Goal: Task Accomplishment & Management: Complete application form

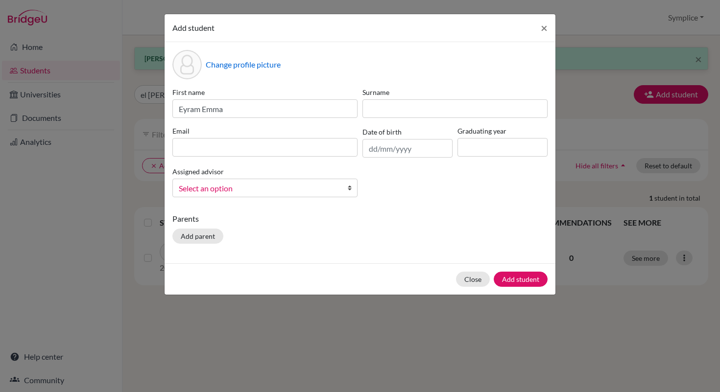
type input "Eyram Emma"
click at [411, 110] on input at bounding box center [454, 108] width 185 height 19
type input "Jonah-Goka"
click at [212, 149] on input at bounding box center [264, 147] width 185 height 19
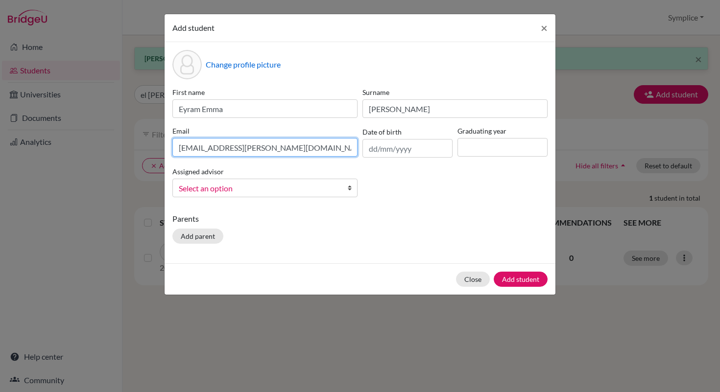
type input "e.jonah-goka@aris.edu.gh"
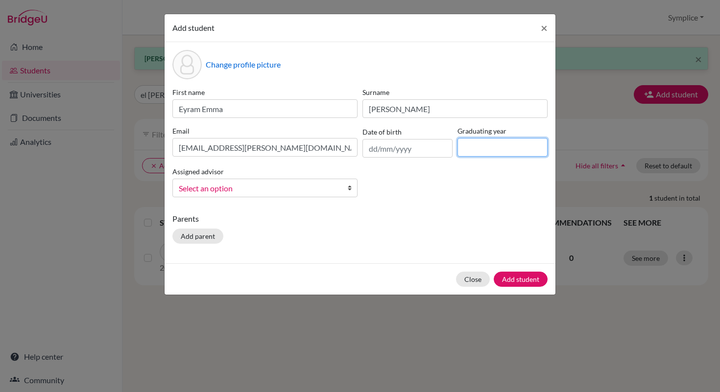
click at [477, 146] on input at bounding box center [502, 147] width 90 height 19
type input "2030"
click at [527, 283] on button "Add student" at bounding box center [520, 279] width 54 height 15
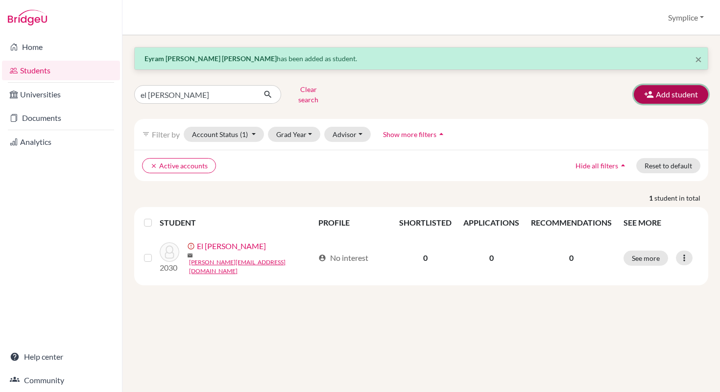
click at [680, 95] on button "Add student" at bounding box center [670, 94] width 74 height 19
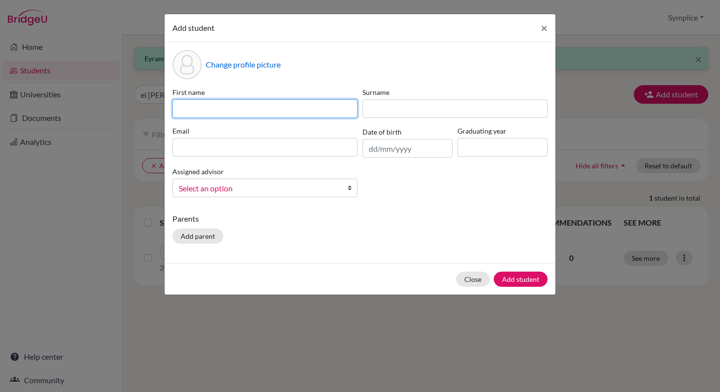
click at [294, 115] on input at bounding box center [264, 108] width 185 height 19
type input "Charbel"
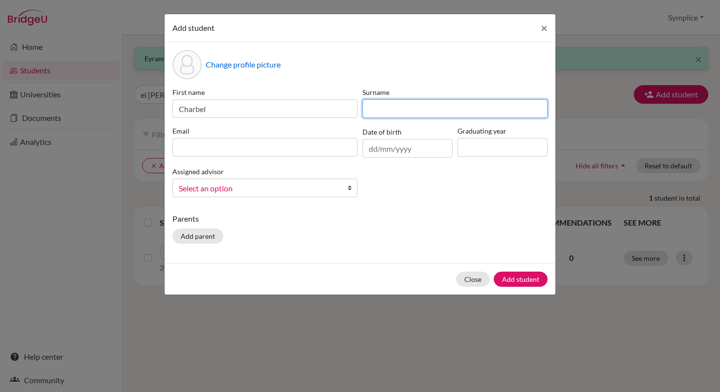
click at [407, 110] on input at bounding box center [454, 108] width 185 height 19
type input "Karam"
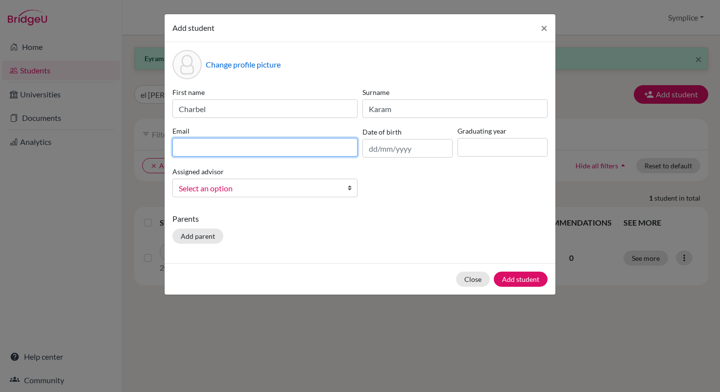
click at [205, 155] on input at bounding box center [264, 147] width 185 height 19
type input "c.karam@aris.edu.gh"
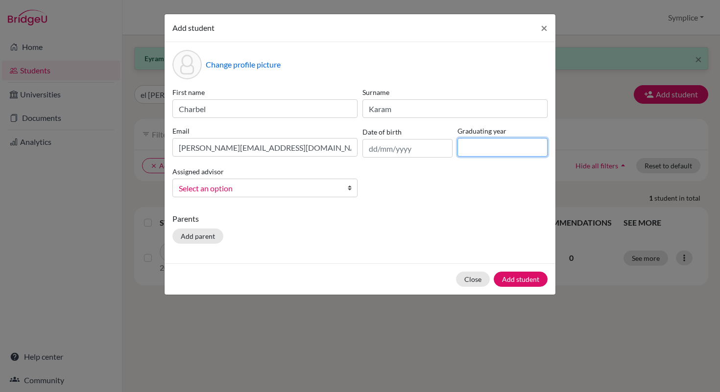
click at [475, 155] on input at bounding box center [502, 147] width 90 height 19
type input "2030"
click at [526, 279] on button "Add student" at bounding box center [520, 279] width 54 height 15
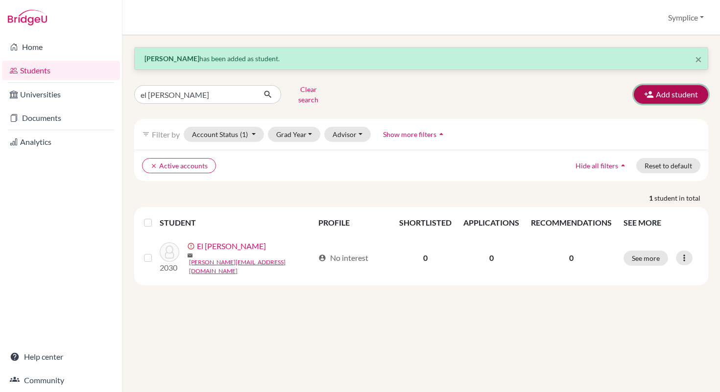
click at [667, 88] on button "Add student" at bounding box center [670, 94] width 74 height 19
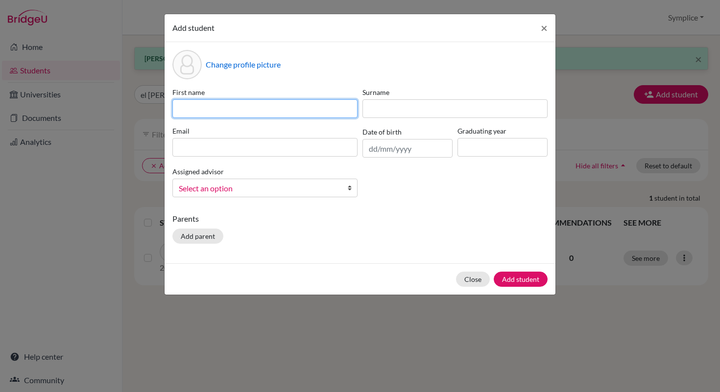
click at [279, 116] on input at bounding box center [264, 108] width 185 height 19
type input "Camilla"
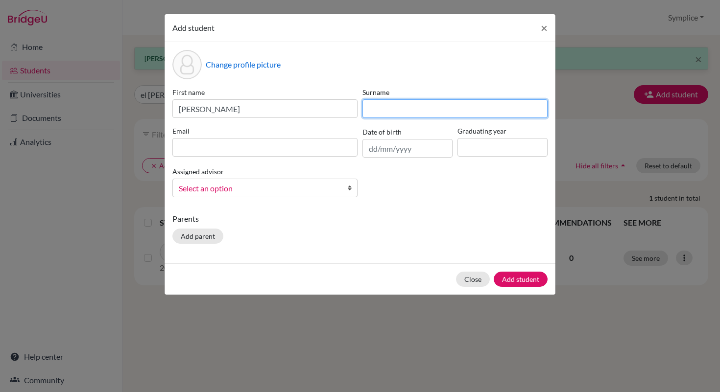
click at [377, 113] on input at bounding box center [454, 108] width 185 height 19
type input "Khazen"
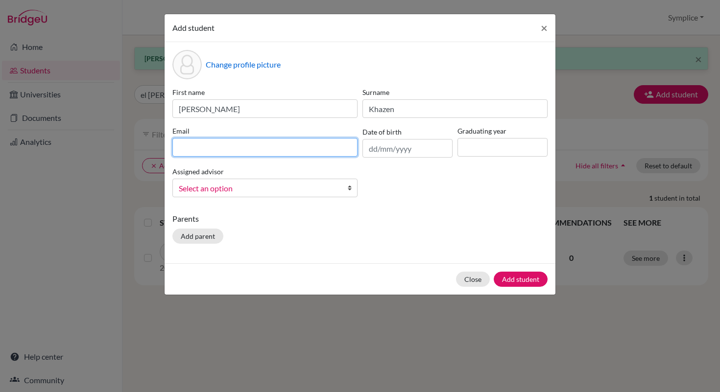
click at [221, 146] on input at bounding box center [264, 147] width 185 height 19
type input "c.khazen@aris.edu.gh"
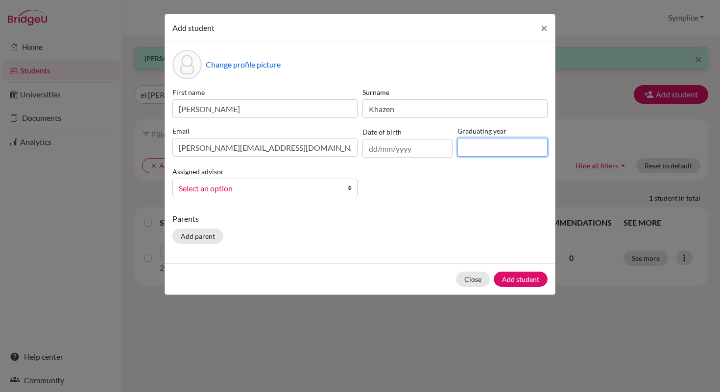
click at [474, 149] on input at bounding box center [502, 147] width 90 height 19
type input "2030"
click at [524, 280] on button "Add student" at bounding box center [520, 279] width 54 height 15
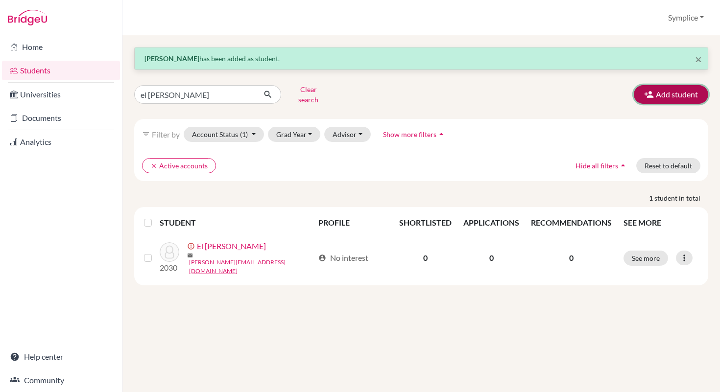
click at [667, 93] on button "Add student" at bounding box center [670, 94] width 74 height 19
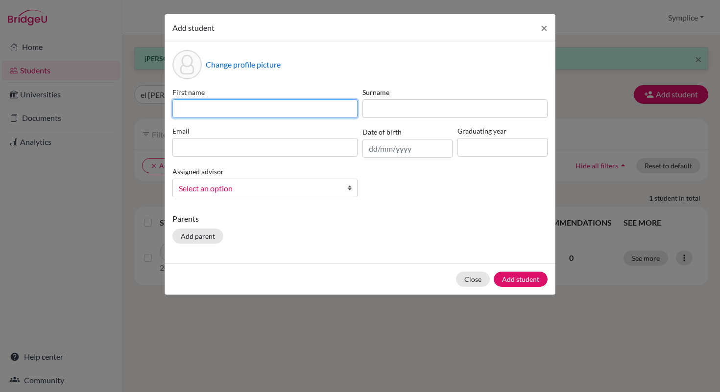
click at [349, 107] on input at bounding box center [264, 108] width 185 height 19
type input "Joulious"
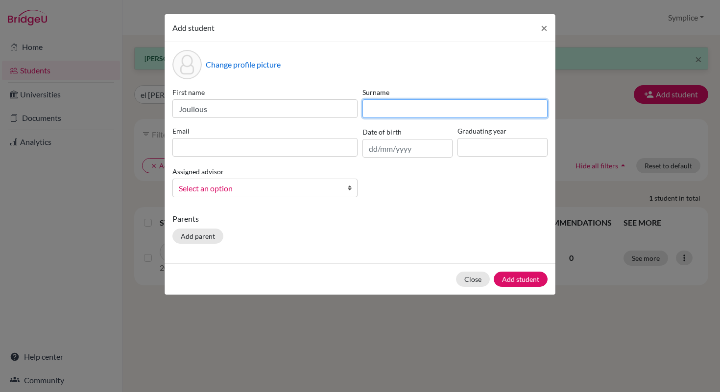
click at [393, 111] on input at bounding box center [454, 108] width 185 height 19
type input "Sahdo"
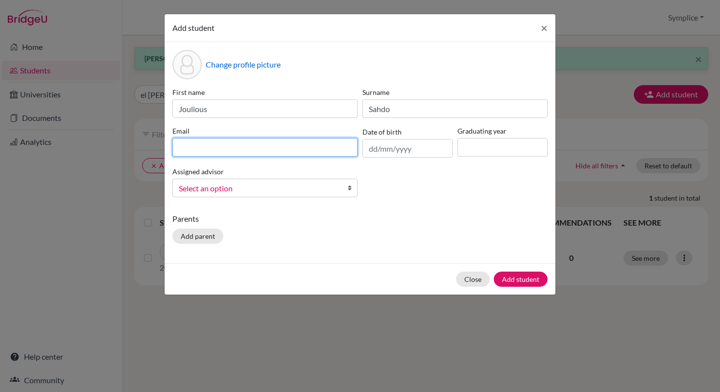
click at [266, 147] on input at bounding box center [264, 147] width 185 height 19
type input "j.sahdo@aris.edu.gh"
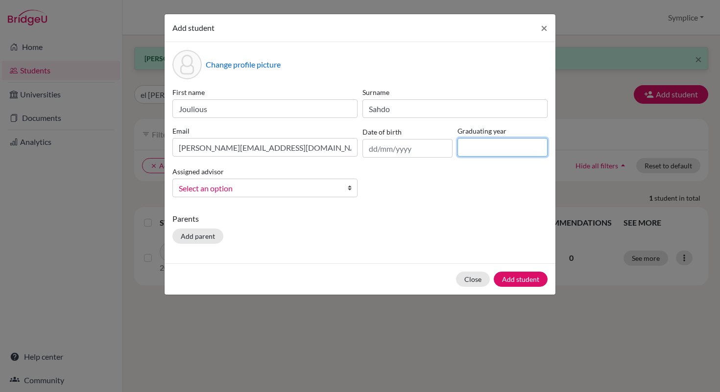
click at [480, 149] on input at bounding box center [502, 147] width 90 height 19
type input "2030"
click at [514, 279] on button "Add student" at bounding box center [520, 279] width 54 height 15
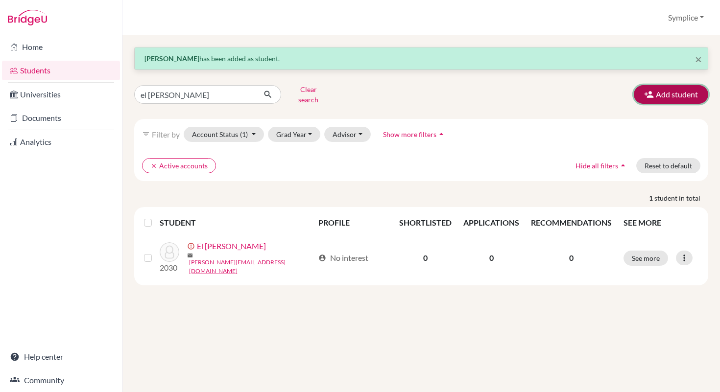
click at [668, 89] on button "Add student" at bounding box center [670, 94] width 74 height 19
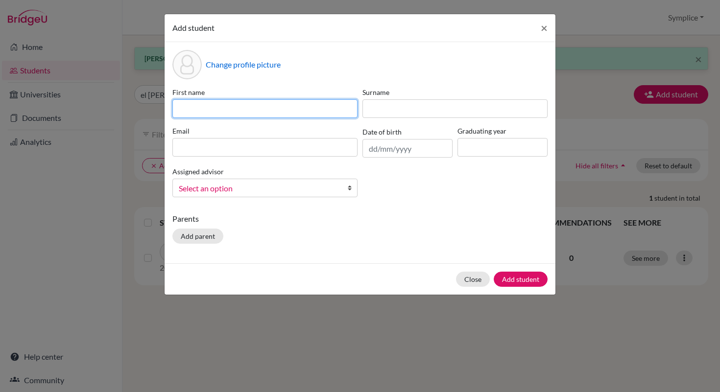
click at [300, 107] on input at bounding box center [264, 108] width 185 height 19
type input "Amatullah"
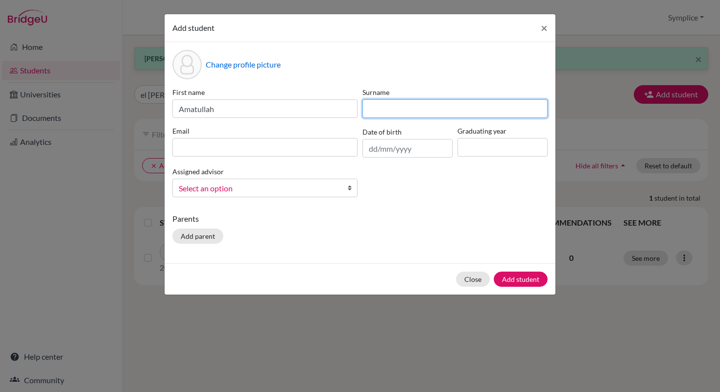
click at [381, 113] on input at bounding box center [454, 108] width 185 height 19
type input "Salah"
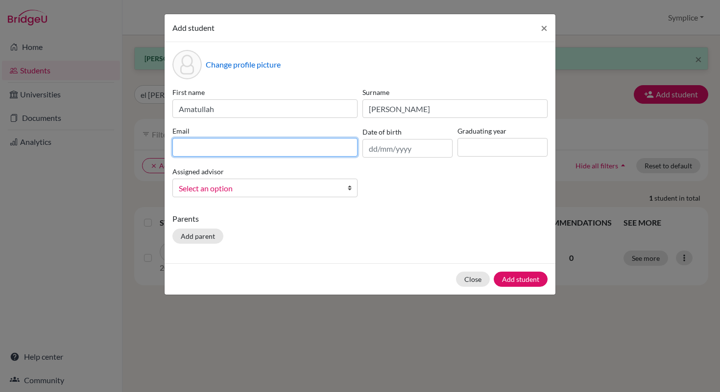
click at [223, 144] on input at bounding box center [264, 147] width 185 height 19
click at [184, 151] on input "a.salah@aris.edu.gh" at bounding box center [264, 147] width 185 height 19
click at [182, 147] on input "a.salah@aris.edu.gh" at bounding box center [264, 147] width 185 height 19
type input "am.salah@aris.edu.gh"
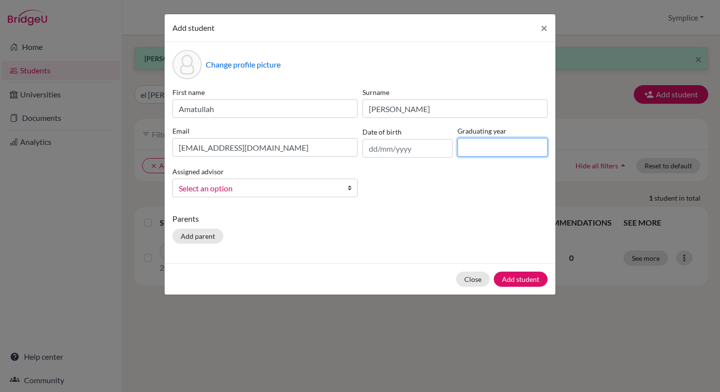
click at [469, 148] on input at bounding box center [502, 147] width 90 height 19
type input "2030"
click at [516, 279] on button "Add student" at bounding box center [520, 279] width 54 height 15
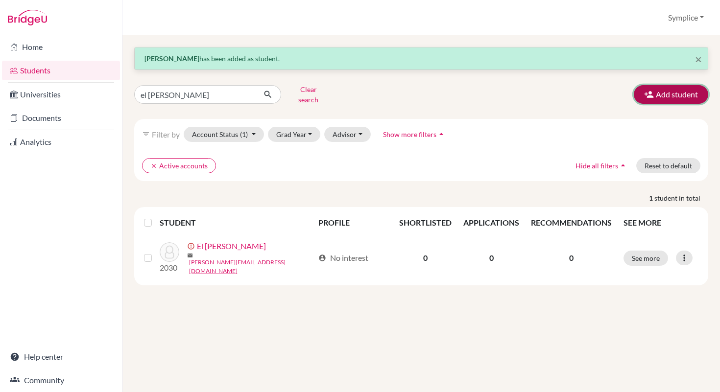
click at [660, 99] on button "Add student" at bounding box center [670, 94] width 74 height 19
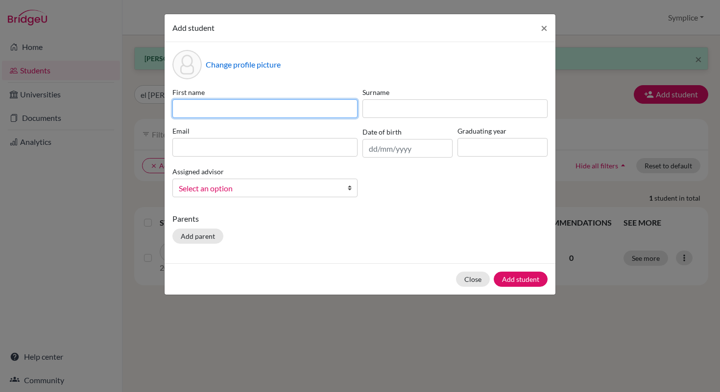
click at [319, 108] on input at bounding box center [264, 108] width 185 height 19
type input "Boris"
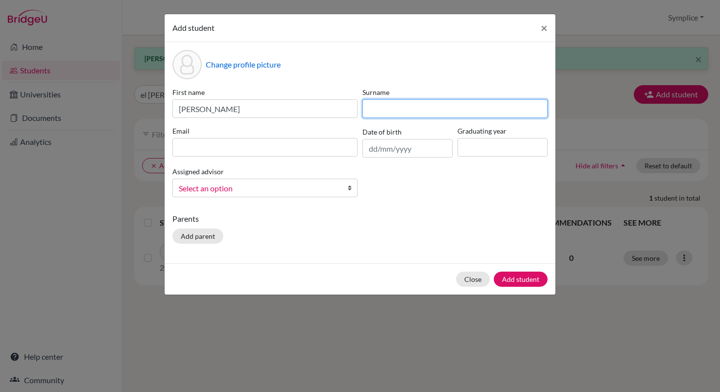
click at [417, 106] on input at bounding box center [454, 108] width 185 height 19
type input "Ushinskii"
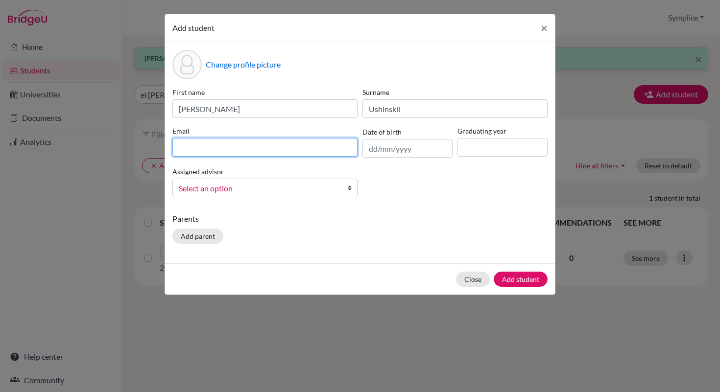
click at [218, 152] on input at bounding box center [264, 147] width 185 height 19
type input "b.ushinskii@aris.edu.gh"
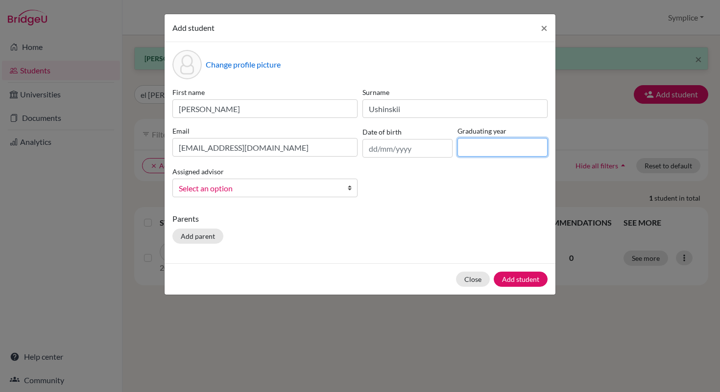
click at [473, 154] on input at bounding box center [502, 147] width 90 height 19
type input "2030"
click at [530, 276] on button "Add student" at bounding box center [520, 279] width 54 height 15
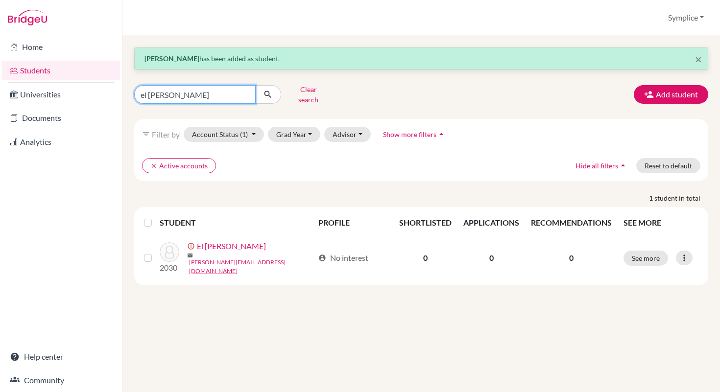
click at [179, 95] on input "el khoury" at bounding box center [194, 94] width 121 height 19
type input "e"
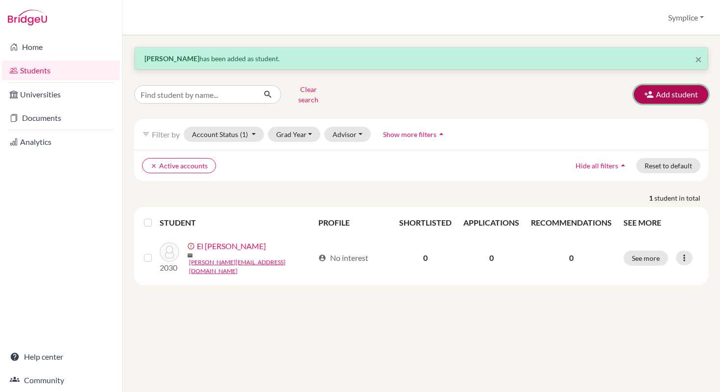
click at [670, 93] on button "Add student" at bounding box center [670, 94] width 74 height 19
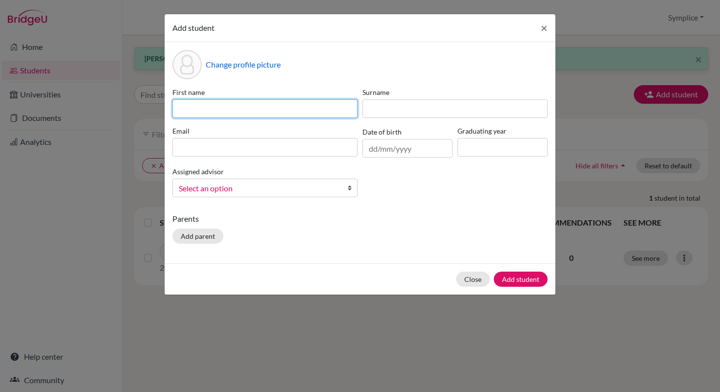
click at [288, 112] on input at bounding box center [264, 108] width 185 height 19
type input "Yun Shu"
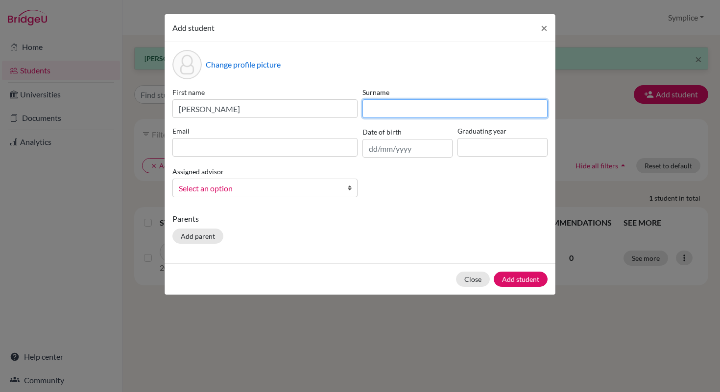
click at [398, 115] on input at bounding box center [454, 108] width 185 height 19
type input "Wei"
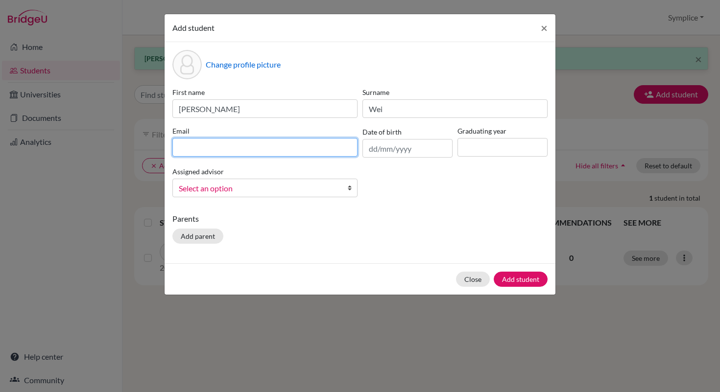
click at [240, 144] on input at bounding box center [264, 147] width 185 height 19
type input "y.wei@aris.edu.gh"
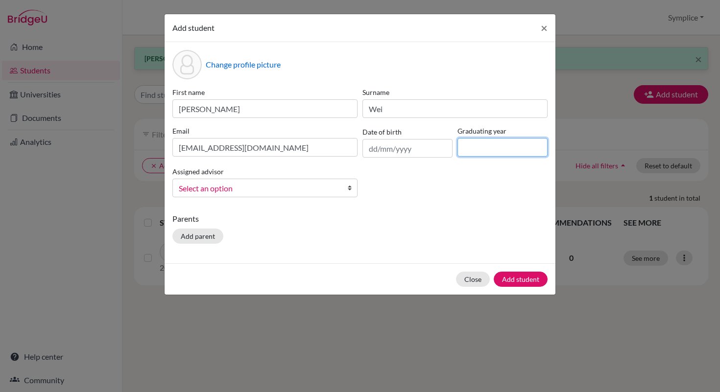
click at [473, 148] on input at bounding box center [502, 147] width 90 height 19
type input "2030"
click at [524, 280] on button "Add student" at bounding box center [520, 279] width 54 height 15
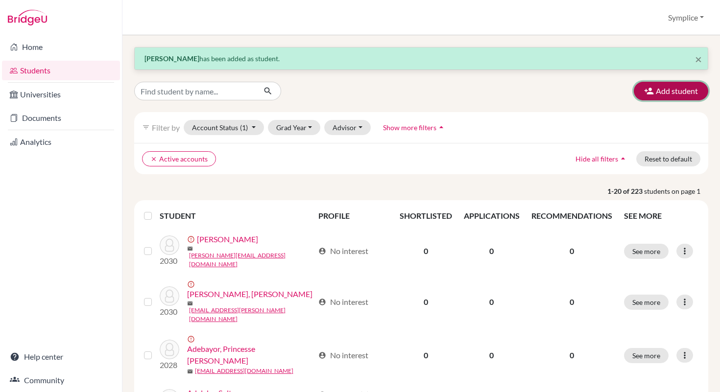
click at [678, 85] on button "Add student" at bounding box center [670, 91] width 74 height 19
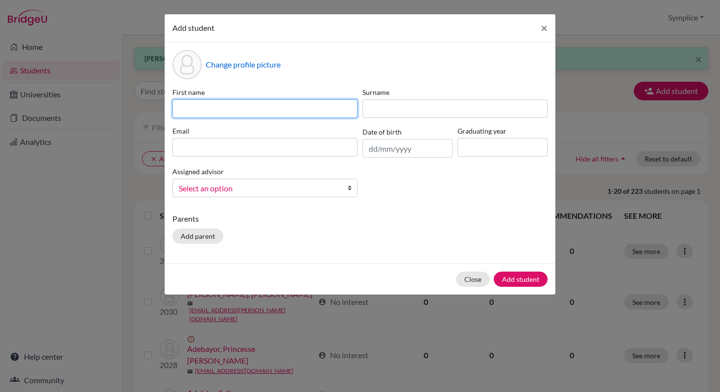
click at [326, 110] on input at bounding box center [264, 108] width 185 height 19
type input "Julianna Lauren"
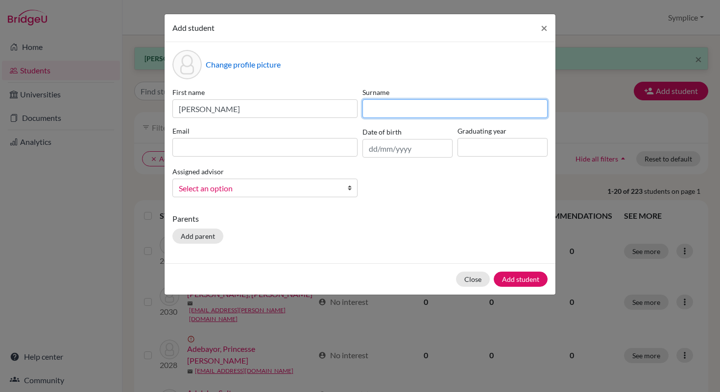
click at [403, 106] on input at bounding box center [454, 108] width 185 height 19
type input "Afriyie"
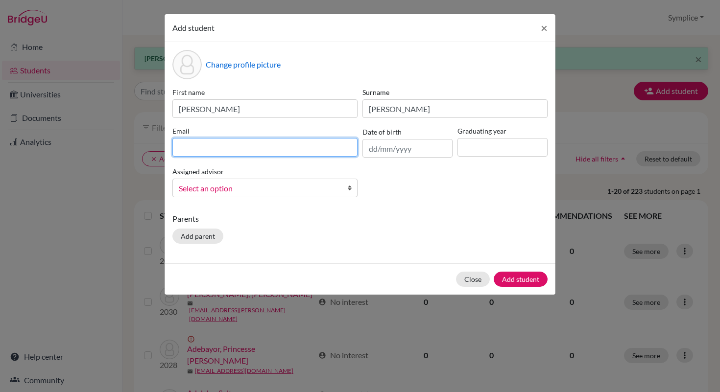
click at [205, 149] on input at bounding box center [264, 147] width 185 height 19
type input "j.afriyie@aris.edu.gh"
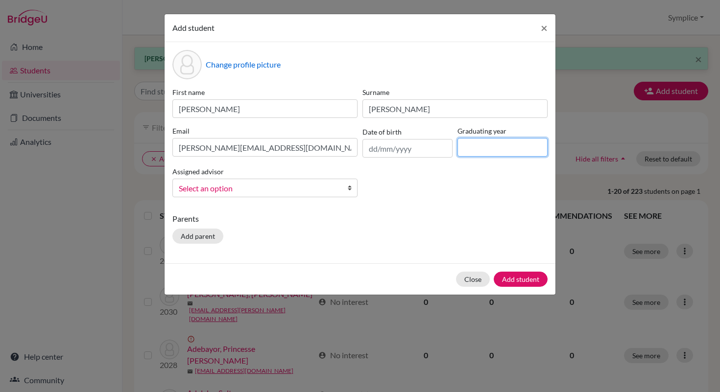
click at [468, 151] on input at bounding box center [502, 147] width 90 height 19
type input "2030"
click at [519, 279] on button "Add student" at bounding box center [520, 279] width 54 height 15
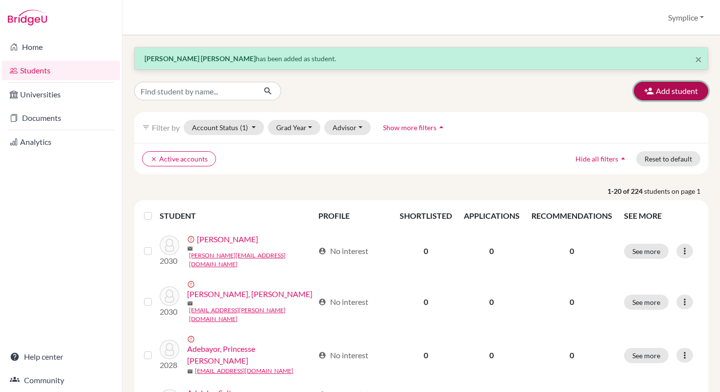
click at [661, 97] on button "Add student" at bounding box center [670, 91] width 74 height 19
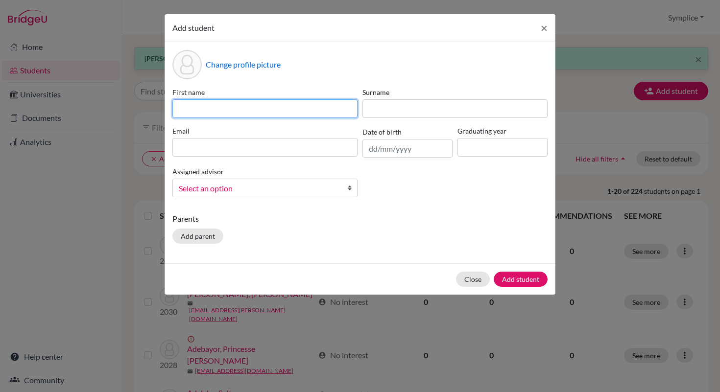
click at [336, 109] on input at bounding box center [264, 108] width 185 height 19
type input "Yaw Adutwum"
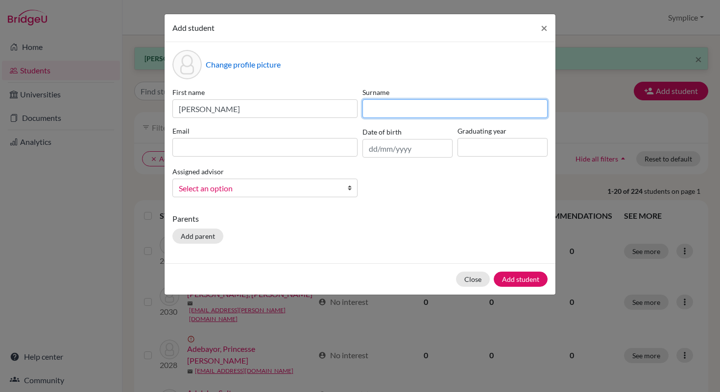
click at [377, 114] on input at bounding box center [454, 108] width 185 height 19
type input "Agyenim Boateng"
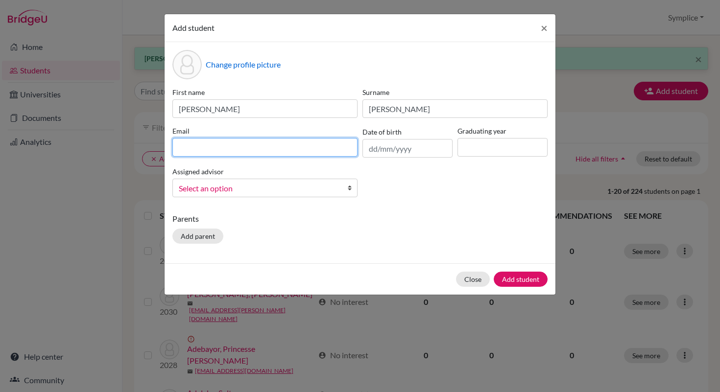
click at [228, 144] on input at bounding box center [264, 147] width 185 height 19
type input "a.boateng@aris.edu.gh"
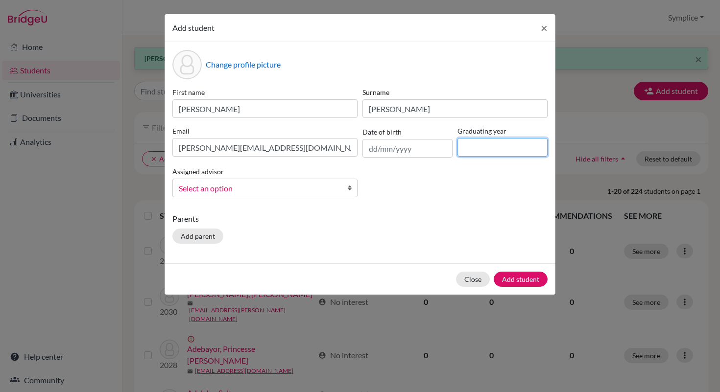
click at [467, 147] on input at bounding box center [502, 147] width 90 height 19
type input "2030"
click at [523, 281] on button "Add student" at bounding box center [520, 279] width 54 height 15
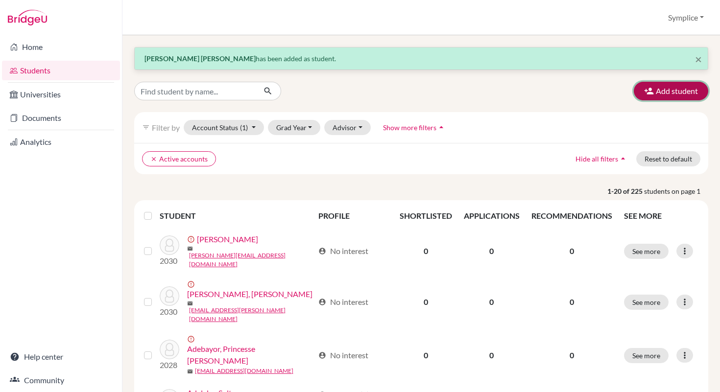
click at [675, 94] on button "Add student" at bounding box center [670, 91] width 74 height 19
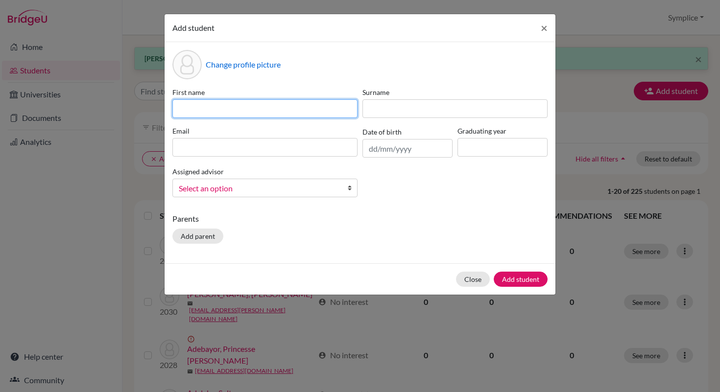
click at [287, 113] on input at bounding box center [264, 108] width 185 height 19
type input "Zoe Inshira"
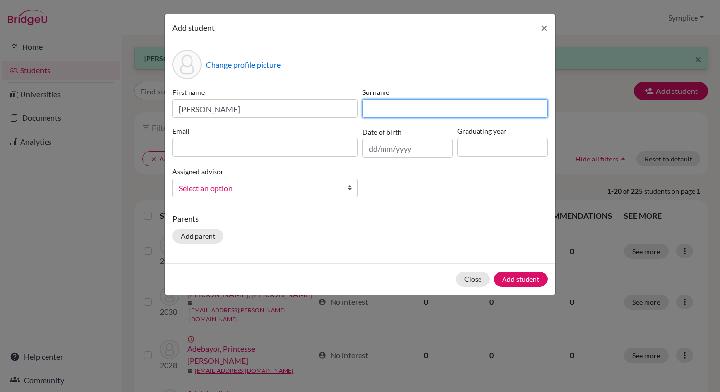
click at [417, 112] on input at bounding box center [454, 108] width 185 height 19
click at [375, 113] on input "Aoah-Ntim" at bounding box center [454, 108] width 185 height 19
type input "Amoah-Ntim"
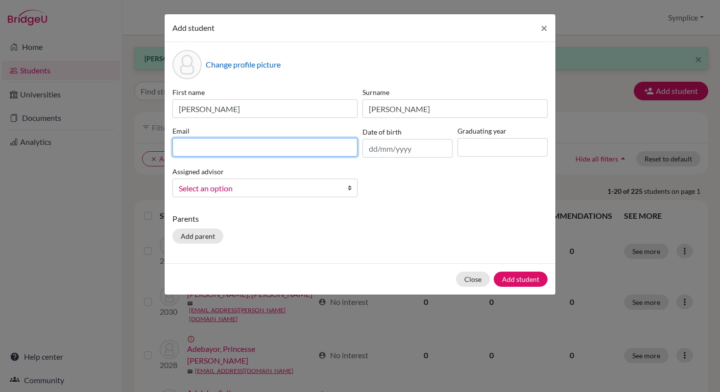
click at [261, 152] on input at bounding box center [264, 147] width 185 height 19
type input "[PERSON_NAME][EMAIL_ADDRESS][DOMAIN_NAME]"
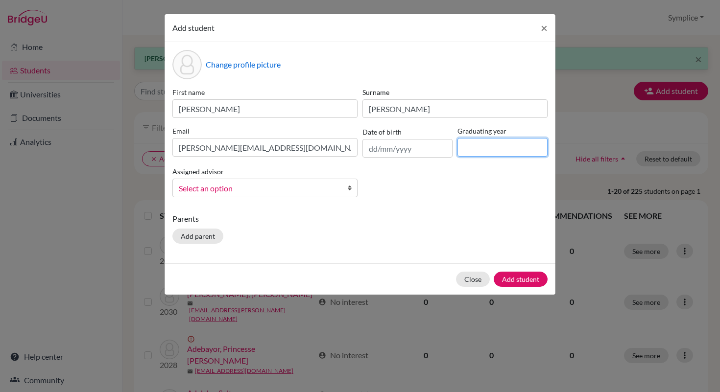
click at [475, 148] on input at bounding box center [502, 147] width 90 height 19
type input "2030"
click at [530, 283] on button "Add student" at bounding box center [520, 279] width 54 height 15
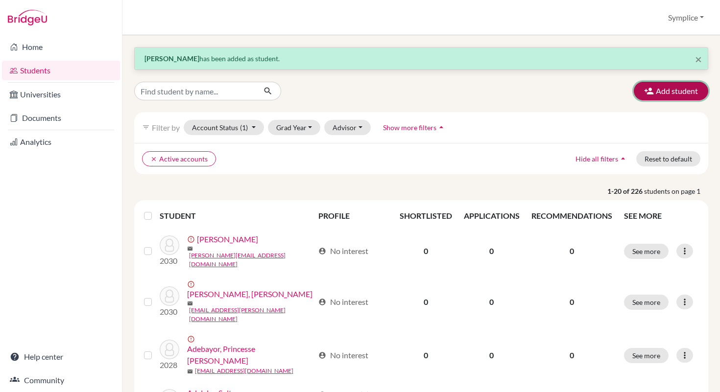
click at [676, 94] on button "Add student" at bounding box center [670, 91] width 74 height 19
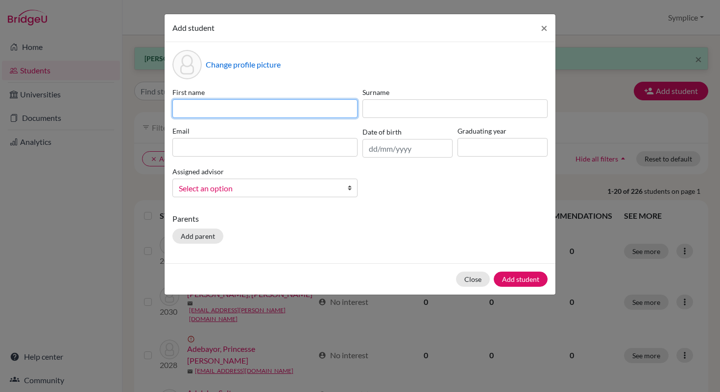
click at [326, 106] on input at bounding box center [264, 108] width 185 height 19
type input "Jayna"
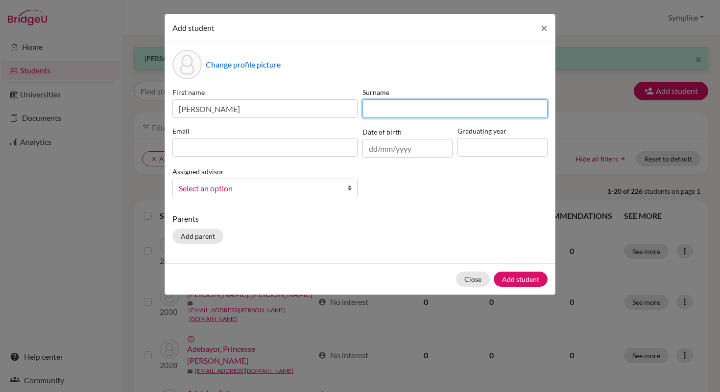
click at [384, 106] on input at bounding box center [454, 108] width 185 height 19
type input "Awuley Quaye"
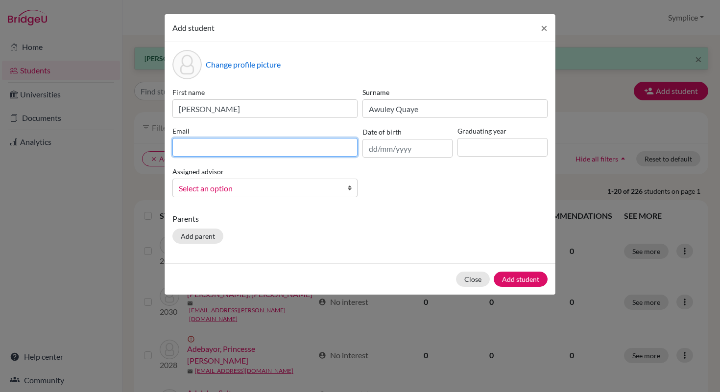
click at [239, 149] on input at bounding box center [264, 147] width 185 height 19
type input "[EMAIL_ADDRESS][DOMAIN_NAME]"
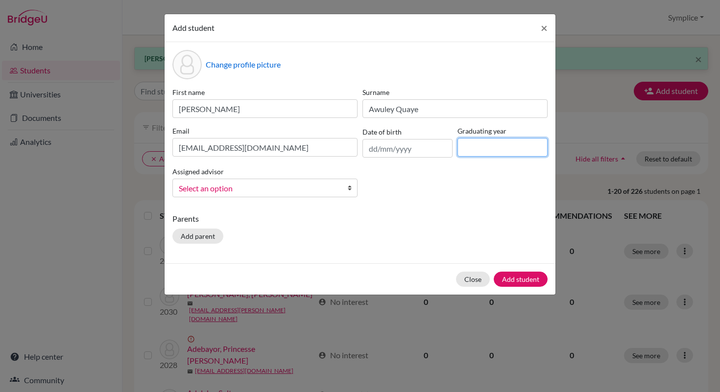
click at [476, 149] on input at bounding box center [502, 147] width 90 height 19
type input "2030"
click at [517, 278] on button "Add student" at bounding box center [520, 279] width 54 height 15
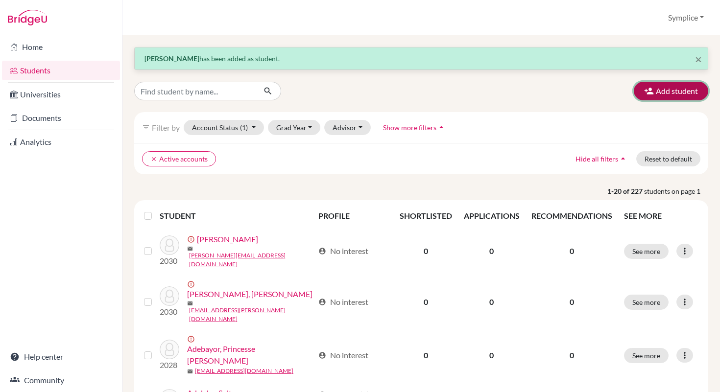
click at [673, 97] on button "Add student" at bounding box center [670, 91] width 74 height 19
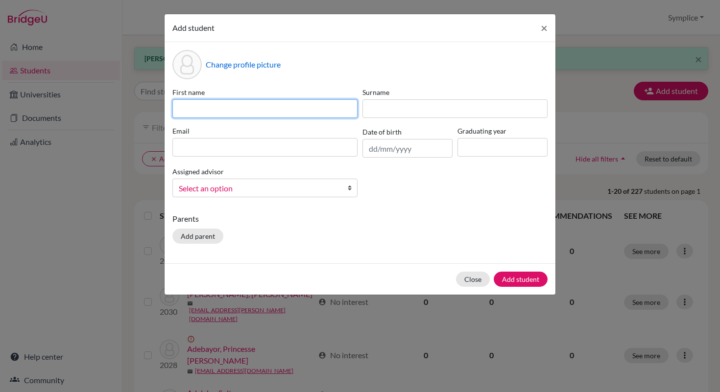
click at [309, 105] on input at bounding box center [264, 108] width 185 height 19
type input "Sayesha"
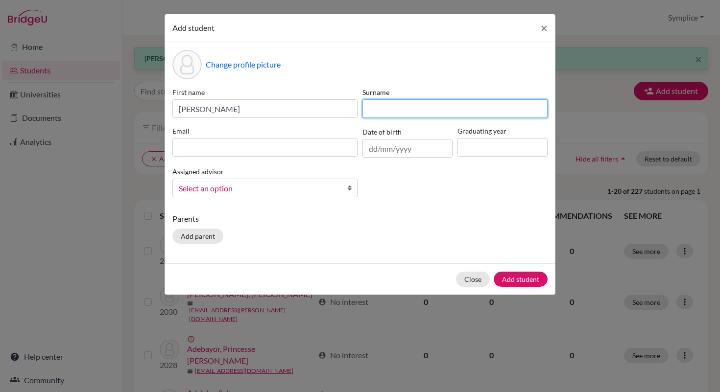
click at [400, 104] on input at bounding box center [454, 108] width 185 height 19
type input "Bandi"
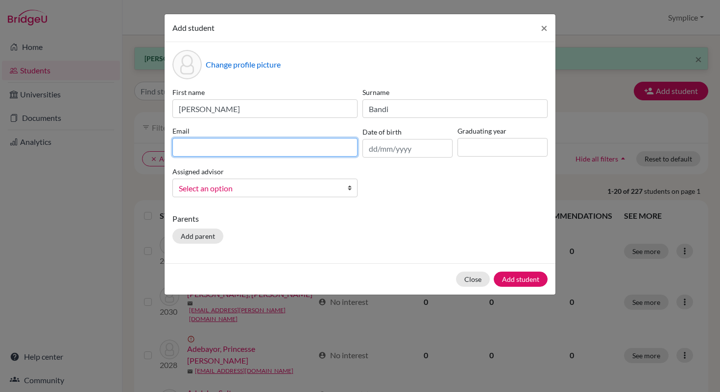
click at [216, 146] on input at bounding box center [264, 147] width 185 height 19
type input "[PERSON_NAME][EMAIL_ADDRESS][DOMAIN_NAME]"
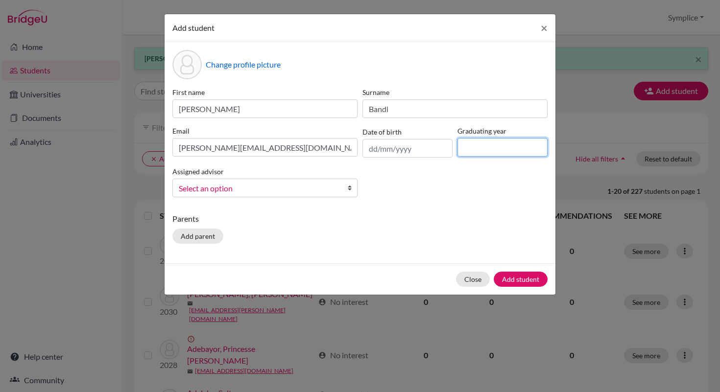
click at [466, 150] on input at bounding box center [502, 147] width 90 height 19
type input "2030"
click at [524, 279] on button "Add student" at bounding box center [520, 279] width 54 height 15
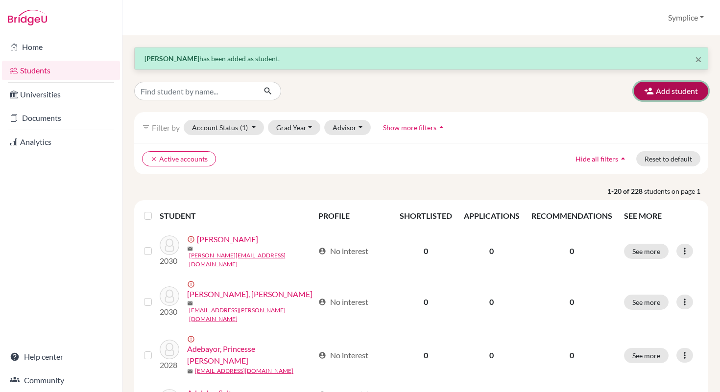
click at [662, 93] on button "Add student" at bounding box center [670, 91] width 74 height 19
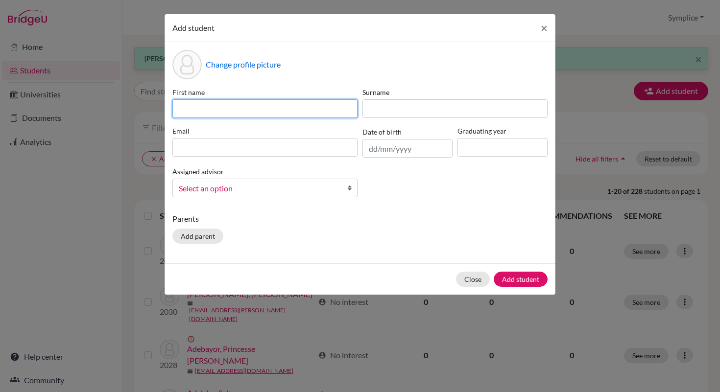
click at [286, 111] on input at bounding box center [264, 108] width 185 height 19
type input "Hakim"
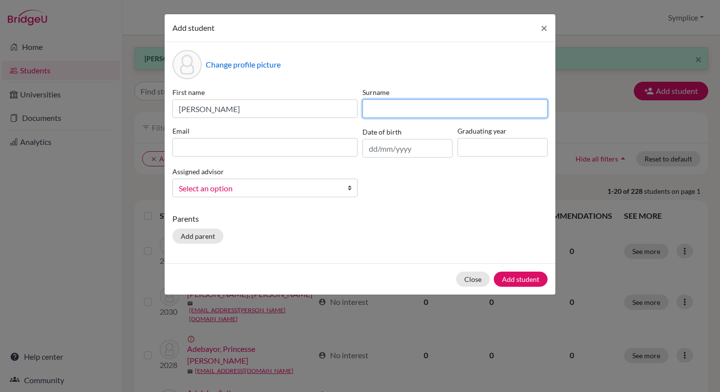
click at [396, 106] on input at bounding box center [454, 108] width 185 height 19
type input "Bility"
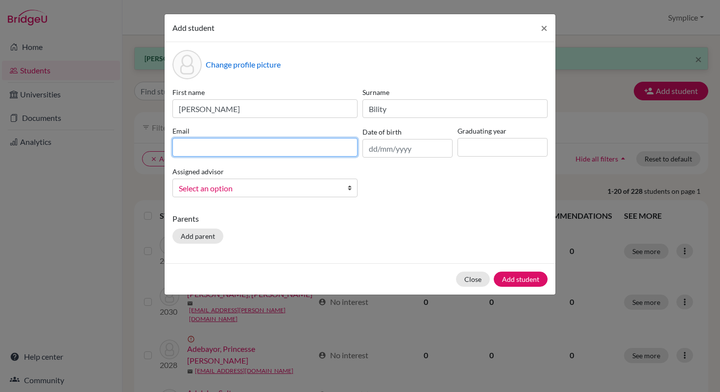
click at [254, 146] on input at bounding box center [264, 147] width 185 height 19
click at [183, 148] on input "h.bility@aris.edu.gh" at bounding box center [264, 147] width 185 height 19
type input "[EMAIL_ADDRESS][DOMAIN_NAME]"
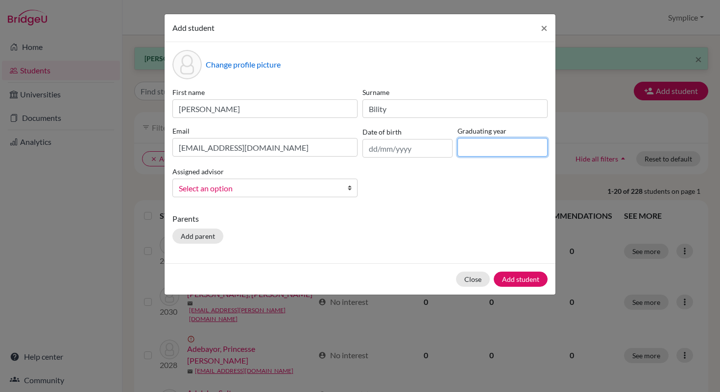
click at [467, 152] on input at bounding box center [502, 147] width 90 height 19
type input "2030"
click at [522, 279] on button "Add student" at bounding box center [520, 279] width 54 height 15
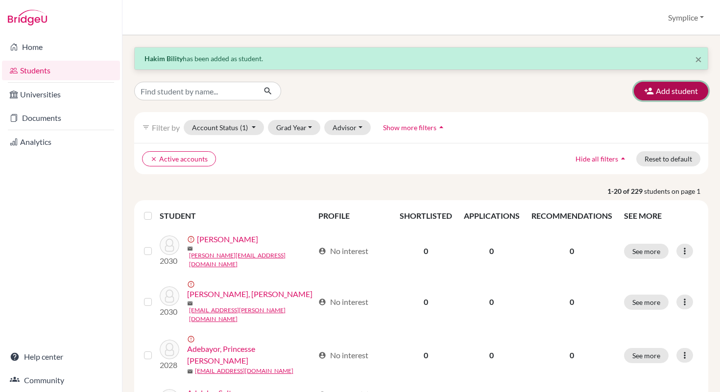
click at [661, 96] on button "Add student" at bounding box center [670, 91] width 74 height 19
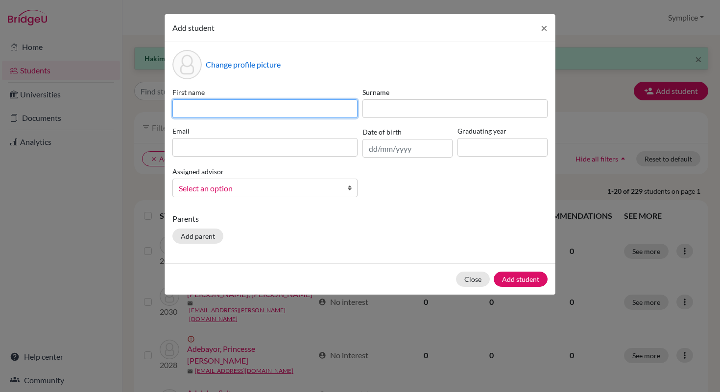
click at [317, 116] on input at bounding box center [264, 108] width 185 height 19
type input "Angelina"
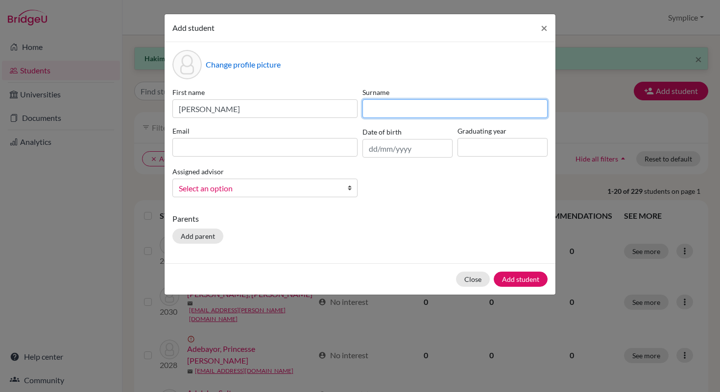
click at [396, 117] on input at bounding box center [454, 108] width 185 height 19
type input "Farah"
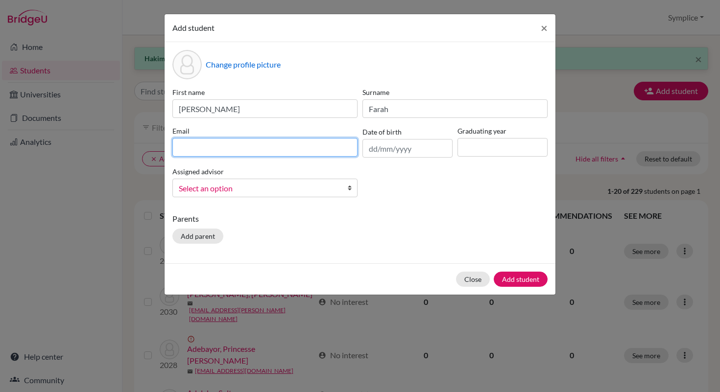
click at [254, 153] on input at bounding box center [264, 147] width 185 height 19
type input "[PERSON_NAME][EMAIL_ADDRESS][DOMAIN_NAME]"
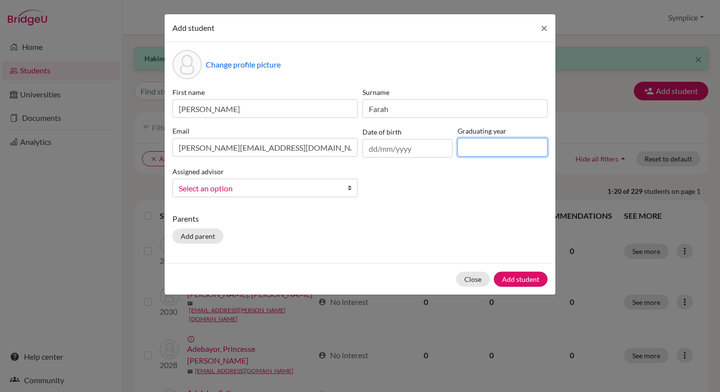
click at [477, 149] on input at bounding box center [502, 147] width 90 height 19
type input "2030"
click at [515, 280] on button "Add student" at bounding box center [520, 279] width 54 height 15
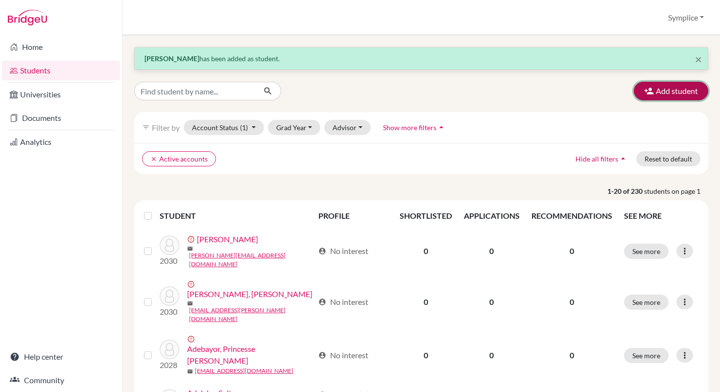
click at [651, 92] on icon "button" at bounding box center [649, 91] width 10 height 10
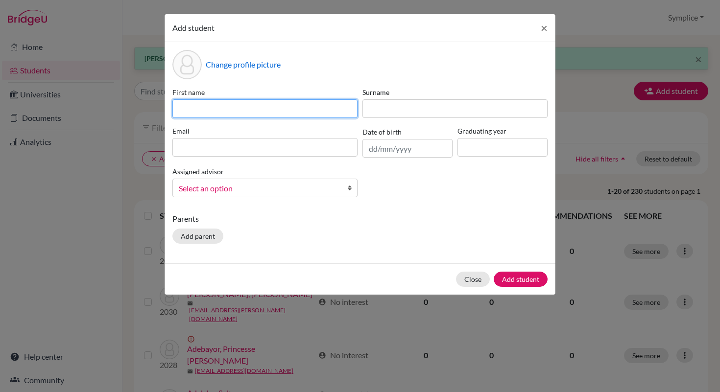
click at [217, 106] on input at bounding box center [264, 108] width 185 height 19
type input "Saachi Vijay"
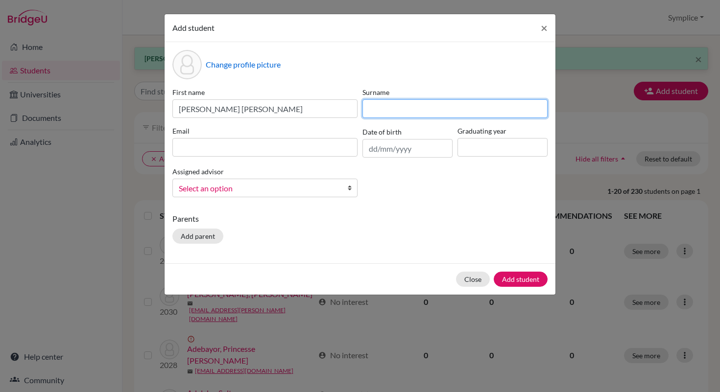
click at [372, 110] on input at bounding box center [454, 108] width 185 height 19
type input "Gokaldas"
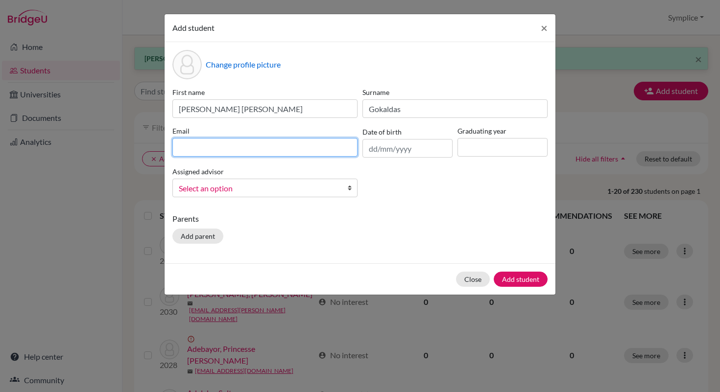
click at [261, 144] on input at bounding box center [264, 147] width 185 height 19
type input "[EMAIL_ADDRESS][DOMAIN_NAME]"
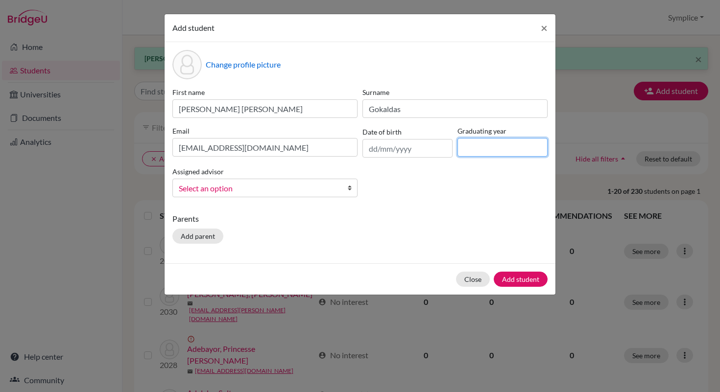
click at [468, 145] on input at bounding box center [502, 147] width 90 height 19
type input "2030"
click at [515, 277] on button "Add student" at bounding box center [520, 279] width 54 height 15
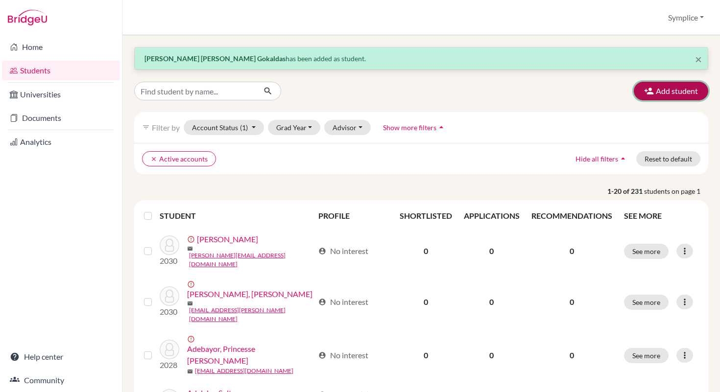
click at [665, 93] on button "Add student" at bounding box center [670, 91] width 74 height 19
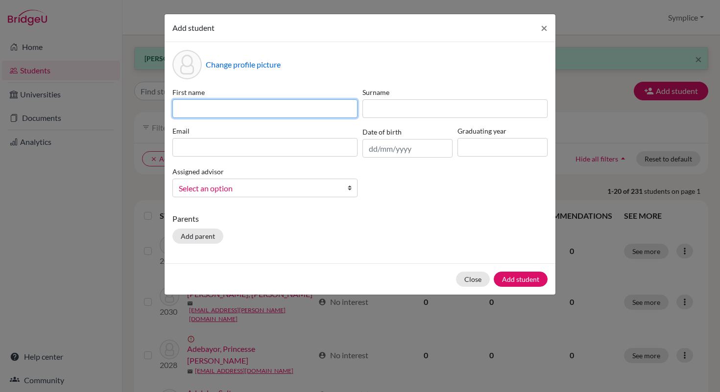
click at [315, 110] on input at bounding box center [264, 108] width 185 height 19
type input "Khush Bakhat"
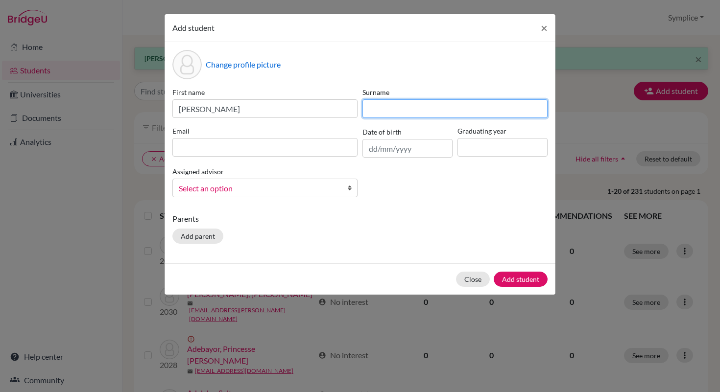
click at [389, 111] on input at bounding box center [454, 108] width 185 height 19
type input "Hamid"
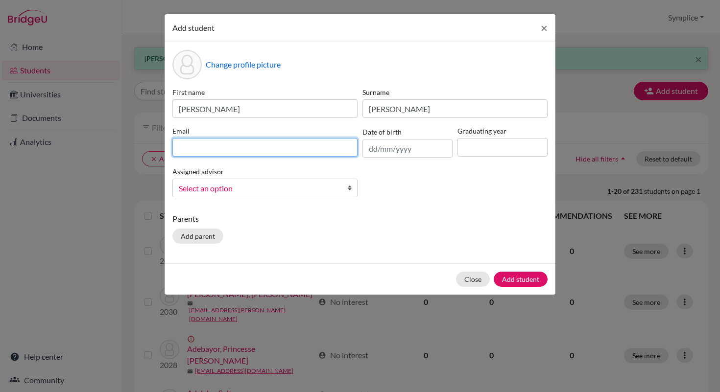
click at [239, 149] on input at bounding box center [264, 147] width 185 height 19
type input "[PERSON_NAME][EMAIL_ADDRESS][DOMAIN_NAME]"
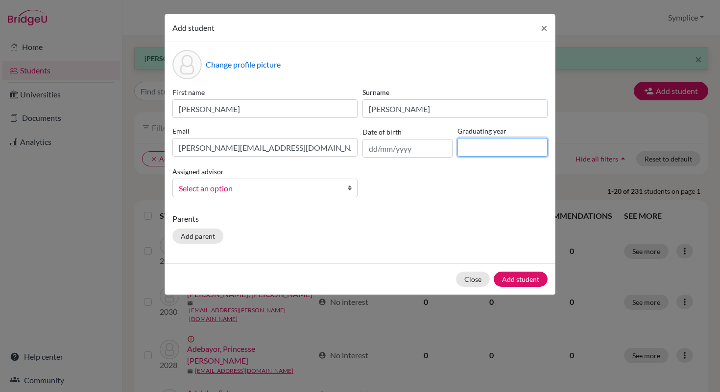
click at [482, 150] on input at bounding box center [502, 147] width 90 height 19
type input "2030"
click at [521, 279] on button "Add student" at bounding box center [520, 279] width 54 height 15
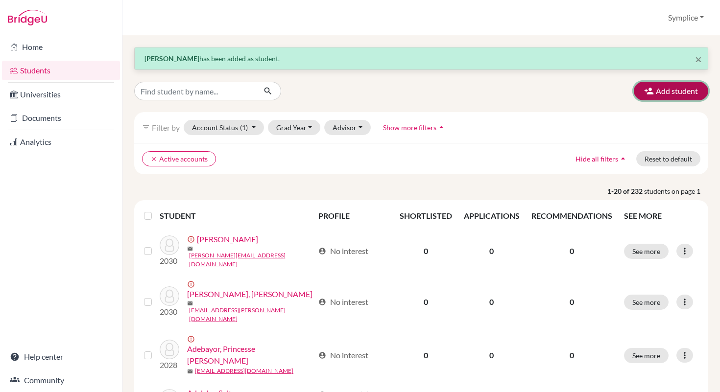
click at [664, 85] on button "Add student" at bounding box center [670, 91] width 74 height 19
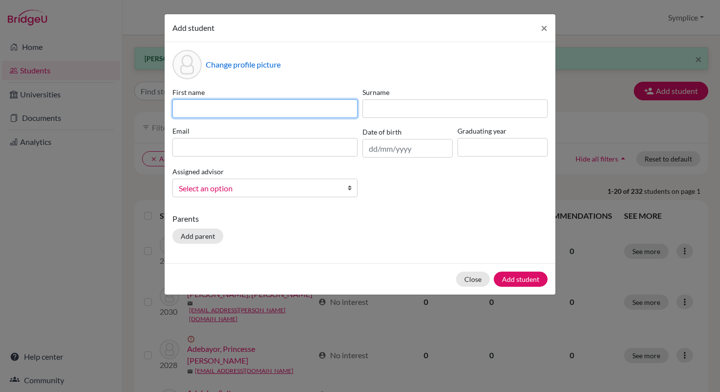
click at [323, 111] on input at bounding box center [264, 108] width 185 height 19
type input "Feras Fouad"
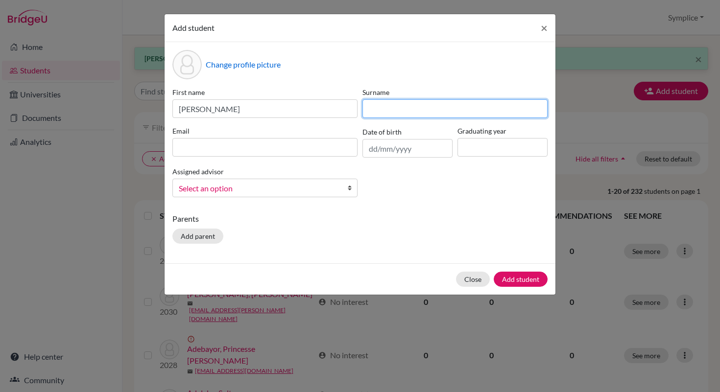
click at [419, 113] on input at bounding box center [454, 108] width 185 height 19
type input "Jabakhanji"
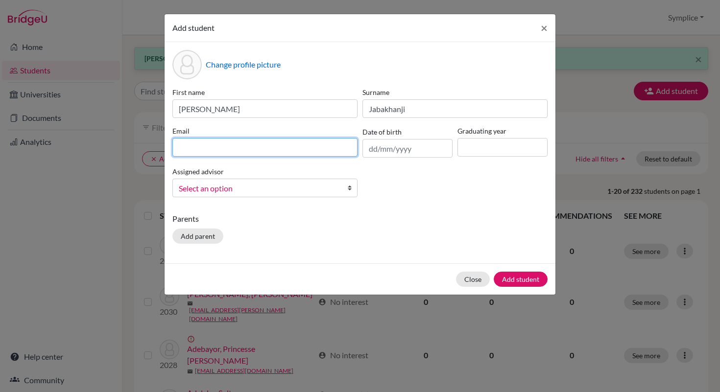
click at [262, 148] on input at bounding box center [264, 147] width 185 height 19
type input "[EMAIL_ADDRESS][DOMAIN_NAME]"
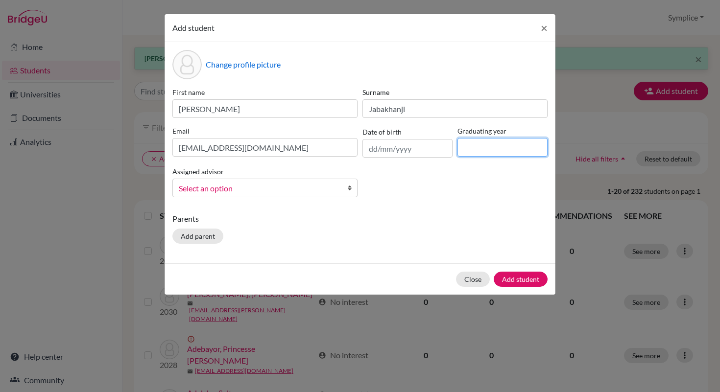
click at [466, 148] on input at bounding box center [502, 147] width 90 height 19
type input "2030"
click at [521, 279] on button "Add student" at bounding box center [520, 279] width 54 height 15
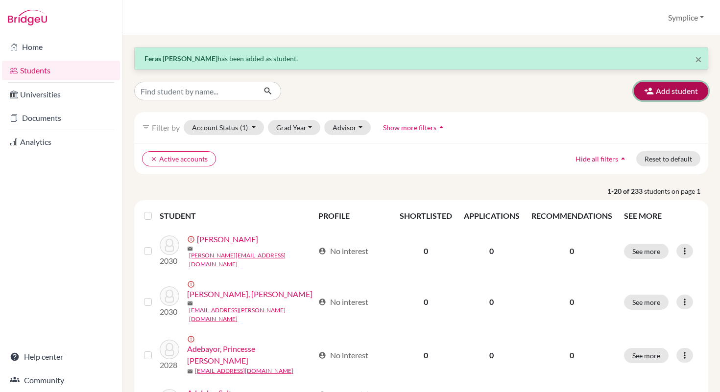
click at [672, 93] on button "Add student" at bounding box center [670, 91] width 74 height 19
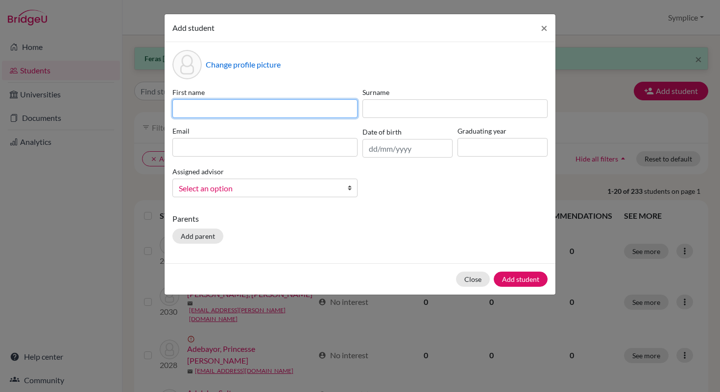
click at [264, 108] on input at bounding box center [264, 108] width 185 height 19
type input "Fahroni Enzo"
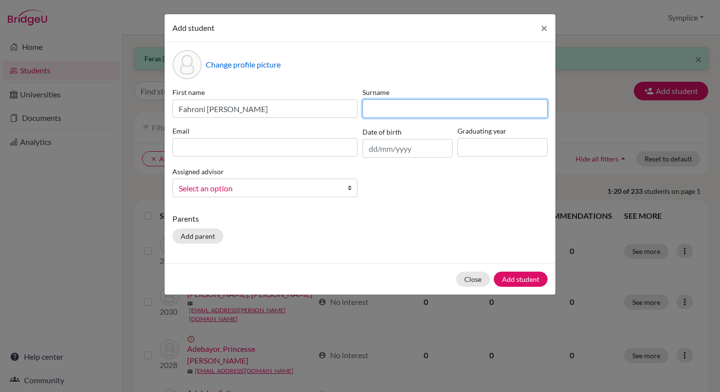
click at [397, 114] on input at bounding box center [454, 108] width 185 height 19
type input "Jonah"
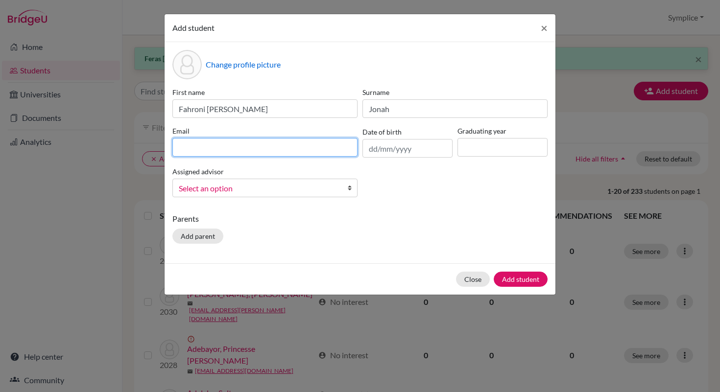
click at [237, 152] on input at bounding box center [264, 147] width 185 height 19
type input "[EMAIL_ADDRESS][DOMAIN_NAME]"
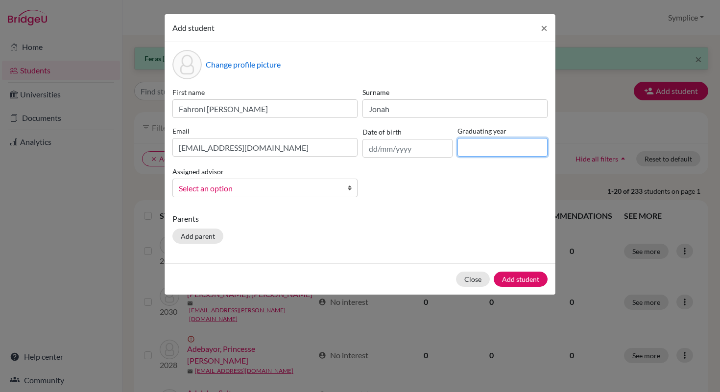
click at [470, 146] on input at bounding box center [502, 147] width 90 height 19
type input "2030"
click at [521, 278] on button "Add student" at bounding box center [520, 279] width 54 height 15
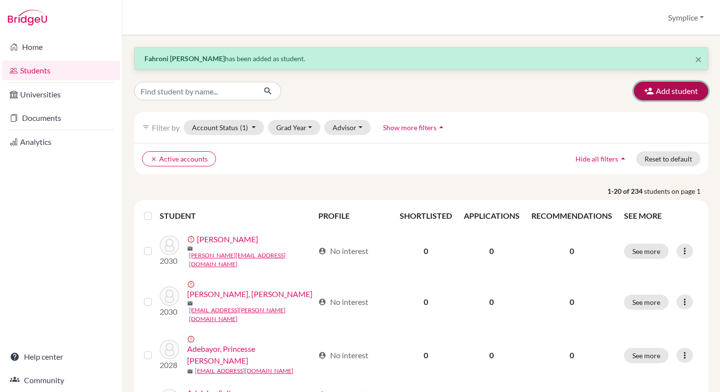
click at [661, 91] on button "Add student" at bounding box center [670, 91] width 74 height 19
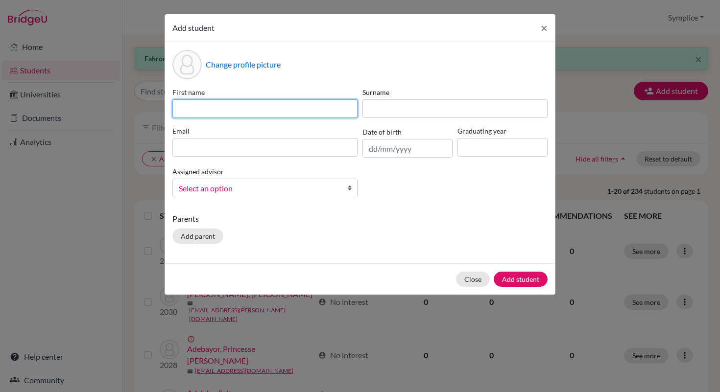
click at [254, 102] on input at bounding box center [264, 108] width 185 height 19
type input "Rajmund"
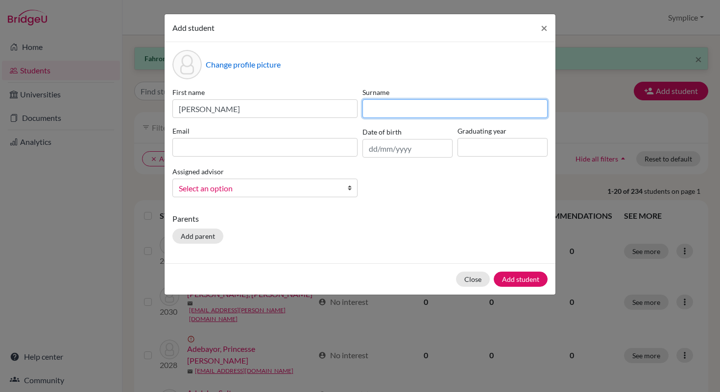
click at [378, 109] on input at bounding box center [454, 108] width 185 height 19
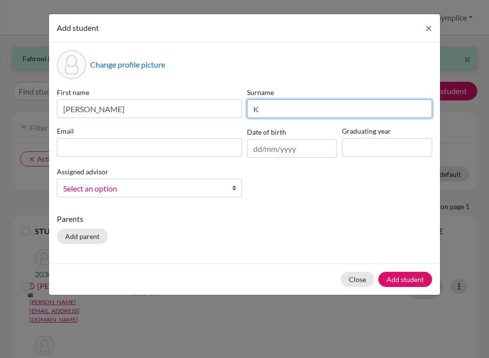
paste input "ó"
type input "Kósa"
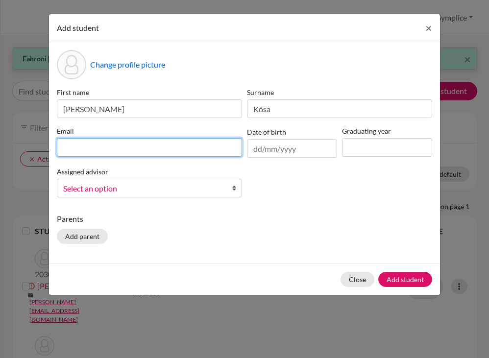
click at [93, 150] on input at bounding box center [149, 147] width 185 height 19
type input "[PERSON_NAME][EMAIL_ADDRESS][DOMAIN_NAME]"
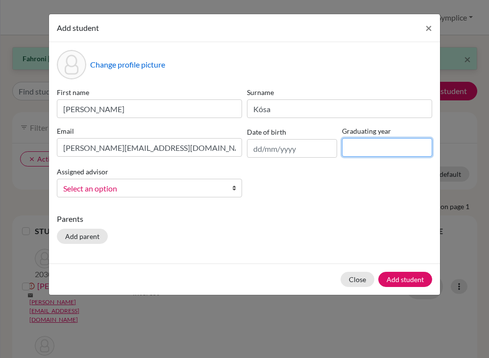
click at [356, 146] on input at bounding box center [387, 147] width 90 height 19
type input "2030"
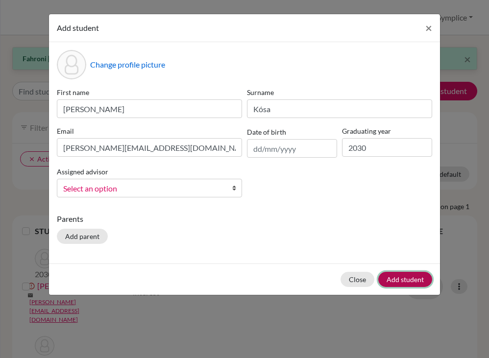
click at [405, 279] on button "Add student" at bounding box center [405, 279] width 54 height 15
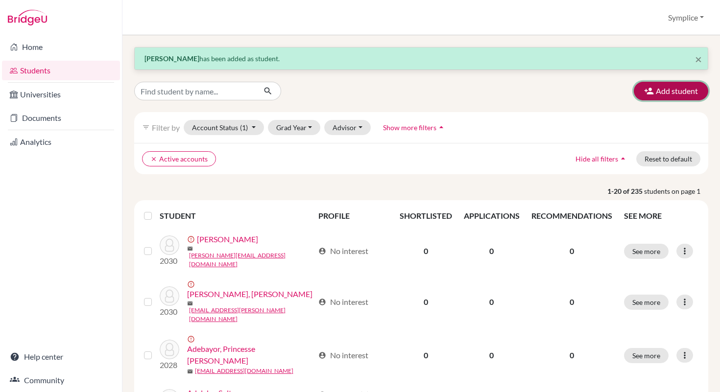
click at [663, 89] on button "Add student" at bounding box center [670, 91] width 74 height 19
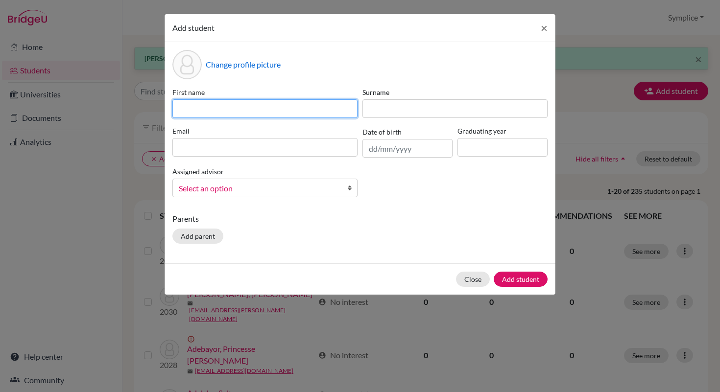
click at [309, 106] on input at bounding box center [264, 108] width 185 height 19
type input "Ayaan"
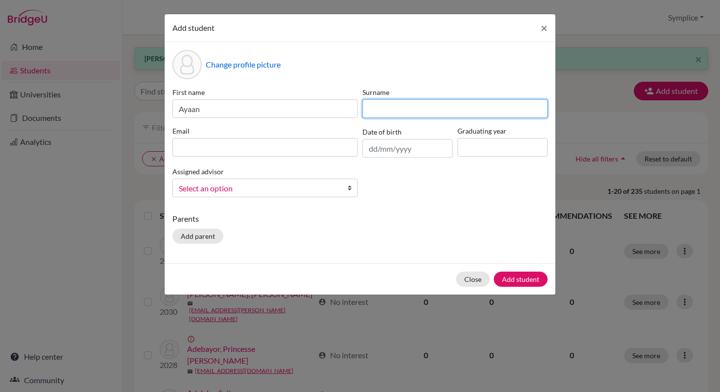
click at [446, 111] on input at bounding box center [454, 108] width 185 height 19
type input "Lalwani"
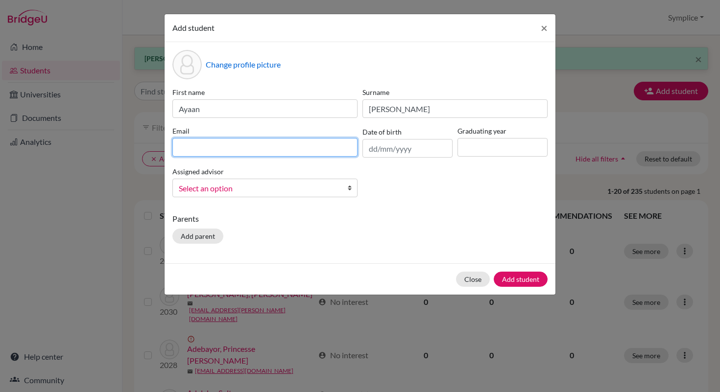
click at [232, 150] on input at bounding box center [264, 147] width 185 height 19
type input "a.lalwani@aris.edu.gh"
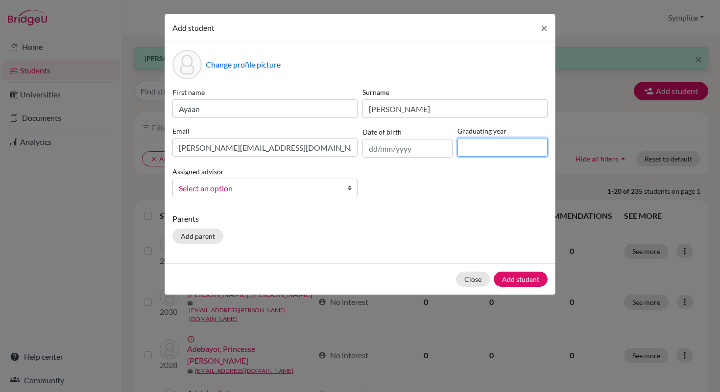
click at [482, 152] on input at bounding box center [502, 147] width 90 height 19
type input "2030"
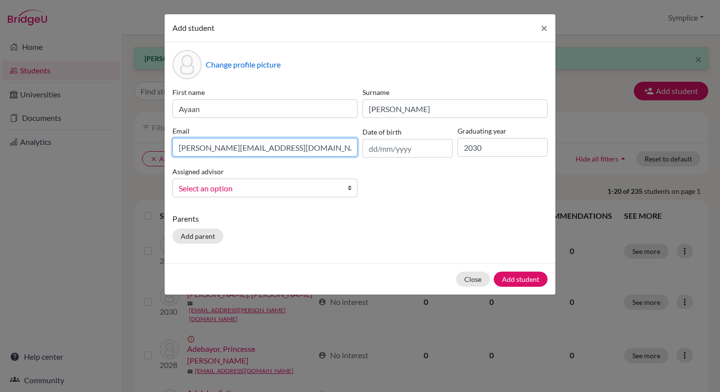
click at [182, 149] on input "a.lalwani@aris.edu.gh" at bounding box center [264, 147] width 185 height 19
type input "[EMAIL_ADDRESS][PERSON_NAME][DOMAIN_NAME]"
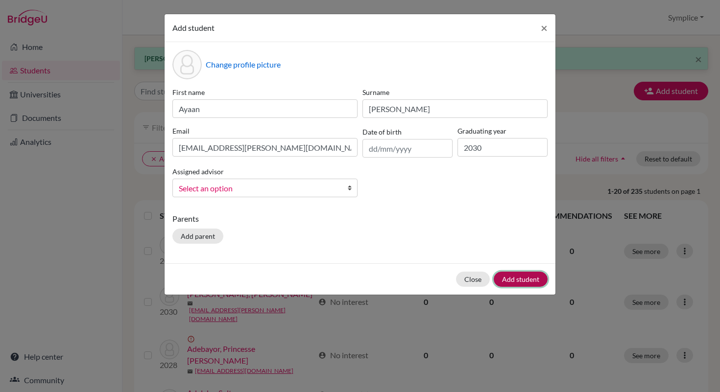
click at [513, 278] on button "Add student" at bounding box center [520, 279] width 54 height 15
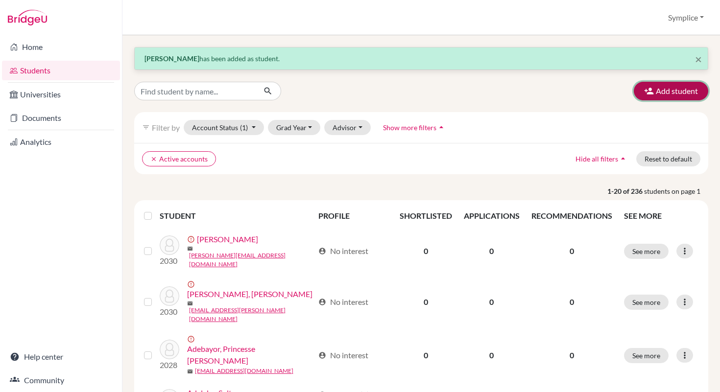
click at [680, 94] on button "Add student" at bounding box center [670, 91] width 74 height 19
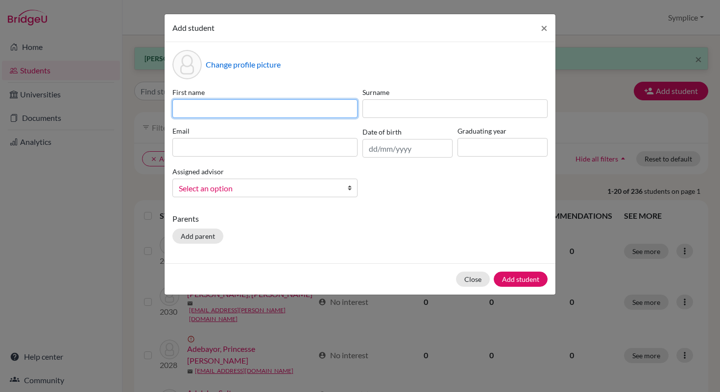
click at [328, 112] on input at bounding box center [264, 108] width 185 height 19
type input "Osman"
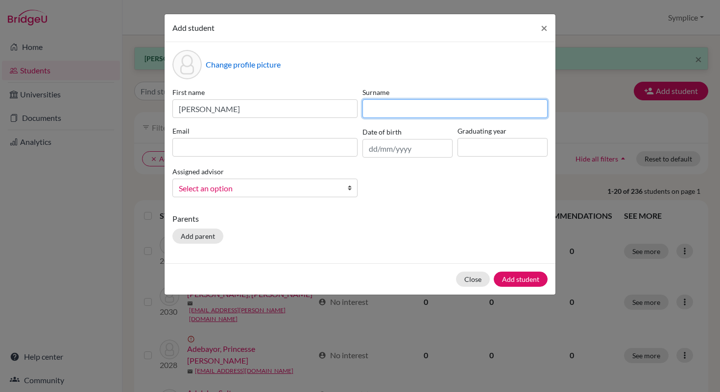
click at [400, 104] on input at bounding box center [454, 108] width 185 height 19
type input "Naser Toure"
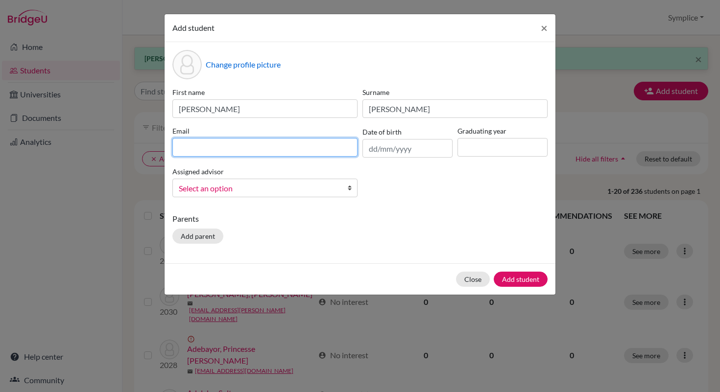
click at [226, 155] on input at bounding box center [264, 147] width 185 height 19
type input "[EMAIL_ADDRESS][DOMAIN_NAME]"
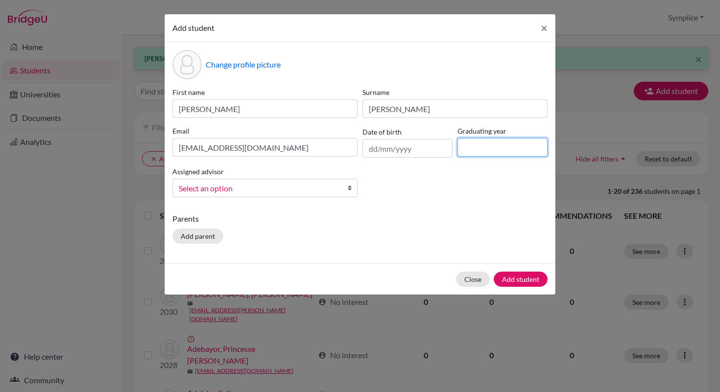
click at [473, 144] on input at bounding box center [502, 147] width 90 height 19
type input "2030"
click at [516, 277] on button "Add student" at bounding box center [520, 279] width 54 height 15
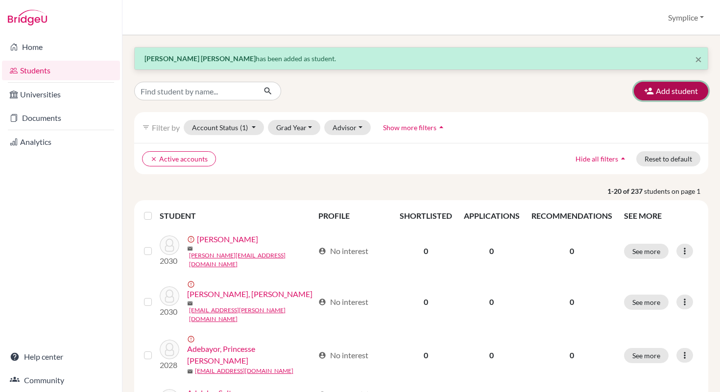
click at [677, 93] on button "Add student" at bounding box center [670, 91] width 74 height 19
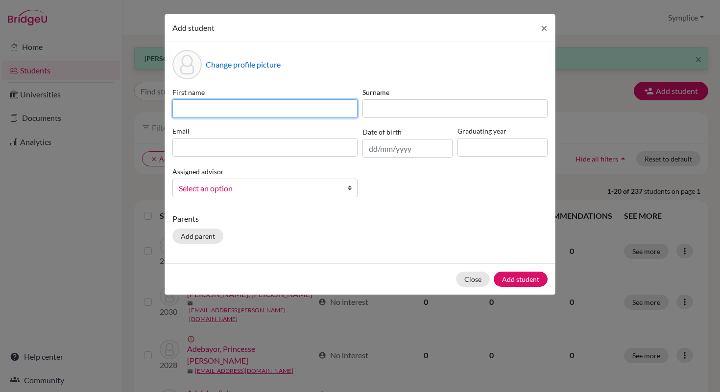
click at [336, 111] on input at bounding box center [264, 108] width 185 height 19
type input "May"
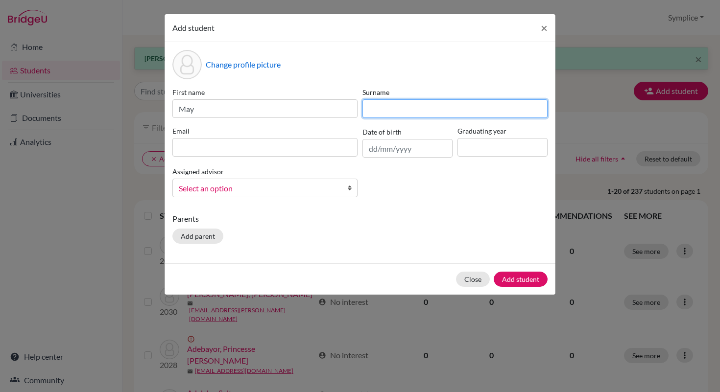
click at [430, 107] on input at bounding box center [454, 108] width 185 height 19
type input "Odaymat"
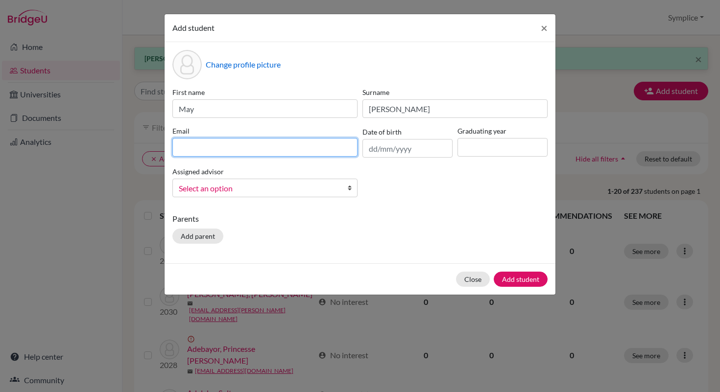
click at [242, 144] on input at bounding box center [264, 147] width 185 height 19
click at [185, 149] on input "m.odaymat@aris.edu.gh" at bounding box center [264, 147] width 185 height 19
type input "[EMAIL_ADDRESS][PERSON_NAME][DOMAIN_NAME]"
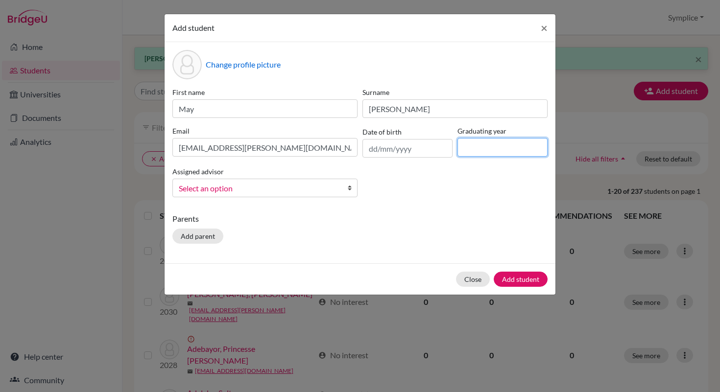
click at [485, 151] on input at bounding box center [502, 147] width 90 height 19
type input "2030"
click at [508, 278] on button "Add student" at bounding box center [520, 279] width 54 height 15
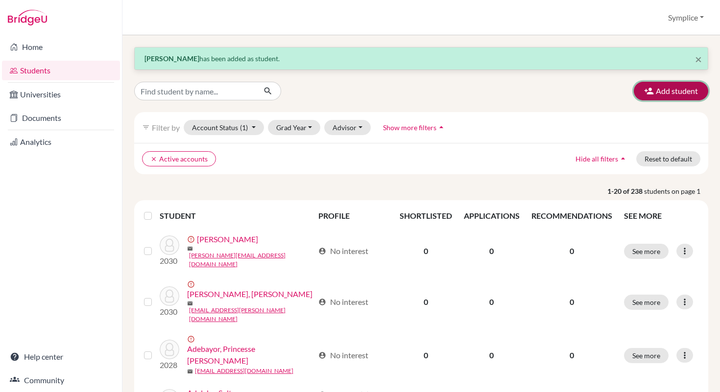
click at [676, 93] on button "Add student" at bounding box center [670, 91] width 74 height 19
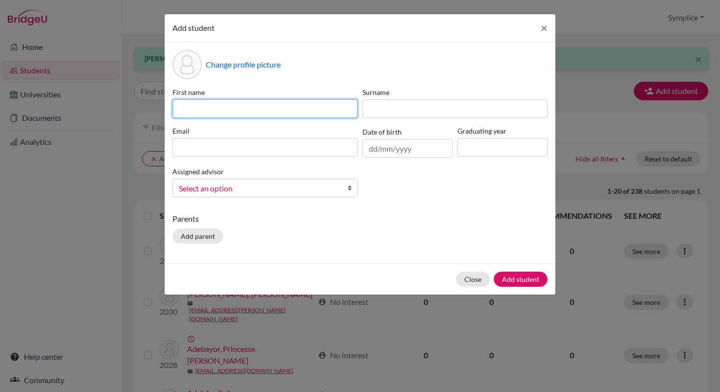
click at [222, 113] on input at bounding box center [264, 108] width 185 height 19
type input "Ethan Kofi"
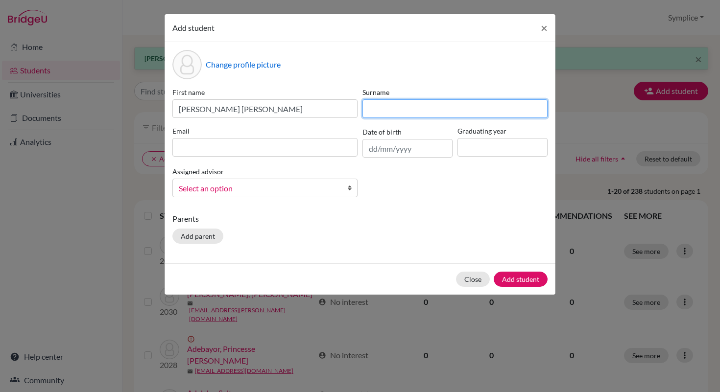
click at [378, 112] on input at bounding box center [454, 108] width 185 height 19
type input "Opoku"
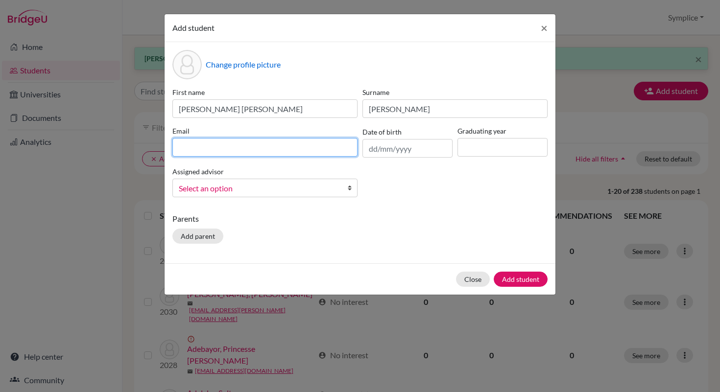
click at [237, 148] on input at bounding box center [264, 147] width 185 height 19
type input "[PERSON_NAME][EMAIL_ADDRESS][DOMAIN_NAME]"
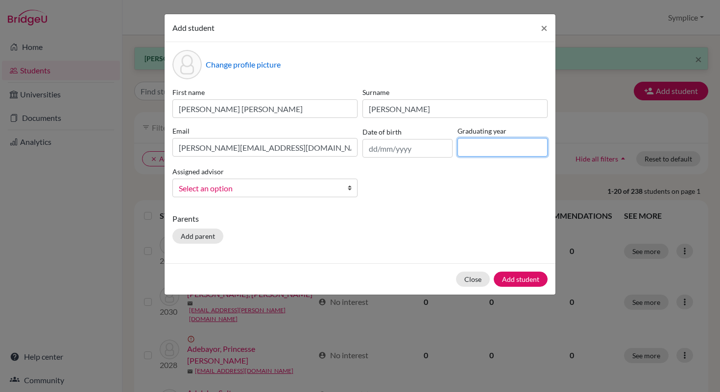
click at [477, 154] on input at bounding box center [502, 147] width 90 height 19
type input "2030"
click at [531, 286] on button "Add student" at bounding box center [520, 279] width 54 height 15
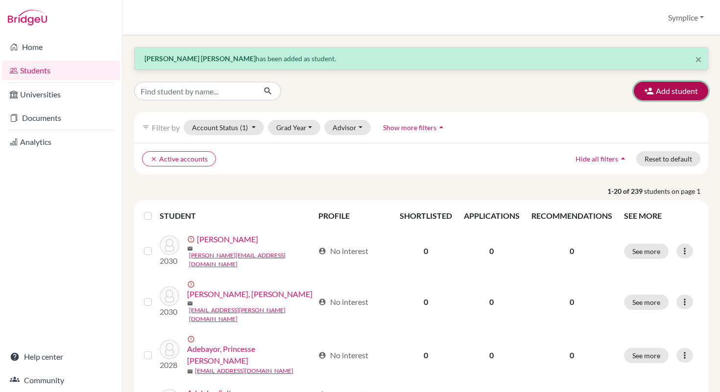
click at [670, 94] on button "Add student" at bounding box center [670, 91] width 74 height 19
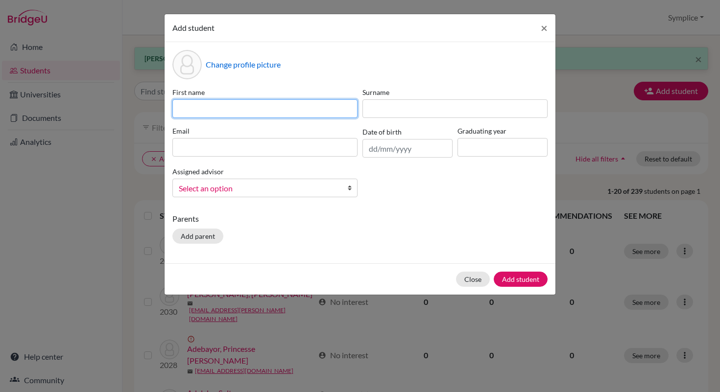
click at [296, 104] on input at bounding box center [264, 108] width 185 height 19
type input "Makena"
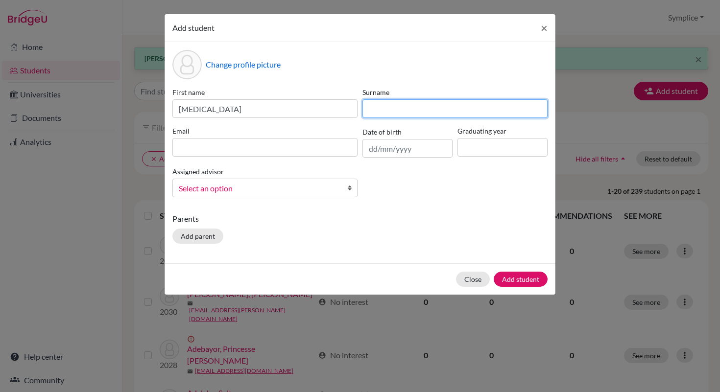
click at [382, 104] on input at bounding box center [454, 108] width 185 height 19
type input "U"
type input "Owusu-Sekyere"
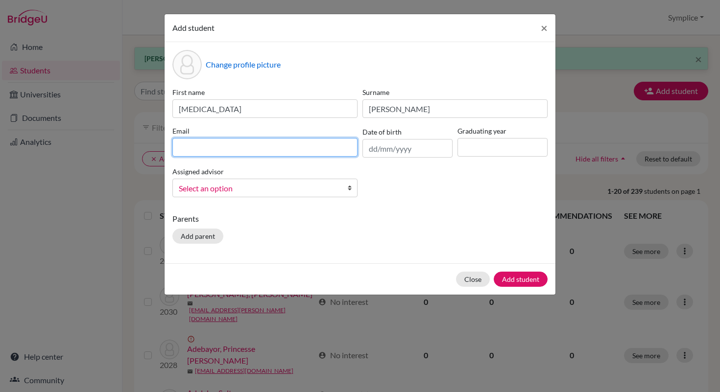
click at [249, 149] on input at bounding box center [264, 147] width 185 height 19
type input "[PERSON_NAME][EMAIL_ADDRESS][DOMAIN_NAME]"
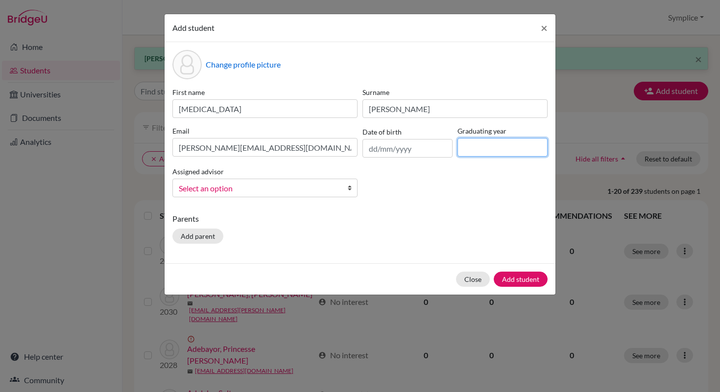
click at [467, 144] on input at bounding box center [502, 147] width 90 height 19
type input "2030"
click at [515, 276] on button "Add student" at bounding box center [520, 279] width 54 height 15
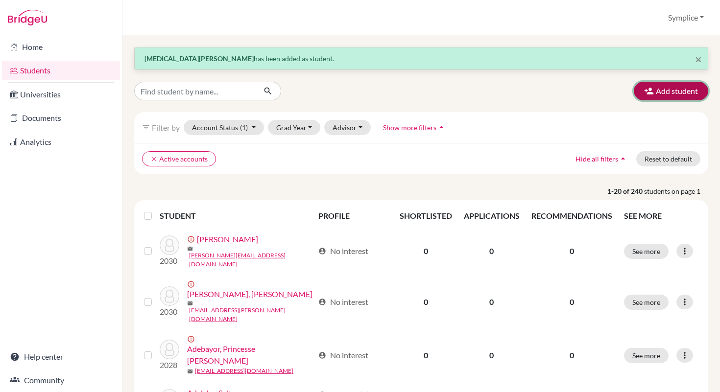
click at [668, 98] on button "Add student" at bounding box center [670, 91] width 74 height 19
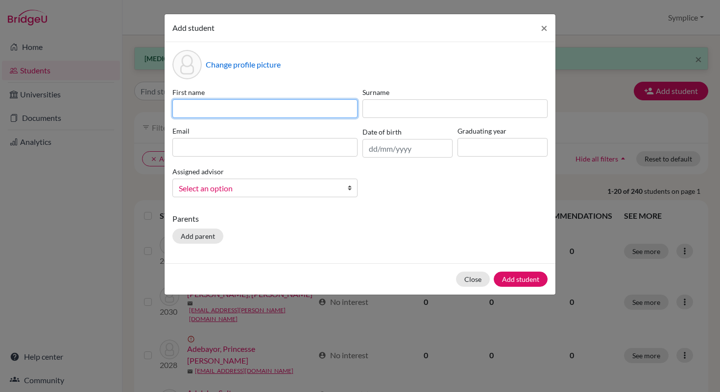
click at [287, 111] on input at bounding box center [264, 108] width 185 height 19
type input "Sage Elise Yordanos"
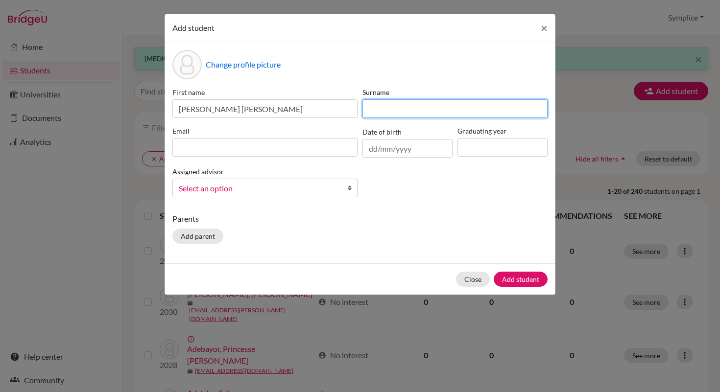
click at [400, 107] on input at bounding box center [454, 108] width 185 height 19
type input "Sanders"
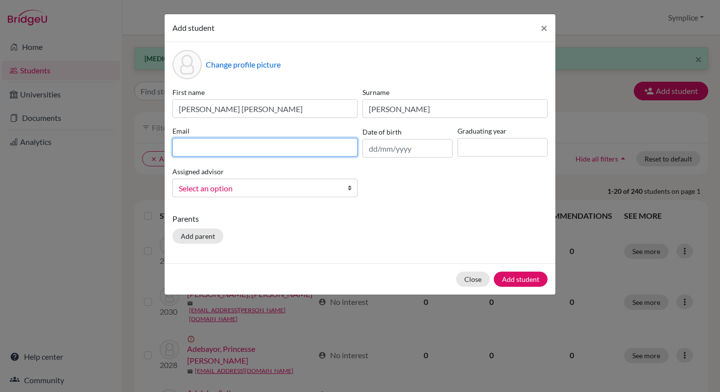
click at [208, 145] on input at bounding box center [264, 147] width 185 height 19
type input "[PERSON_NAME][EMAIL_ADDRESS][DOMAIN_NAME]"
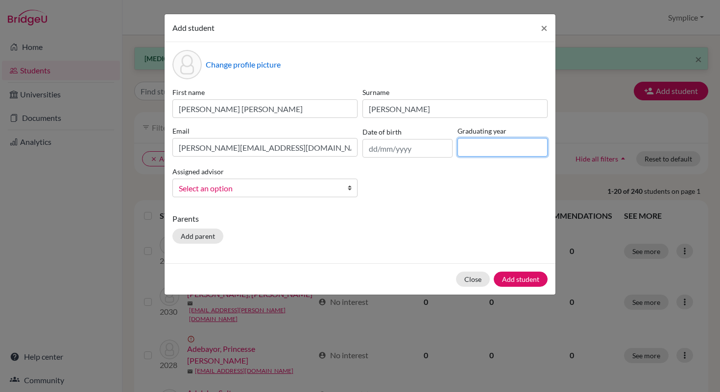
click at [472, 145] on input at bounding box center [502, 147] width 90 height 19
type input "2030"
click at [513, 279] on button "Add student" at bounding box center [520, 279] width 54 height 15
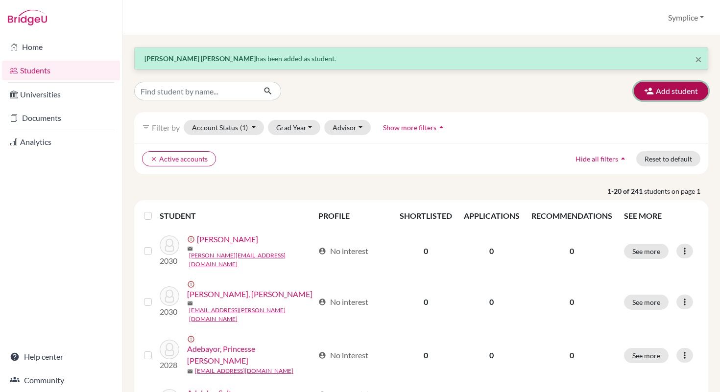
click at [675, 87] on button "Add student" at bounding box center [670, 91] width 74 height 19
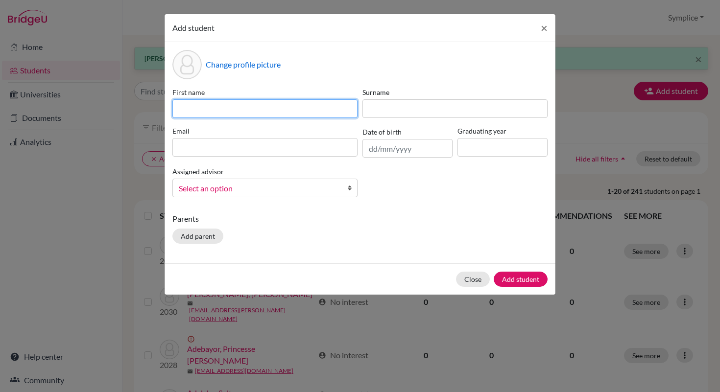
click at [313, 114] on input at bounding box center [264, 108] width 185 height 19
type input "Rouba"
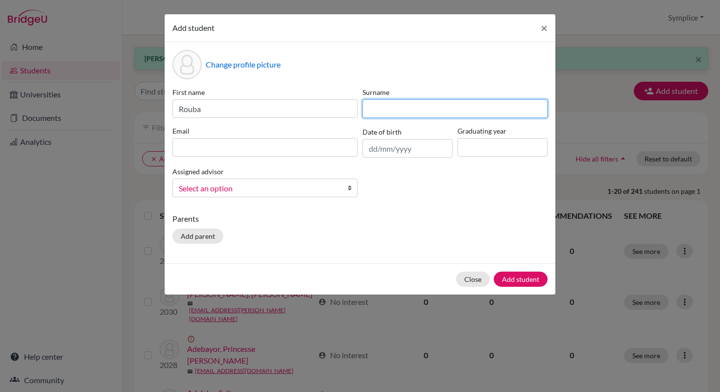
click at [387, 110] on input at bounding box center [454, 108] width 185 height 19
type input "Zaghloul"
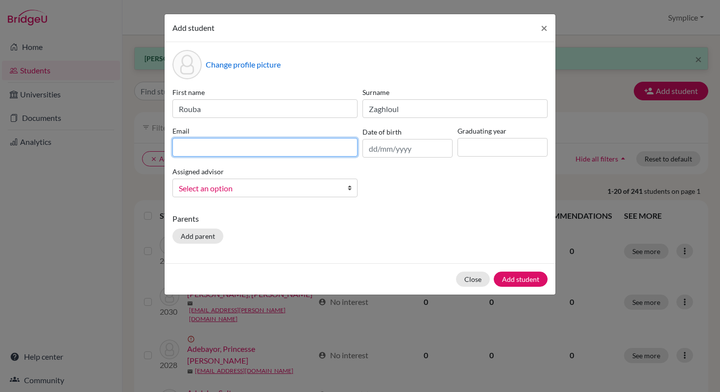
click at [263, 146] on input at bounding box center [264, 147] width 185 height 19
click at [182, 149] on input "r.zaghloul@" at bounding box center [264, 147] width 185 height 19
click at [181, 150] on input "r.zaghloul@" at bounding box center [264, 147] width 185 height 19
click at [236, 148] on input "ro.zaghloul@" at bounding box center [264, 147] width 185 height 19
type input "ro.zaghloul@aris.edu.gh"
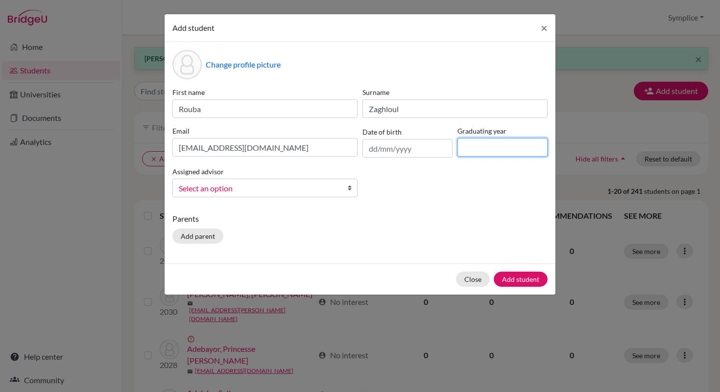
click at [472, 150] on input at bounding box center [502, 147] width 90 height 19
type input "2030"
click at [514, 280] on button "Add student" at bounding box center [520, 279] width 54 height 15
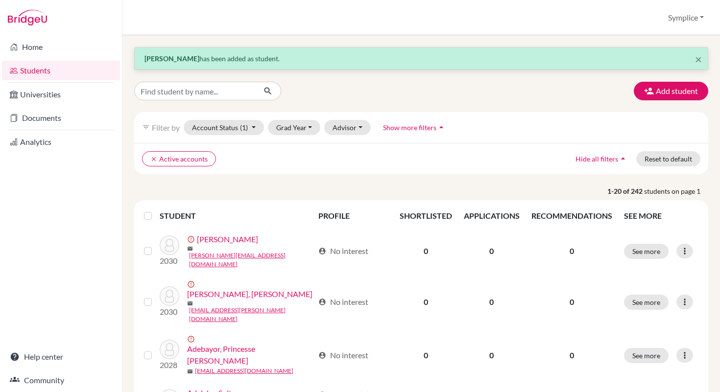
click at [47, 72] on link "Students" at bounding box center [61, 71] width 118 height 20
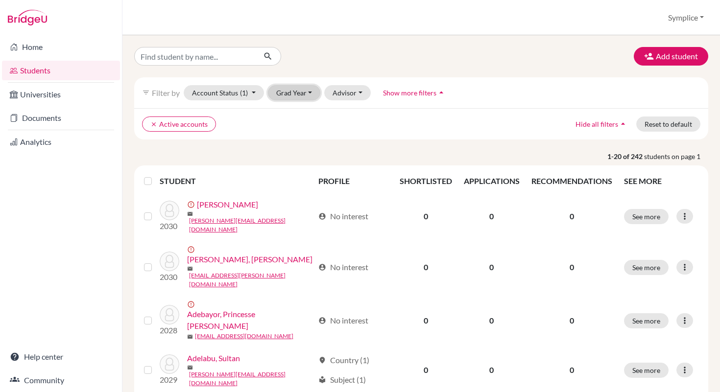
click at [310, 94] on button "Grad Year" at bounding box center [294, 92] width 53 height 15
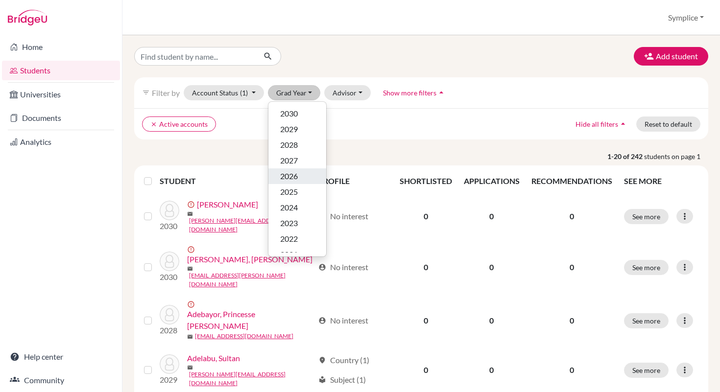
click at [298, 179] on div "2026" at bounding box center [297, 176] width 34 height 12
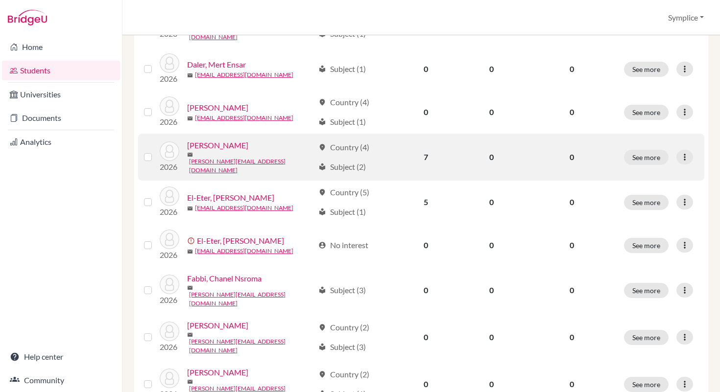
scroll to position [717, 0]
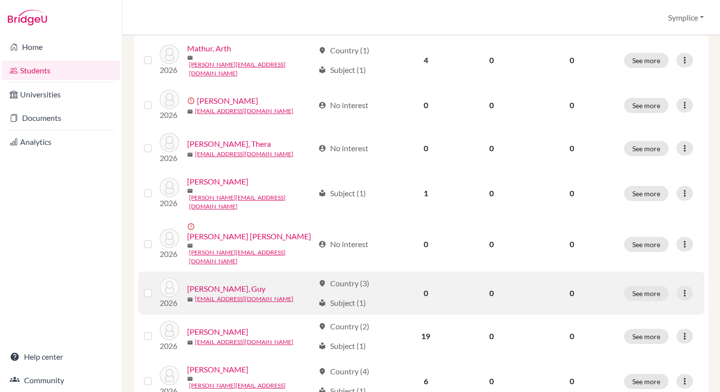
scroll to position [728, 0]
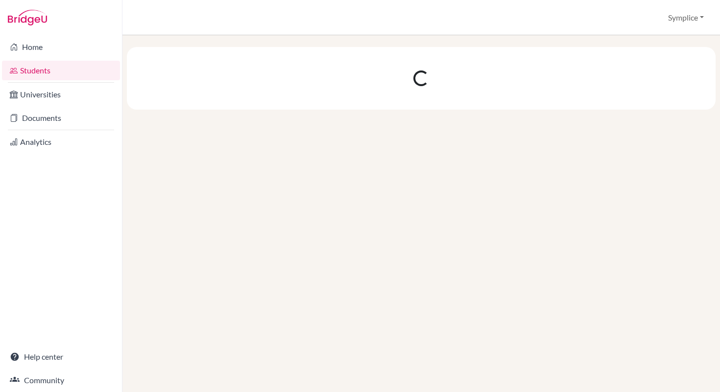
scroll to position [0, 0]
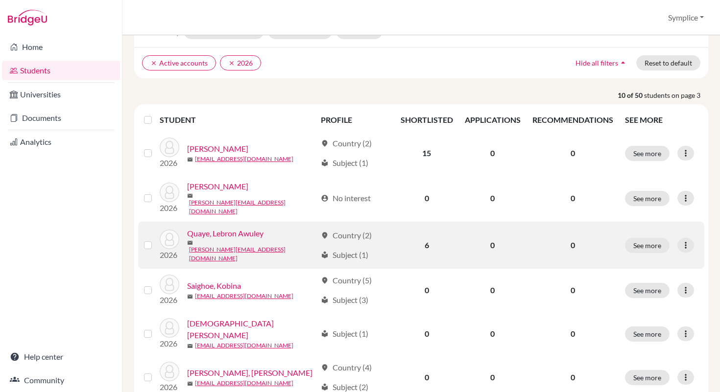
scroll to position [63, 0]
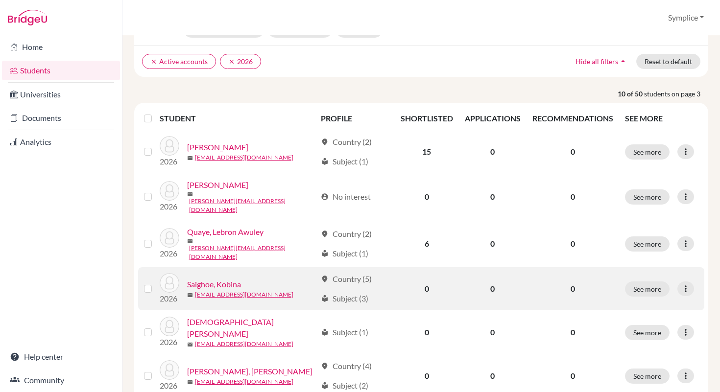
click at [156, 283] on label at bounding box center [156, 283] width 0 height 0
click at [0, 0] on input "checkbox" at bounding box center [0, 0] width 0 height 0
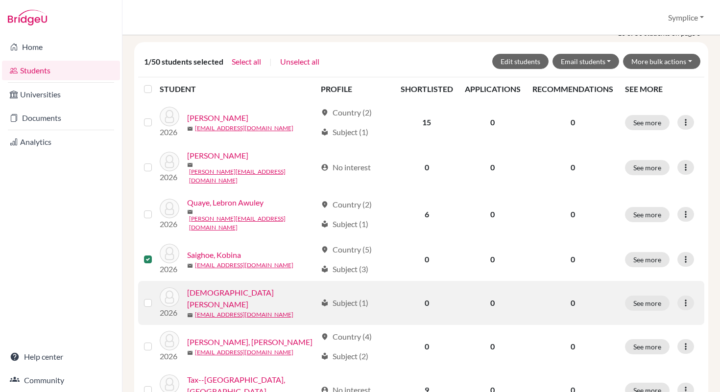
scroll to position [125, 0]
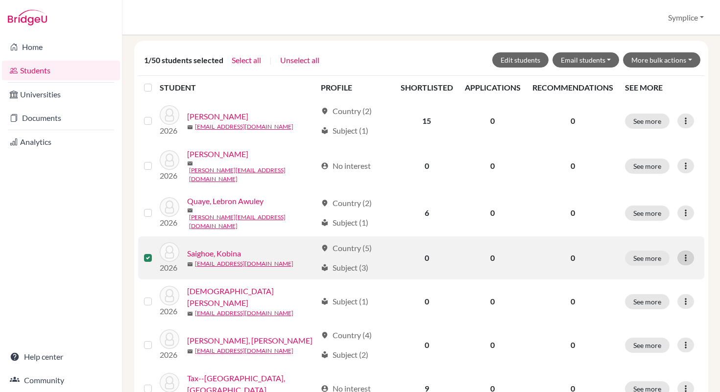
click at [683, 253] on icon at bounding box center [685, 258] width 10 height 10
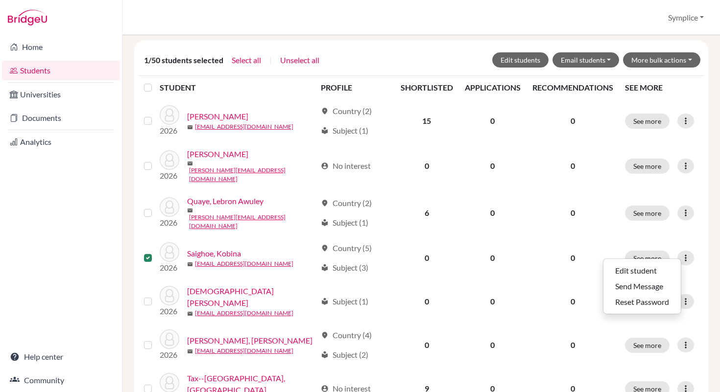
click at [109, 242] on div "Home Students Universities Documents Analytics Help center Community" at bounding box center [61, 213] width 122 height 357
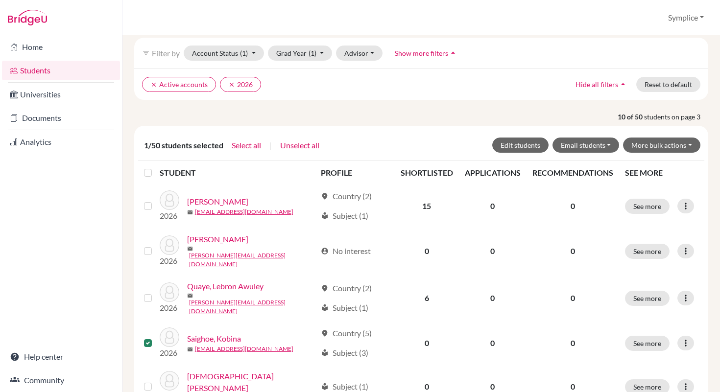
scroll to position [42, 0]
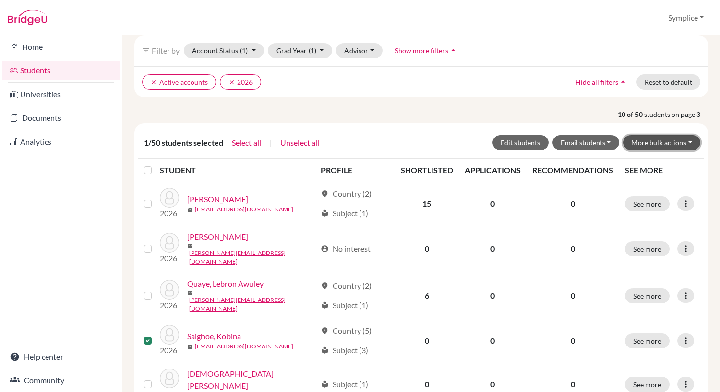
click at [688, 142] on button "More bulk actions" at bounding box center [661, 142] width 77 height 15
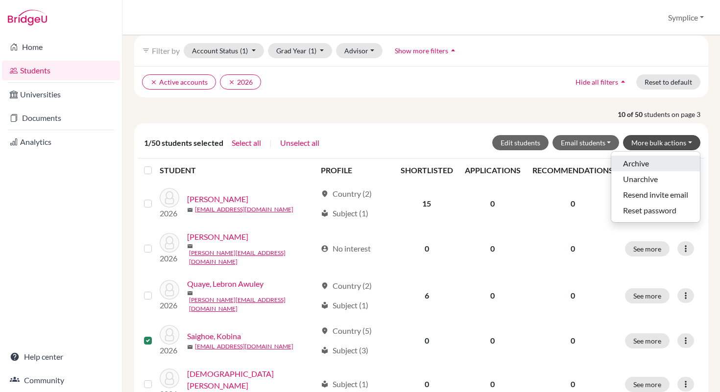
click at [646, 164] on button "Archive" at bounding box center [655, 164] width 89 height 16
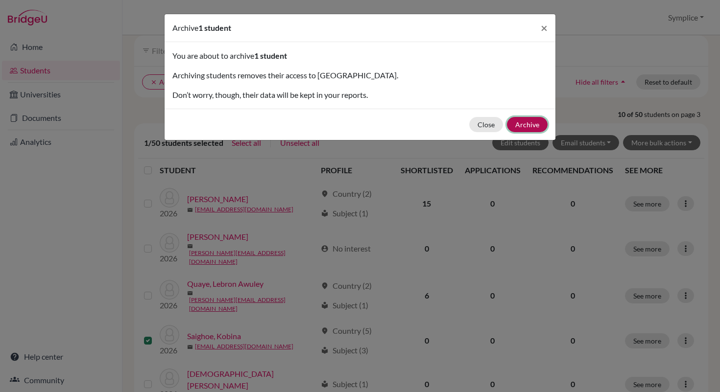
click at [530, 125] on button "Archive" at bounding box center [527, 124] width 41 height 15
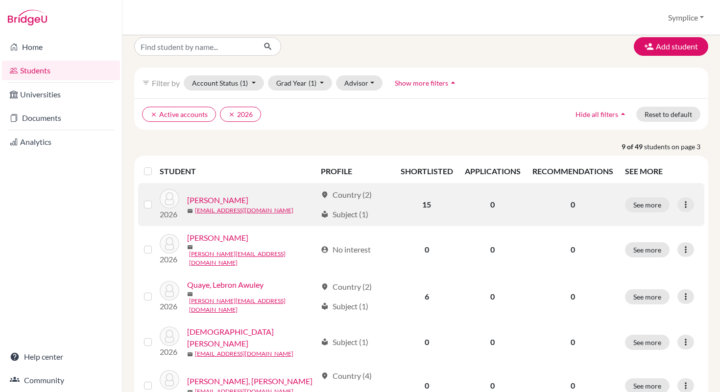
scroll to position [45, 0]
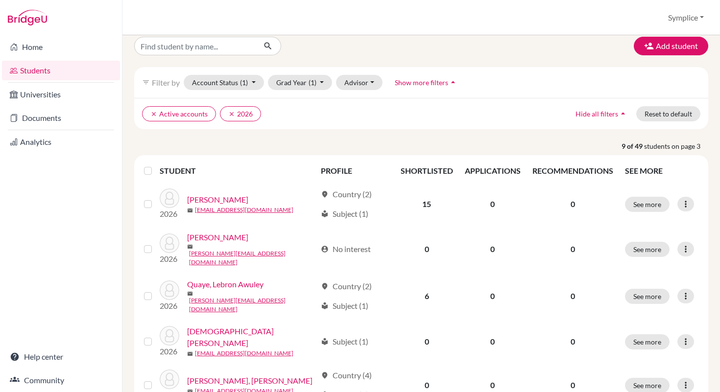
click at [40, 69] on link "Students" at bounding box center [61, 71] width 118 height 20
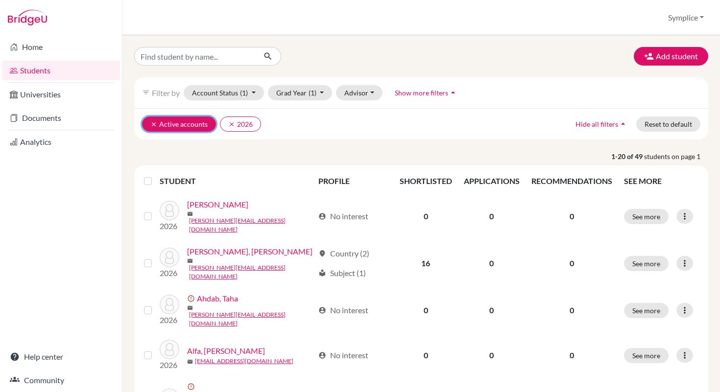
click at [150, 123] on button "clear Active accounts" at bounding box center [179, 123] width 74 height 15
click at [149, 127] on button "clear 2026" at bounding box center [162, 123] width 41 height 15
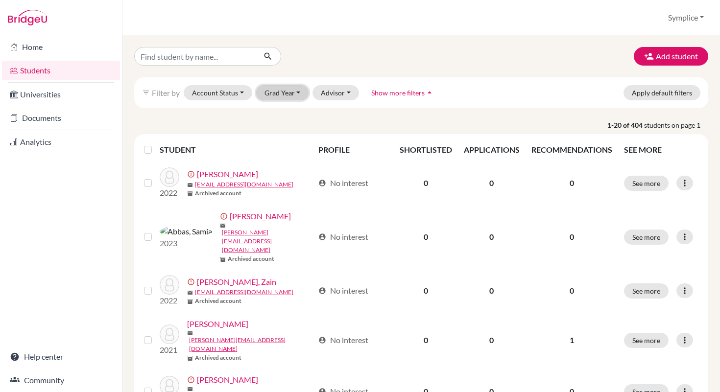
click at [300, 93] on button "Grad Year" at bounding box center [282, 92] width 53 height 15
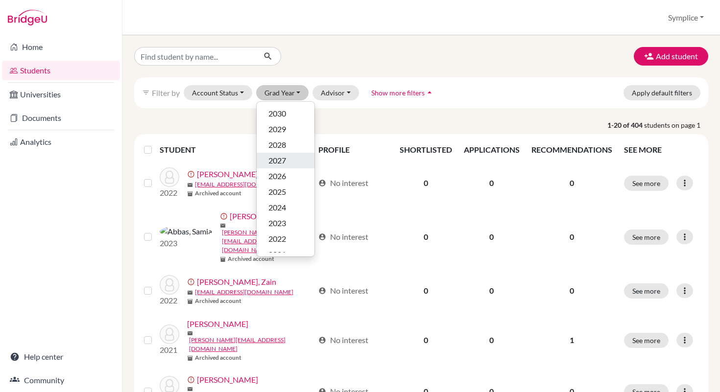
click at [278, 163] on span "2027" at bounding box center [277, 161] width 18 height 12
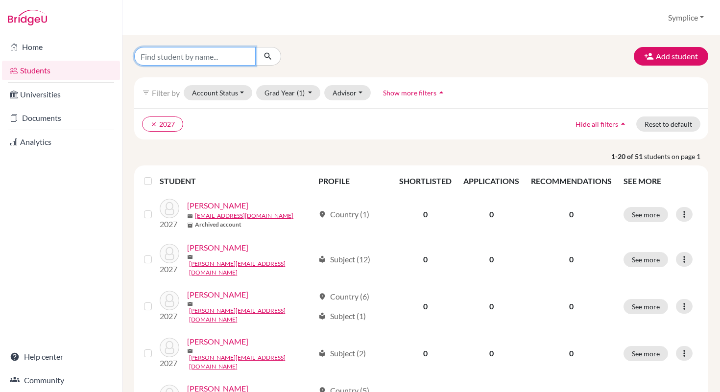
click at [202, 57] on input "Find student by name..." at bounding box center [194, 56] width 121 height 19
type input "walid"
click at [274, 50] on button "submit" at bounding box center [268, 56] width 26 height 19
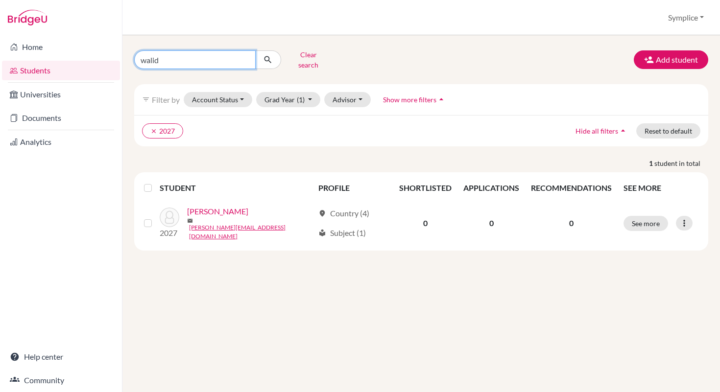
click at [205, 57] on input "walid" at bounding box center [194, 59] width 121 height 19
type input "w"
type input "lily"
click at [271, 56] on icon "submit" at bounding box center [268, 60] width 10 height 10
click at [187, 57] on input "lily" at bounding box center [194, 59] width 121 height 19
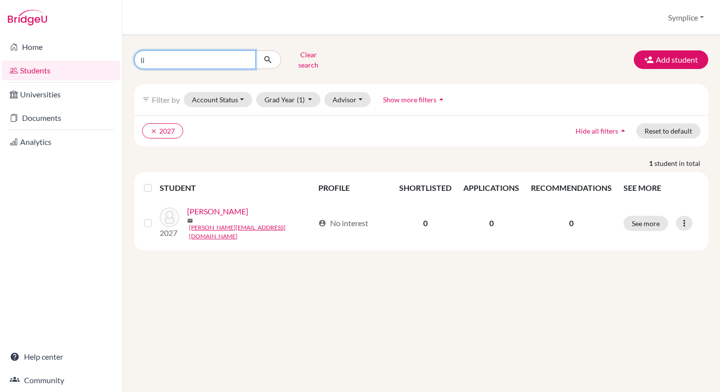
type input "l"
type input "karim"
click at [277, 53] on button "submit" at bounding box center [268, 59] width 26 height 19
click at [191, 59] on input "karim" at bounding box center [194, 59] width 121 height 19
type input "k"
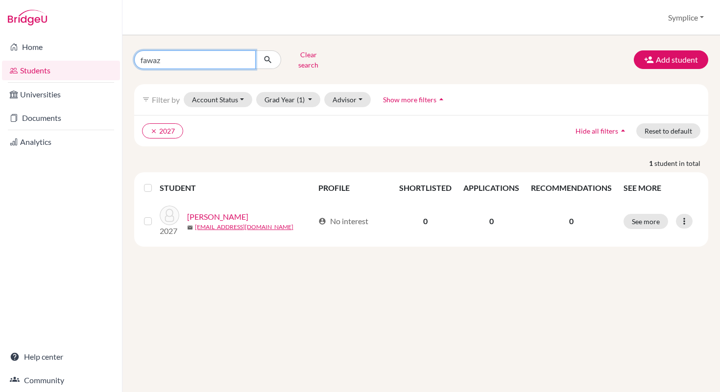
type input "fawaz"
click at [273, 62] on button "submit" at bounding box center [268, 59] width 26 height 19
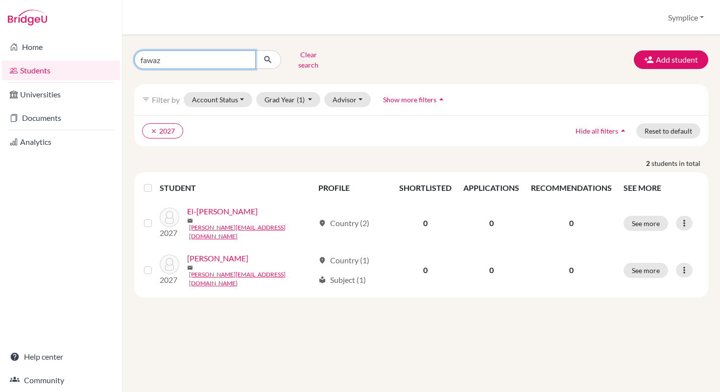
click at [193, 59] on input "fawaz" at bounding box center [194, 59] width 121 height 19
type input "f"
type input "leana"
click at [269, 57] on icon "submit" at bounding box center [268, 60] width 10 height 10
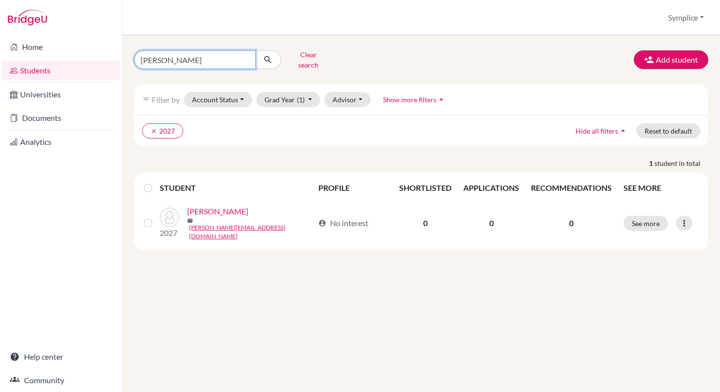
click at [201, 56] on input "leana" at bounding box center [194, 59] width 121 height 19
type input "l"
type input "mirwani"
click at [270, 56] on icon "submit" at bounding box center [268, 60] width 10 height 10
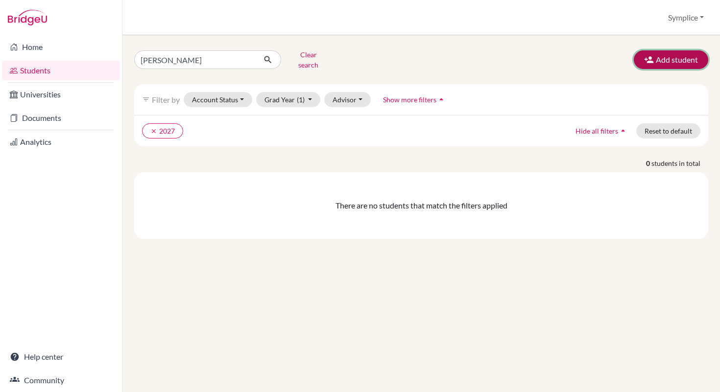
click at [679, 52] on button "Add student" at bounding box center [670, 59] width 74 height 19
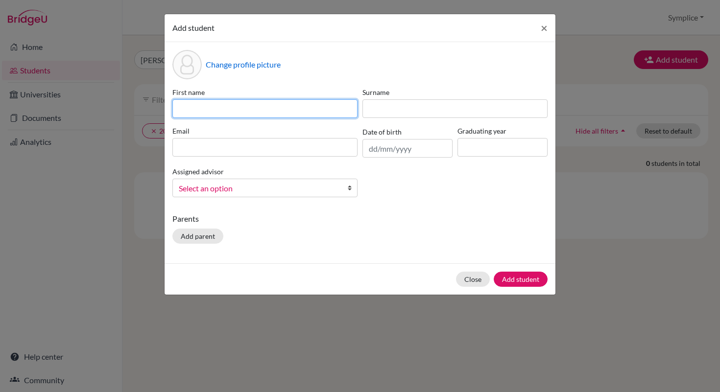
click at [286, 107] on input at bounding box center [264, 108] width 185 height 19
type input "Ria Rishi"
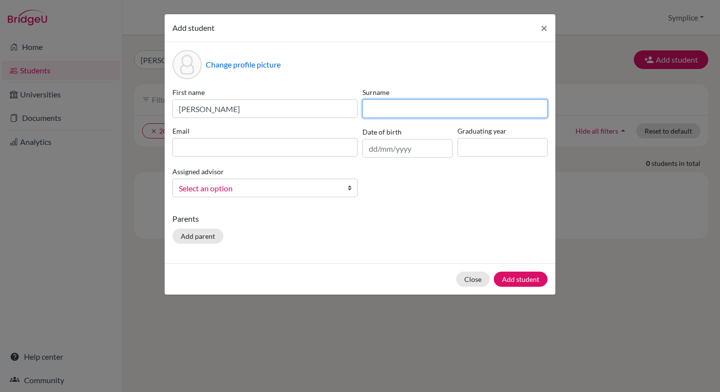
click at [374, 114] on input at bounding box center [454, 108] width 185 height 19
type input "Mirwani"
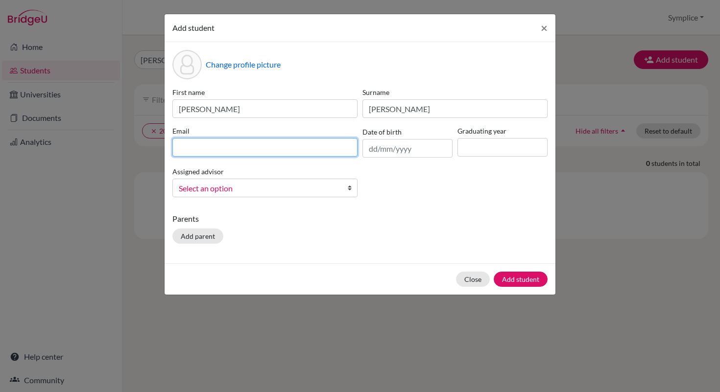
click at [234, 154] on input at bounding box center [264, 147] width 185 height 19
type input "[PERSON_NAME][EMAIL_ADDRESS][DOMAIN_NAME]"
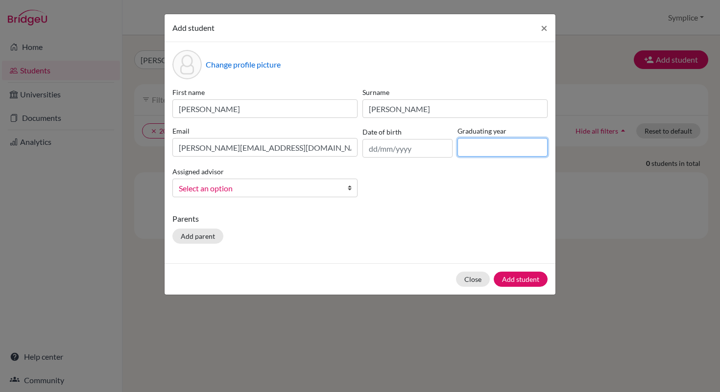
click at [468, 151] on input at bounding box center [502, 147] width 90 height 19
type input "2027"
click at [513, 278] on button "Add student" at bounding box center [520, 279] width 54 height 15
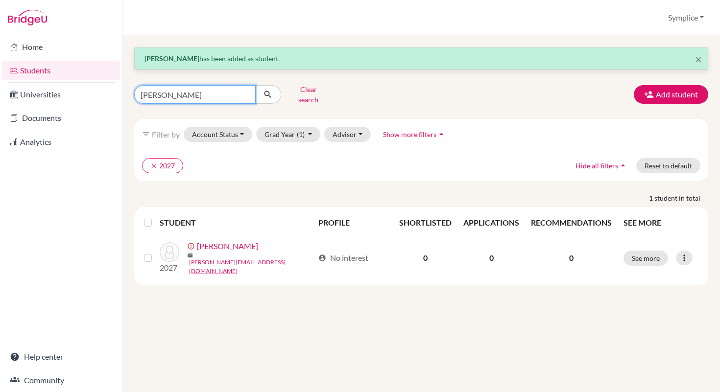
click at [178, 96] on input "mirwani" at bounding box center [194, 94] width 121 height 19
type input "m"
type input "primus"
click at [265, 91] on icon "submit" at bounding box center [268, 95] width 10 height 10
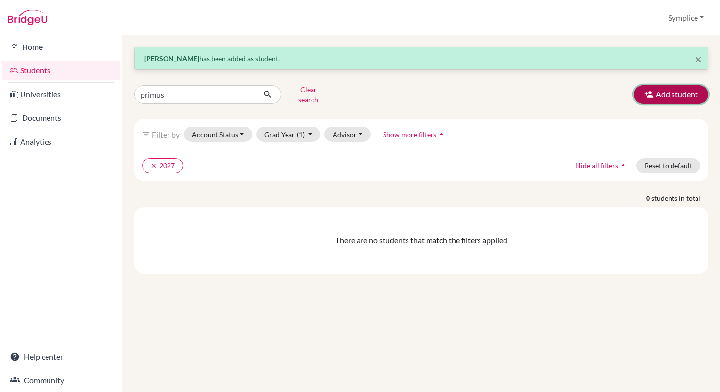
click at [666, 86] on button "Add student" at bounding box center [670, 94] width 74 height 19
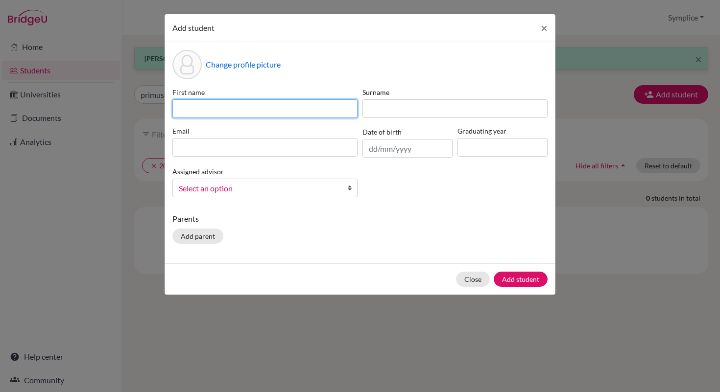
click at [221, 105] on input at bounding box center [264, 108] width 185 height 19
type input "Primus Nii Okai"
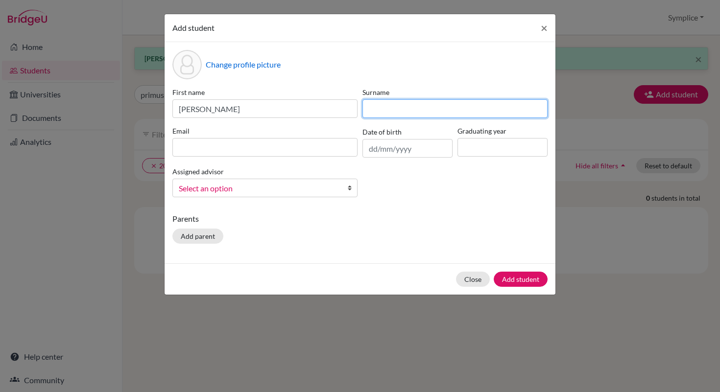
click at [375, 112] on input at bounding box center [454, 108] width 185 height 19
type input "Oscar-Welbeck"
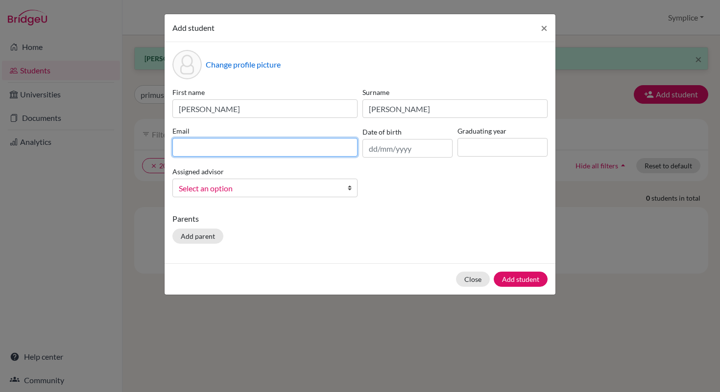
click at [231, 152] on input at bounding box center [264, 147] width 185 height 19
type input "[EMAIL_ADDRESS][DOMAIN_NAME]"
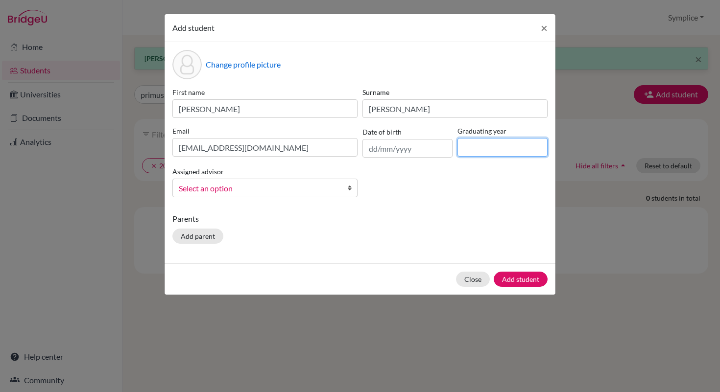
click at [460, 150] on input at bounding box center [502, 147] width 90 height 19
type input "2027"
click at [517, 279] on button "Add student" at bounding box center [520, 279] width 54 height 15
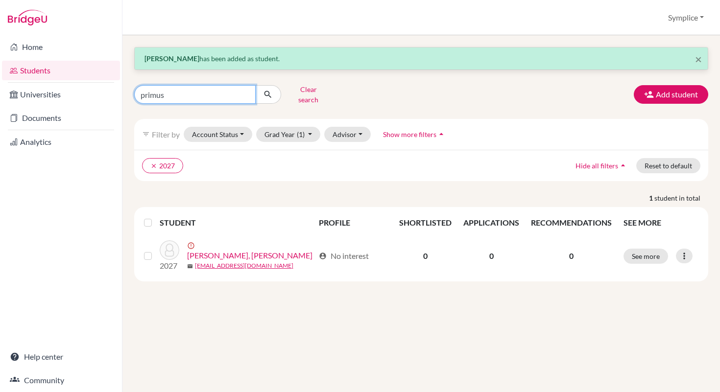
click at [195, 85] on input "primus" at bounding box center [194, 94] width 121 height 19
click at [189, 92] on input "primus" at bounding box center [194, 94] width 121 height 19
type input "p"
type input "jadir"
click at [269, 91] on icon "submit" at bounding box center [268, 95] width 10 height 10
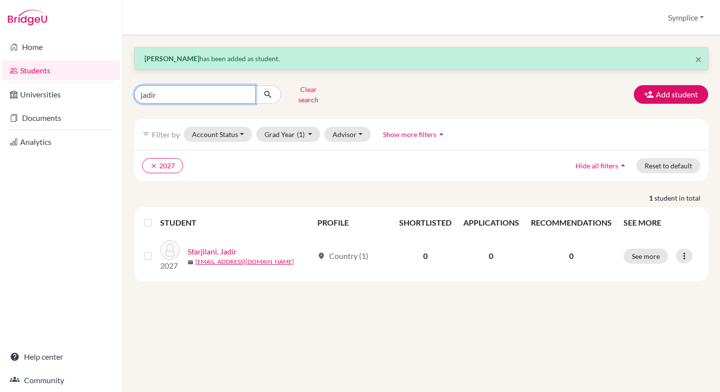
click at [176, 93] on input "jadir" at bounding box center [194, 94] width 121 height 19
type input "j"
type input "sood"
click at [274, 91] on button "submit" at bounding box center [268, 94] width 26 height 19
click at [186, 92] on input "sood" at bounding box center [194, 94] width 121 height 19
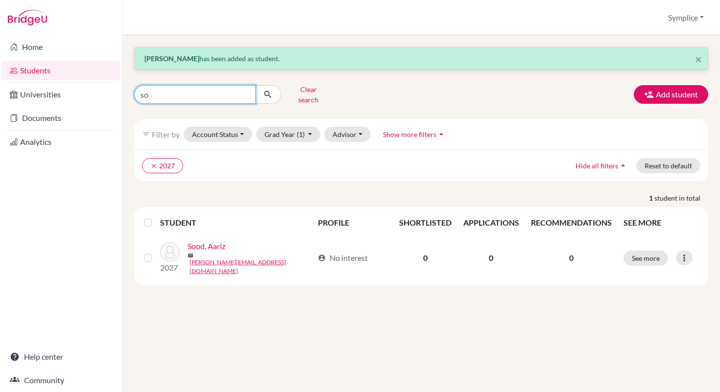
type input "s"
type input "khalil"
click at [278, 92] on button "submit" at bounding box center [268, 94] width 26 height 19
click at [172, 93] on input "khalil" at bounding box center [194, 94] width 121 height 19
type input "k"
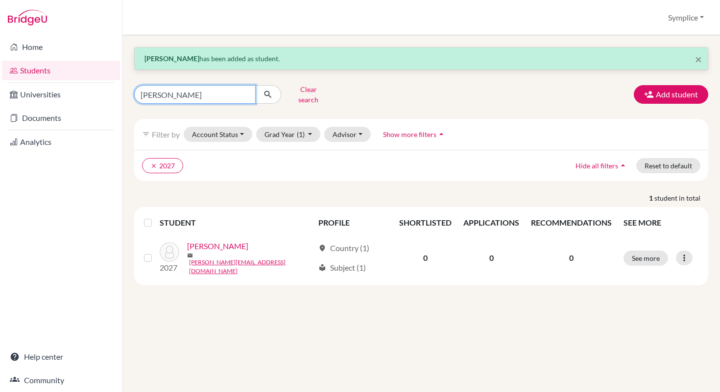
type input "al-zoubi"
click at [266, 94] on icon "submit" at bounding box center [268, 95] width 10 height 10
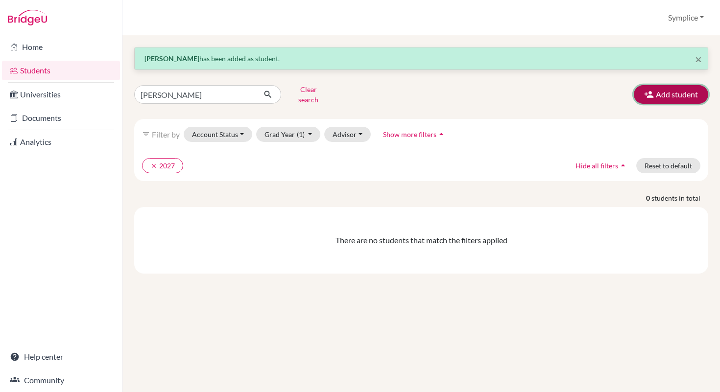
click at [683, 87] on button "Add student" at bounding box center [670, 94] width 74 height 19
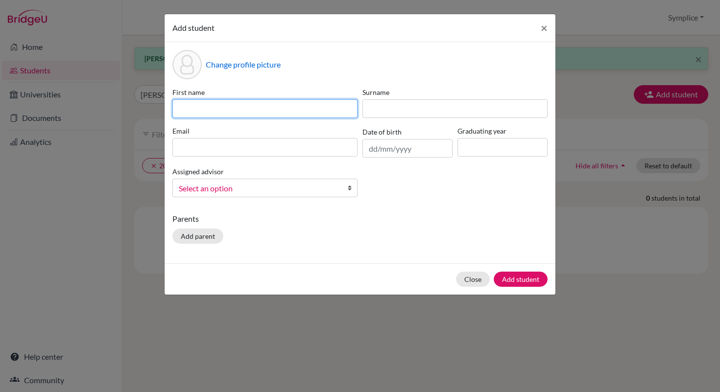
click at [234, 112] on input at bounding box center [264, 108] width 185 height 19
type input "Yahya Ahmad Khalil"
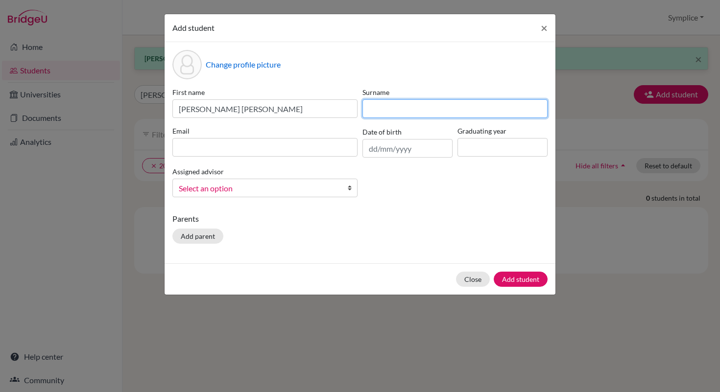
click at [391, 104] on input at bounding box center [454, 108] width 185 height 19
type input "Al-Zoubi"
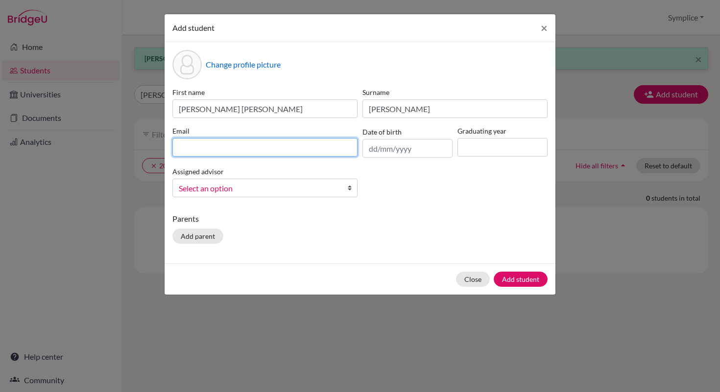
click at [251, 146] on input at bounding box center [264, 147] width 185 height 19
type input "[PERSON_NAME][EMAIL_ADDRESS][DOMAIN_NAME]"
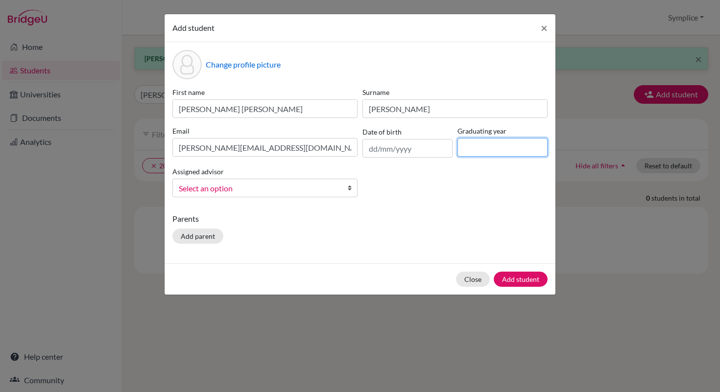
click at [477, 153] on input at bounding box center [502, 147] width 90 height 19
type input "2027"
click at [521, 279] on button "Add student" at bounding box center [520, 279] width 54 height 15
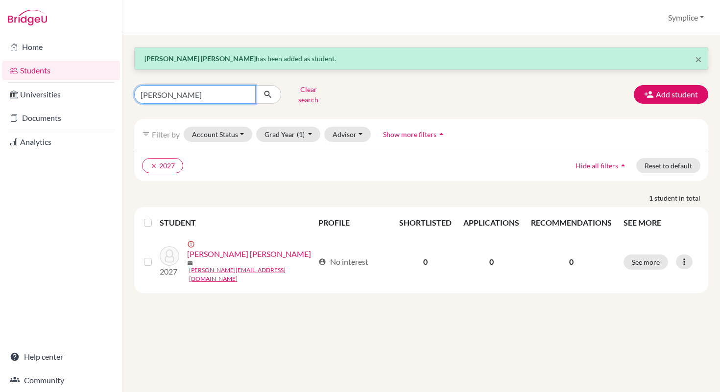
click at [188, 93] on input "al-zoubi" at bounding box center [194, 94] width 121 height 19
type input "a"
type input "beauvais"
click at [271, 95] on icon "submit" at bounding box center [268, 95] width 10 height 10
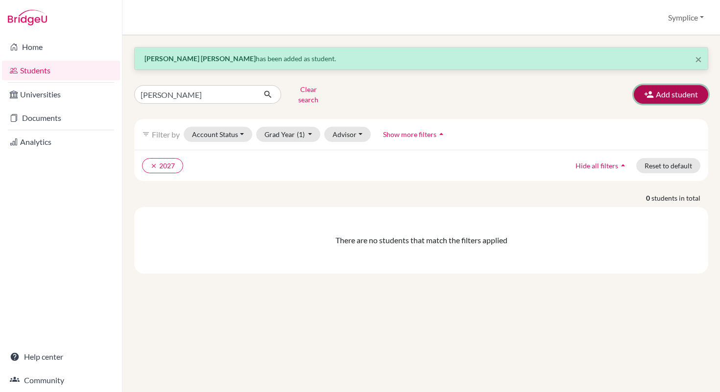
click at [673, 87] on button "Add student" at bounding box center [670, 94] width 74 height 19
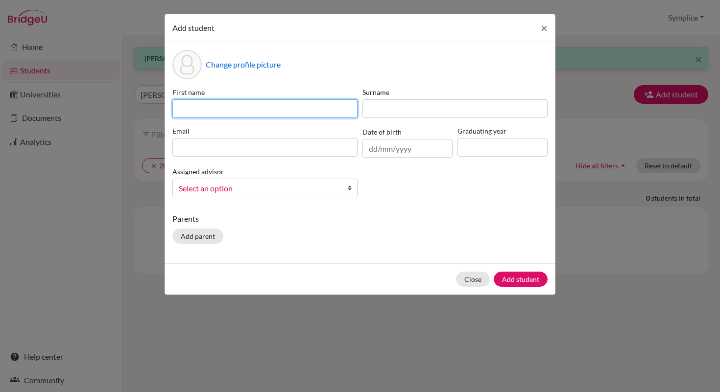
click at [242, 106] on input at bounding box center [264, 108] width 185 height 19
type input "Zora Sunshine"
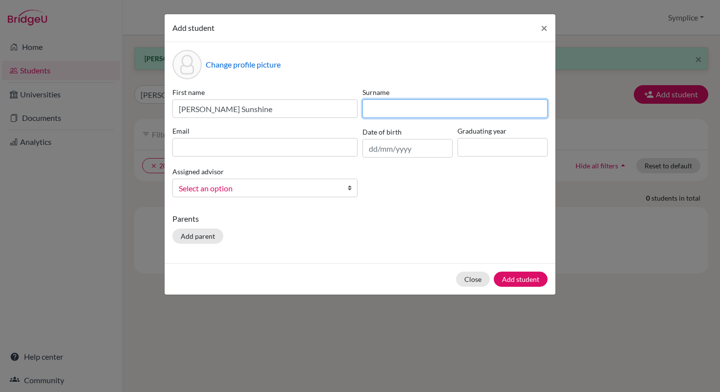
click at [378, 108] on input at bounding box center [454, 108] width 185 height 19
type input "Beauvais"
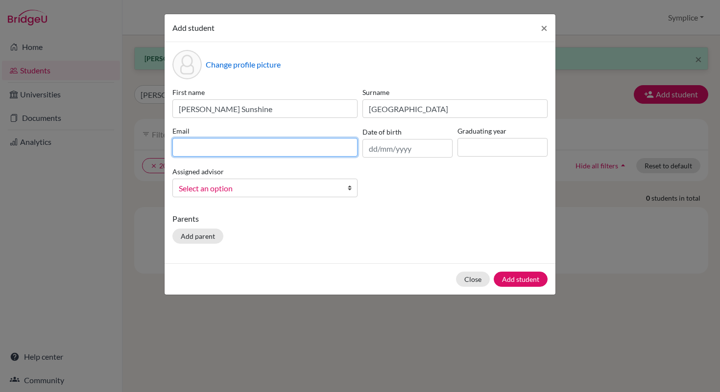
click at [273, 148] on input at bounding box center [264, 147] width 185 height 19
type input "[PERSON_NAME][EMAIL_ADDRESS][DOMAIN_NAME]"
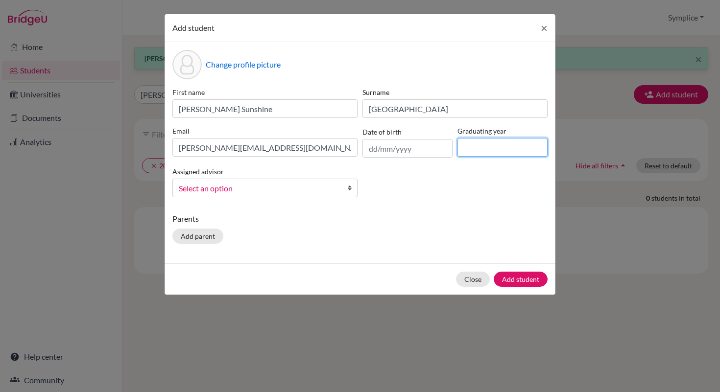
click at [475, 150] on input at bounding box center [502, 147] width 90 height 19
type input "2027"
click at [529, 279] on button "Add student" at bounding box center [520, 279] width 54 height 15
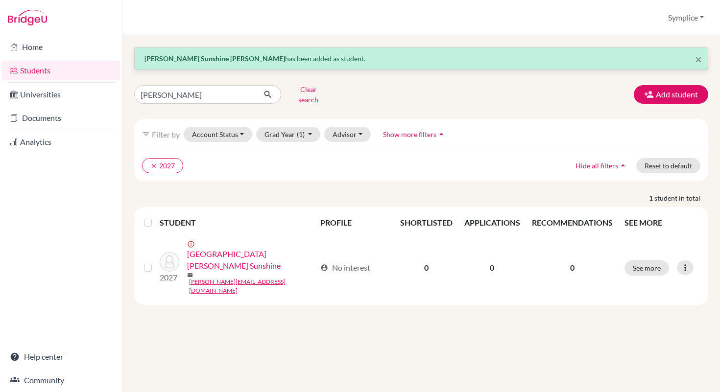
click at [38, 72] on link "Students" at bounding box center [61, 71] width 118 height 20
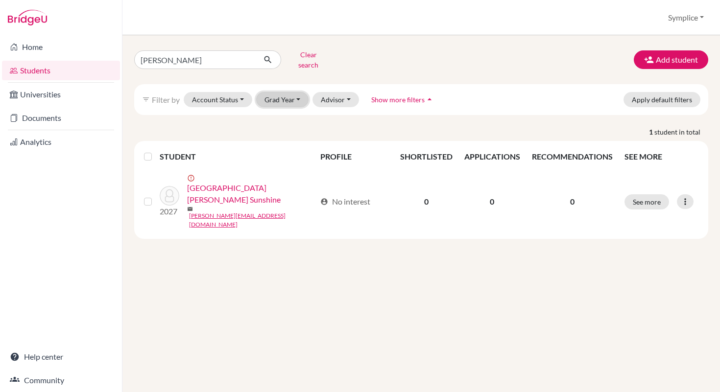
click at [302, 94] on button "Grad Year" at bounding box center [282, 99] width 53 height 15
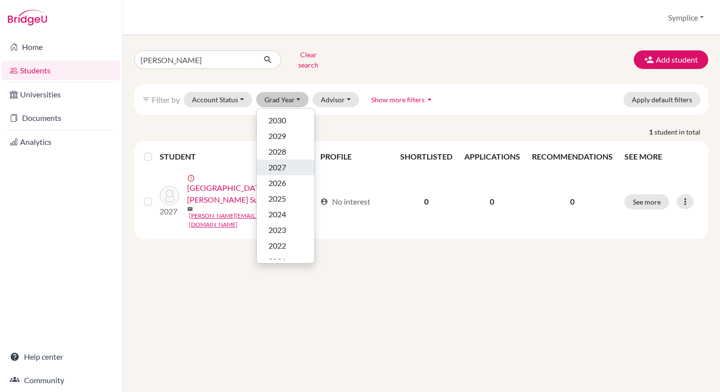
click at [282, 162] on span "2027" at bounding box center [277, 168] width 18 height 12
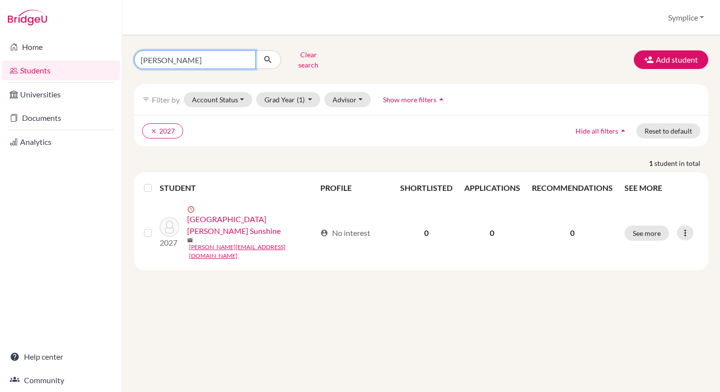
click at [177, 56] on input "[PERSON_NAME]" at bounding box center [194, 59] width 121 height 19
type input "b"
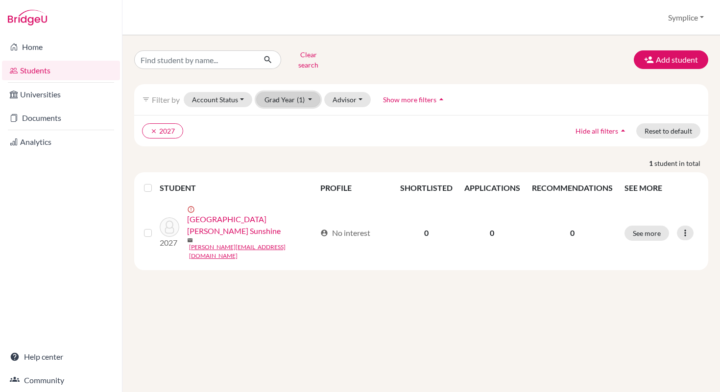
click at [308, 95] on button "Grad Year (1)" at bounding box center [288, 99] width 65 height 15
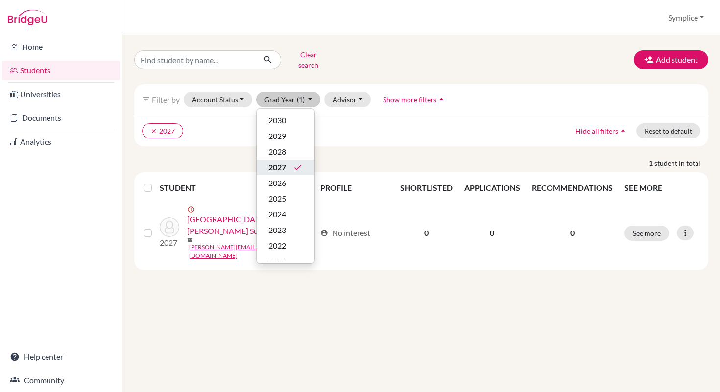
click at [284, 162] on span "2027" at bounding box center [277, 168] width 18 height 12
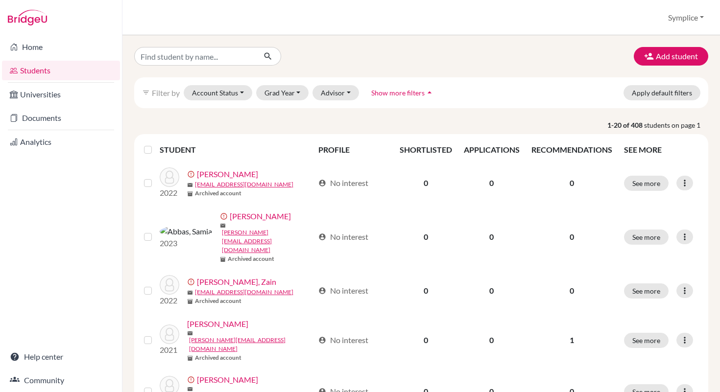
click at [35, 64] on link "Students" at bounding box center [61, 71] width 118 height 20
click at [239, 93] on button "Account Status" at bounding box center [218, 92] width 69 height 15
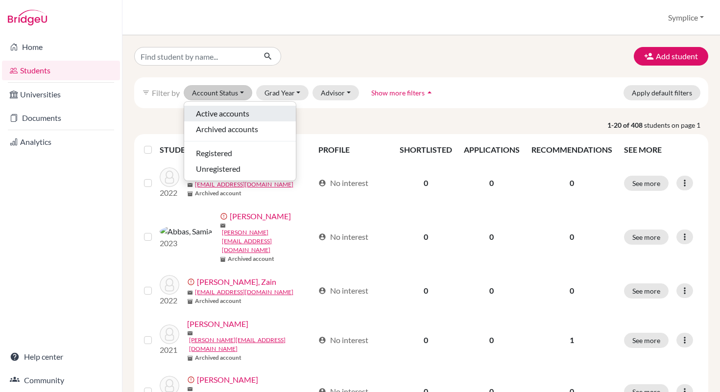
click at [226, 111] on span "Active accounts" at bounding box center [222, 114] width 53 height 12
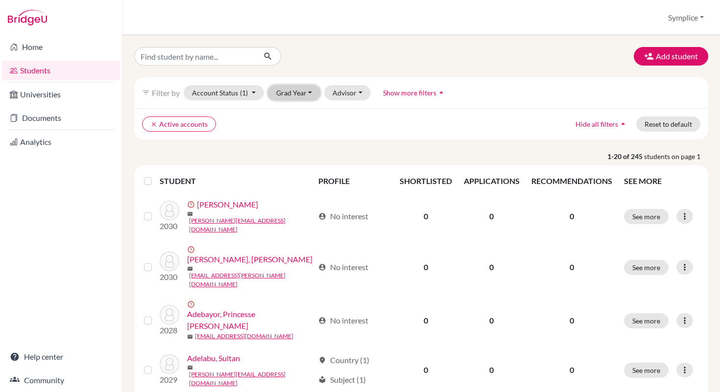
click at [306, 95] on button "Grad Year" at bounding box center [294, 92] width 53 height 15
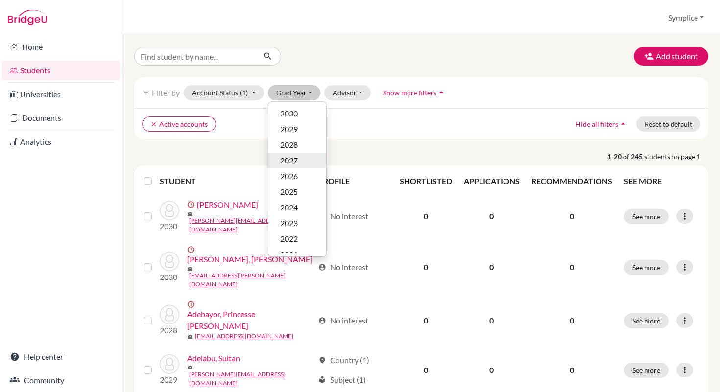
click at [294, 157] on span "2027" at bounding box center [289, 161] width 18 height 12
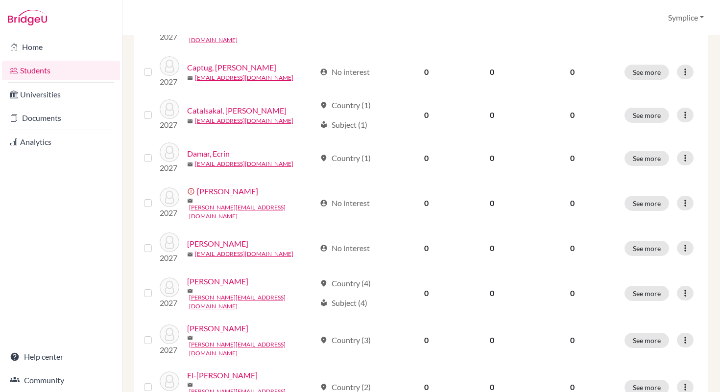
scroll to position [728, 0]
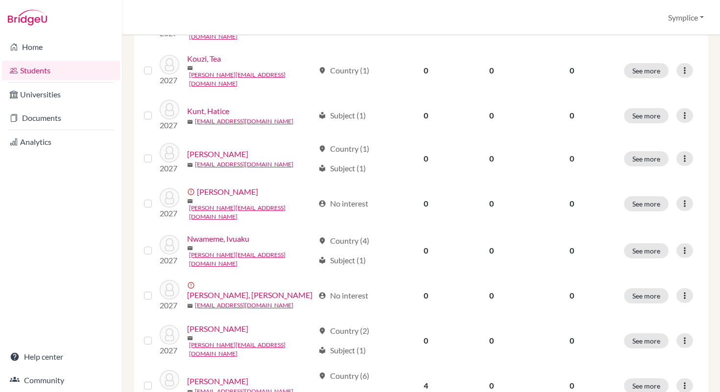
scroll to position [728, 0]
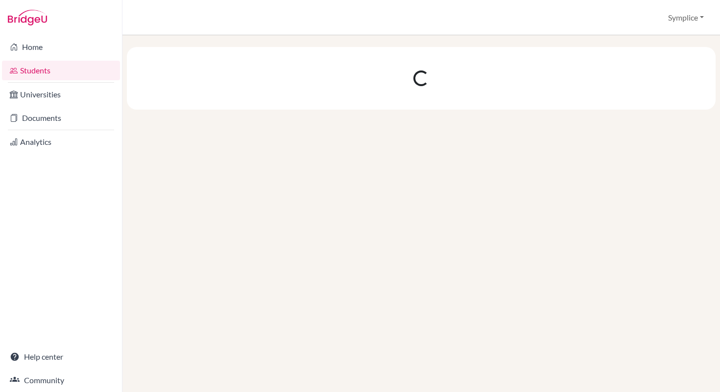
scroll to position [0, 0]
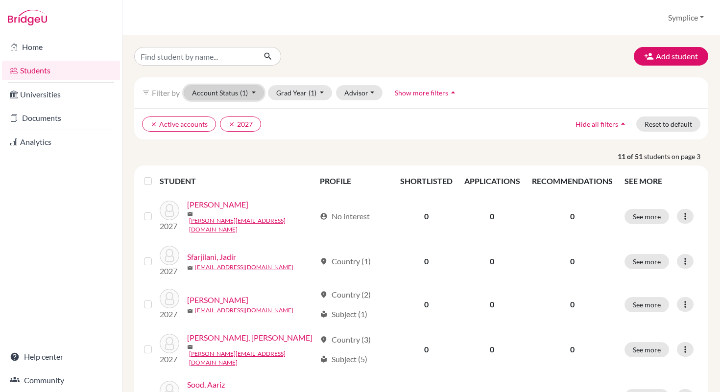
click at [256, 95] on button "Account Status (1)" at bounding box center [224, 92] width 80 height 15
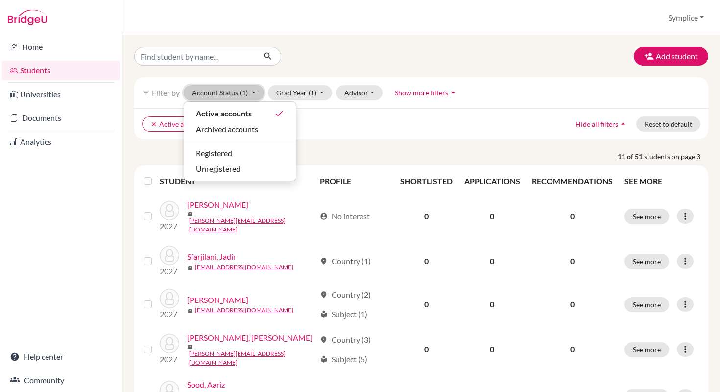
click at [256, 95] on button "Account Status (1)" at bounding box center [224, 92] width 80 height 15
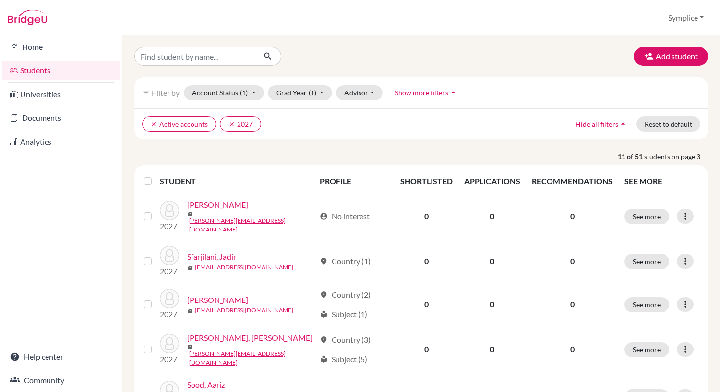
click at [48, 70] on link "Students" at bounding box center [61, 71] width 118 height 20
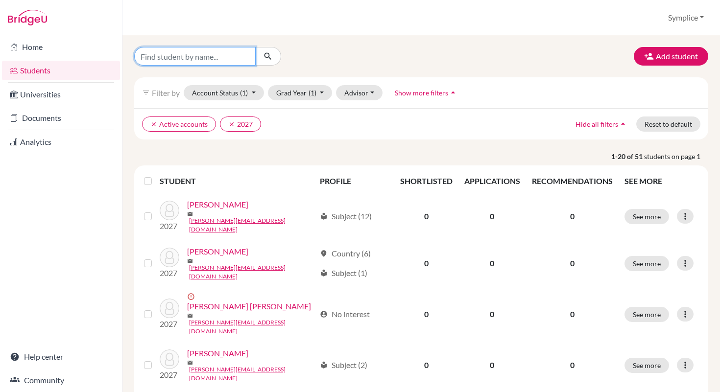
click at [202, 54] on input "Find student by name..." at bounding box center [194, 56] width 121 height 19
type input "maram"
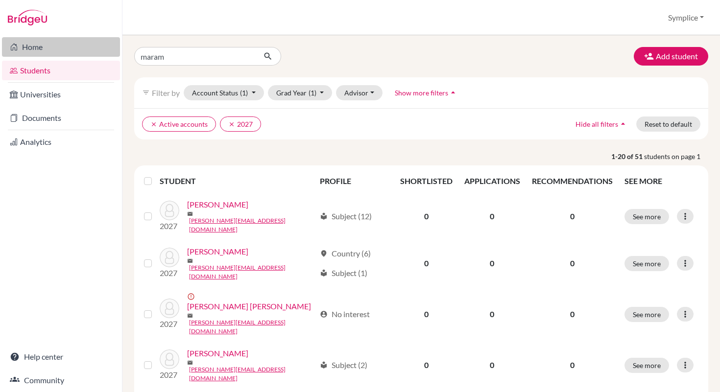
click at [38, 51] on link "Home" at bounding box center [61, 47] width 118 height 20
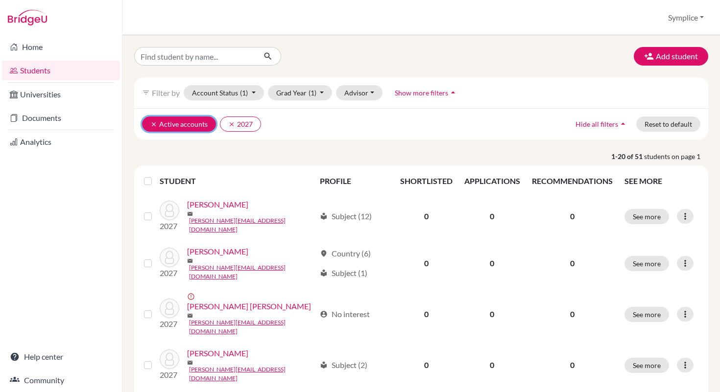
click at [156, 126] on icon "clear" at bounding box center [153, 124] width 7 height 7
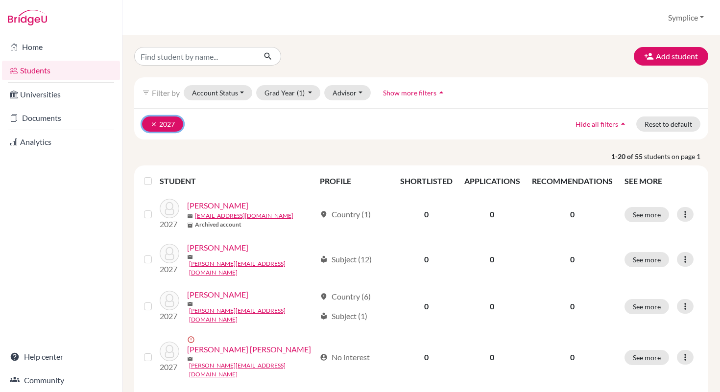
click at [158, 121] on button "clear 2027" at bounding box center [162, 123] width 41 height 15
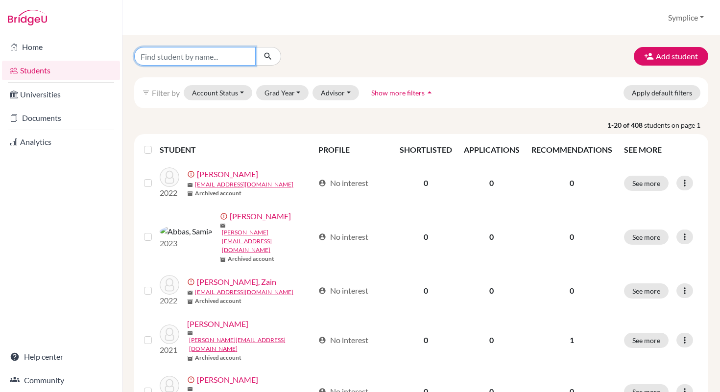
click at [209, 59] on input "Find student by name..." at bounding box center [194, 56] width 121 height 19
type input "maram"
click button "submit" at bounding box center [268, 56] width 26 height 19
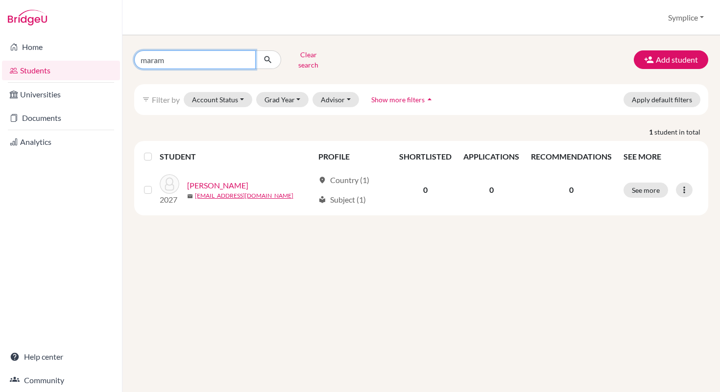
click at [169, 55] on input "maram" at bounding box center [194, 59] width 121 height 19
type input "m"
type input "ossom"
click at [265, 55] on icon "submit" at bounding box center [268, 60] width 10 height 10
click at [192, 58] on input "ossom" at bounding box center [194, 59] width 121 height 19
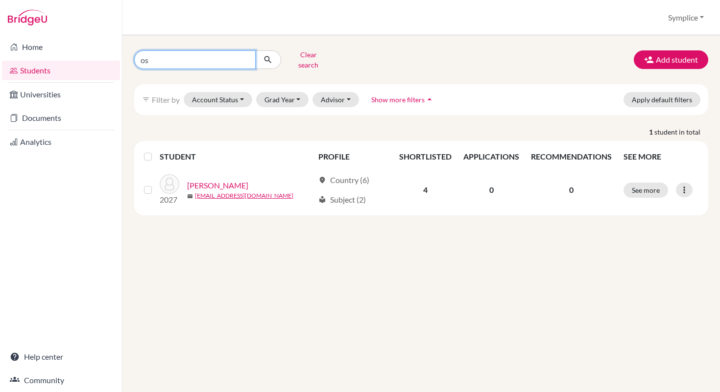
type input "o"
type input "janice"
click at [268, 62] on button "submit" at bounding box center [268, 59] width 26 height 19
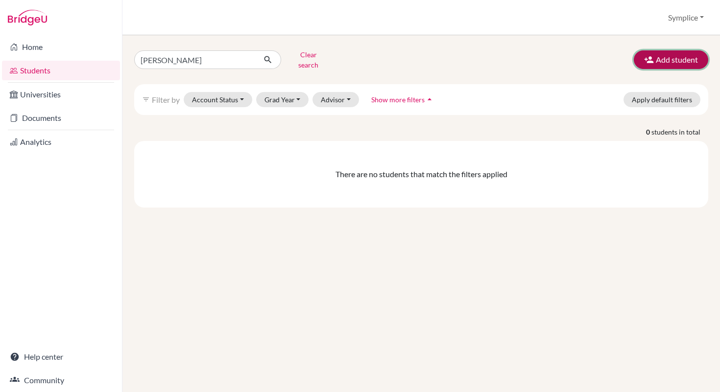
click at [677, 51] on button "Add student" at bounding box center [670, 59] width 74 height 19
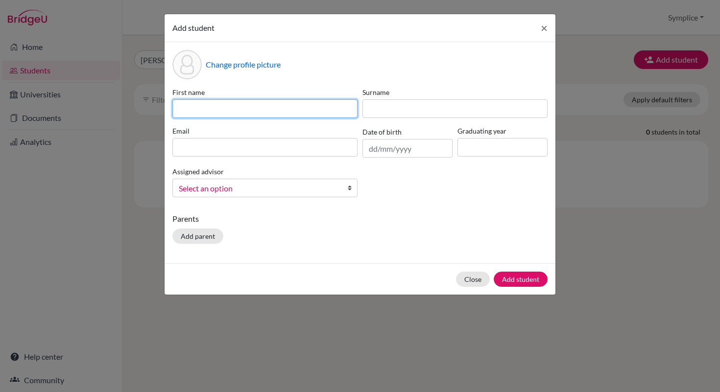
click at [201, 105] on input at bounding box center [264, 108] width 185 height 19
type input "Janice Jewel"
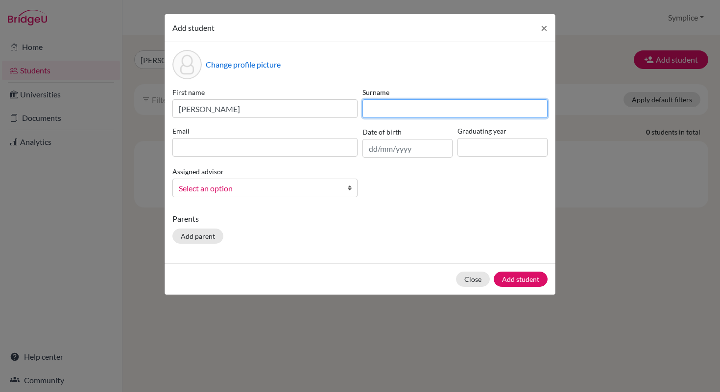
click at [394, 110] on input at bounding box center [454, 108] width 185 height 19
type input "Quarshie"
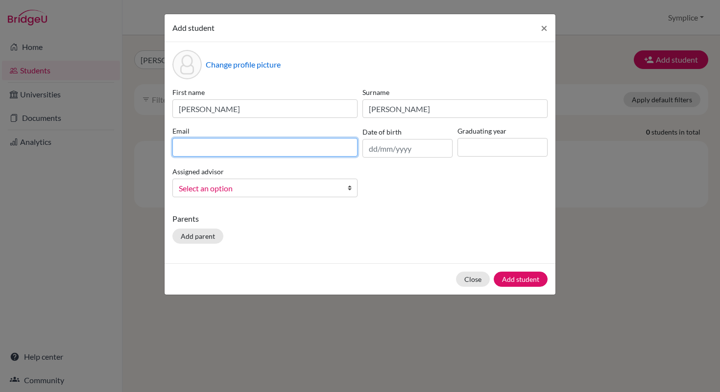
click at [253, 146] on input at bounding box center [264, 147] width 185 height 19
type input "[PERSON_NAME][EMAIL_ADDRESS][DOMAIN_NAME]"
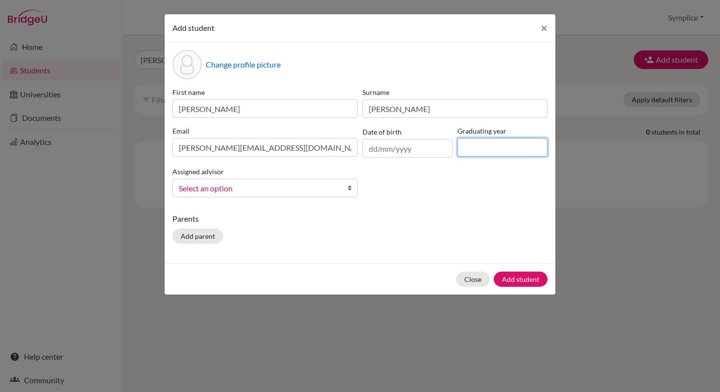
click at [468, 143] on input at bounding box center [502, 147] width 90 height 19
type input "2027"
click at [525, 282] on button "Add student" at bounding box center [520, 279] width 54 height 15
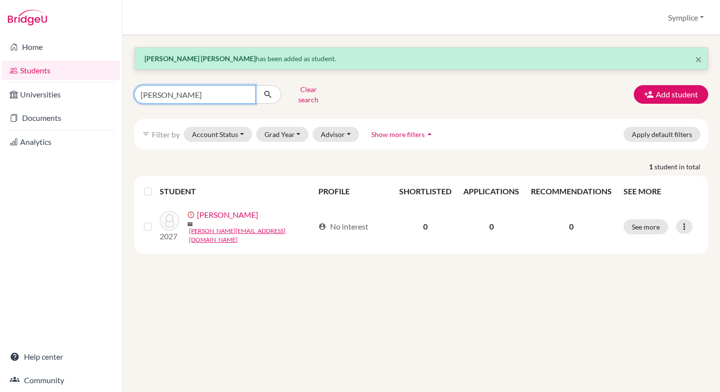
click at [179, 90] on input "janice" at bounding box center [194, 94] width 121 height 19
type input "j"
type input "emily"
click at [266, 90] on icon "submit" at bounding box center [268, 95] width 10 height 10
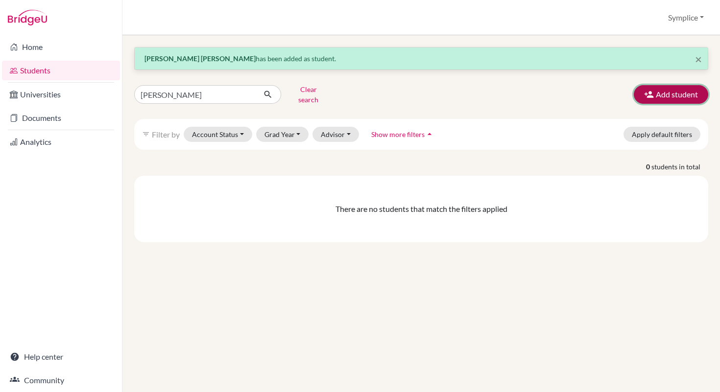
click at [662, 85] on button "Add student" at bounding box center [670, 94] width 74 height 19
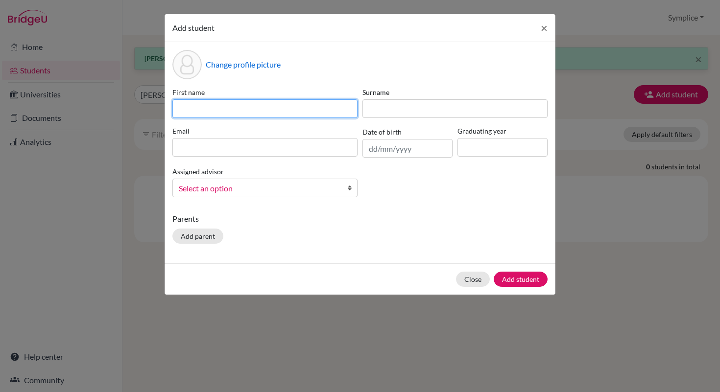
click at [217, 108] on input at bounding box center [264, 108] width 185 height 19
type input "Emily Angela Ekua Abram"
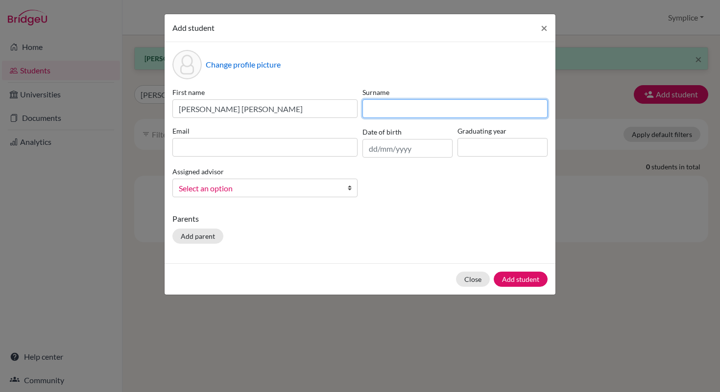
click at [378, 111] on input at bounding box center [454, 108] width 185 height 19
type input "Hagan"
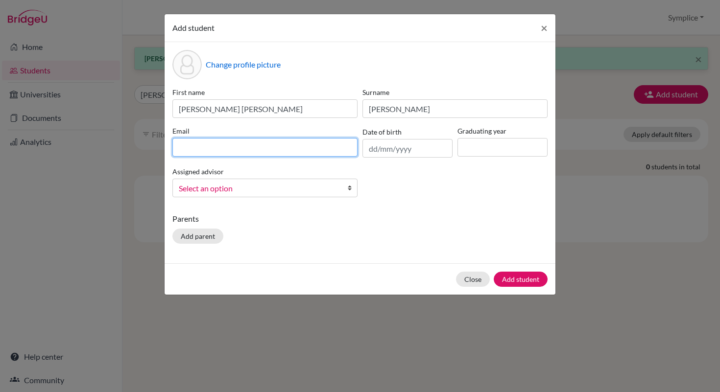
click at [239, 149] on input at bounding box center [264, 147] width 185 height 19
type input "[PERSON_NAME][EMAIL_ADDRESS][DOMAIN_NAME]"
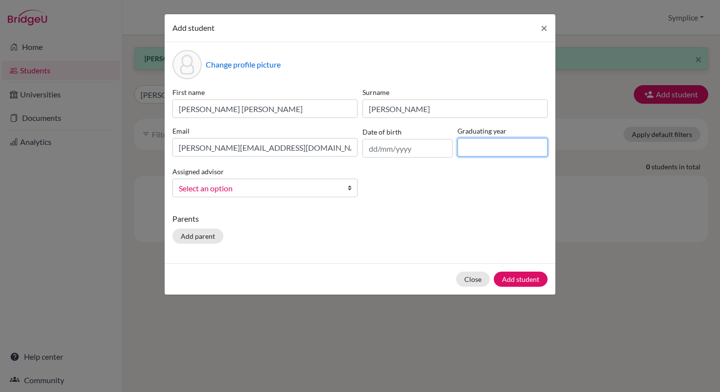
click at [470, 147] on input at bounding box center [502, 147] width 90 height 19
type input "2027"
click at [523, 276] on button "Add student" at bounding box center [520, 279] width 54 height 15
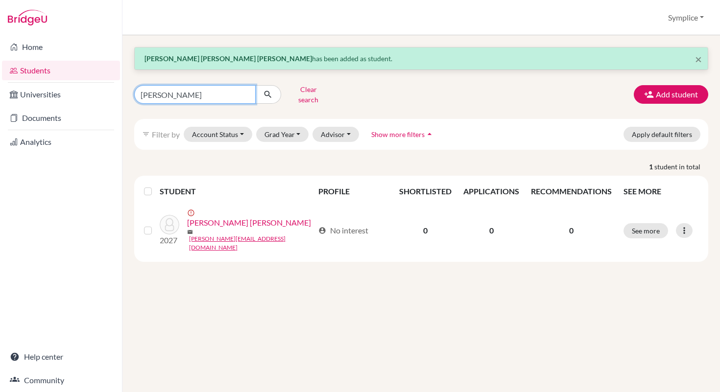
click at [174, 92] on input "emily" at bounding box center [194, 94] width 121 height 19
type input "e"
type input "kiki"
click at [268, 90] on icon "submit" at bounding box center [268, 95] width 10 height 10
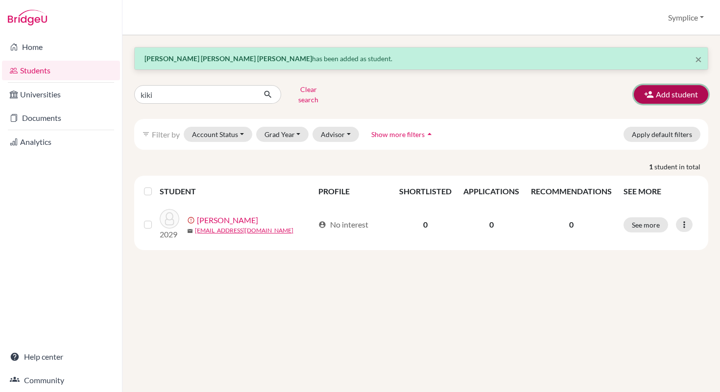
click at [654, 93] on button "Add student" at bounding box center [670, 94] width 74 height 19
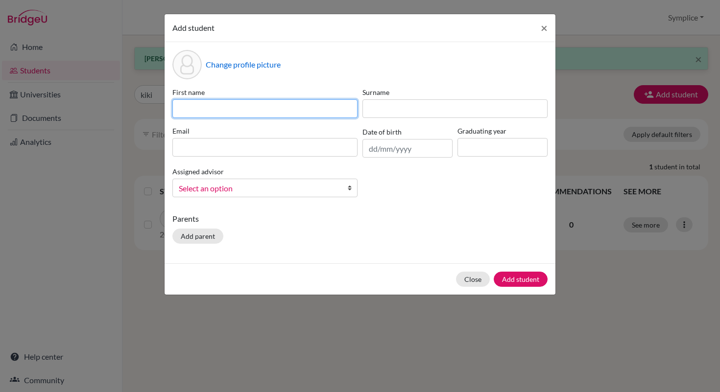
click at [217, 108] on input at bounding box center [264, 108] width 185 height 19
type input "Kareem"
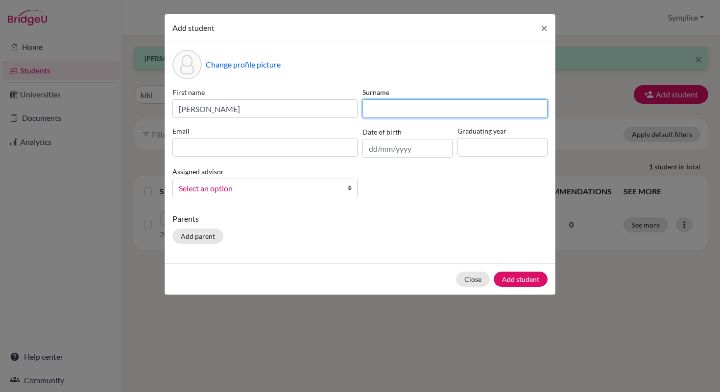
click at [381, 111] on input at bounding box center [454, 108] width 185 height 19
type input "Kiki"
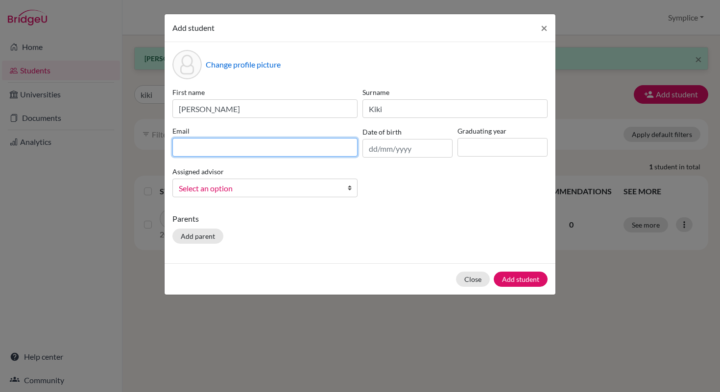
click at [224, 149] on input at bounding box center [264, 147] width 185 height 19
type input "[EMAIL_ADDRESS][DOMAIN_NAME]"
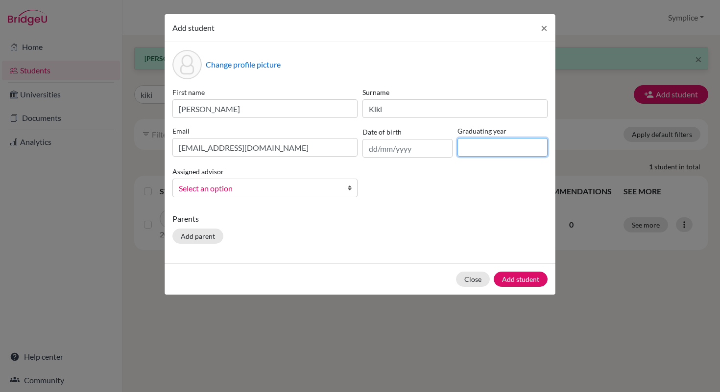
click at [464, 148] on input at bounding box center [502, 147] width 90 height 19
type input "2027"
click at [518, 281] on button "Add student" at bounding box center [520, 279] width 54 height 15
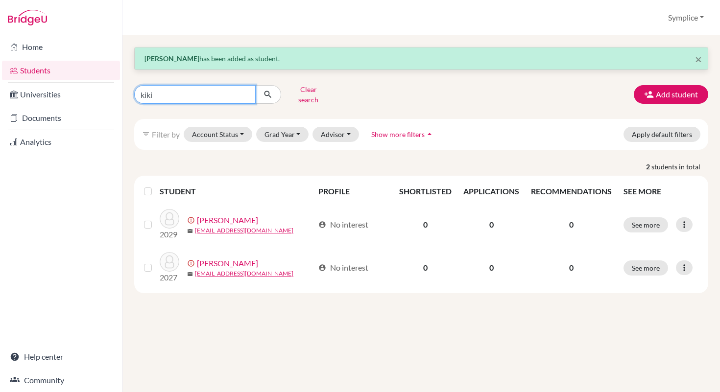
click at [210, 96] on input "kiki" at bounding box center [194, 94] width 121 height 19
type input "k"
type input "ofori-atta"
click at [265, 90] on icon "submit" at bounding box center [268, 95] width 10 height 10
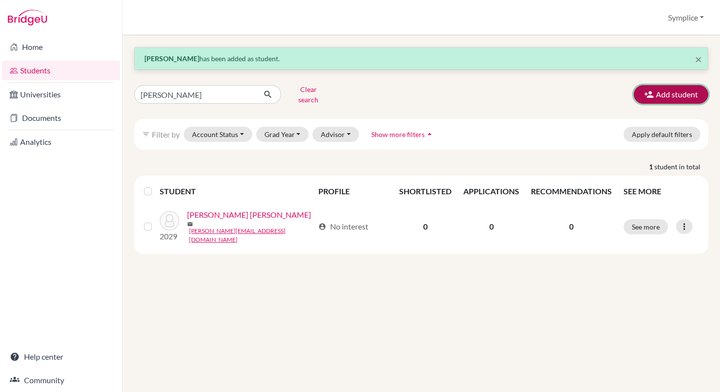
click at [681, 91] on button "Add student" at bounding box center [670, 94] width 74 height 19
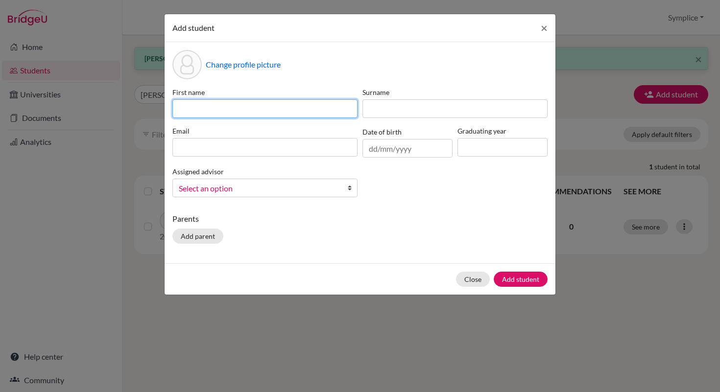
click at [280, 115] on input at bounding box center [264, 108] width 185 height 19
type input "Nana Dokua"
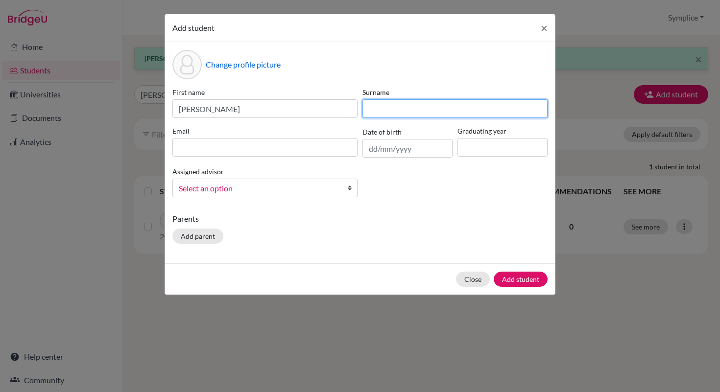
click at [385, 110] on input at bounding box center [454, 108] width 185 height 19
type input "Ofori-Atta"
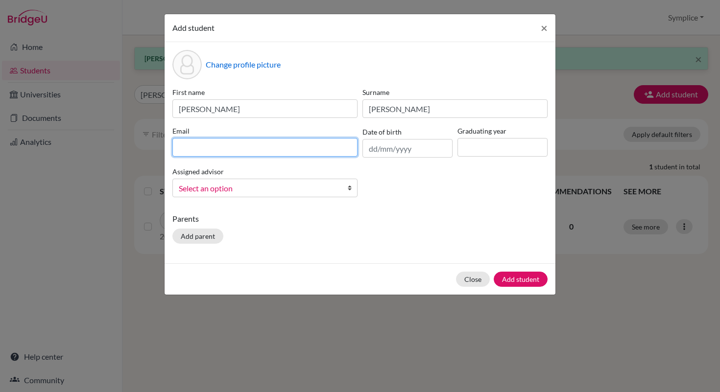
click at [233, 154] on input at bounding box center [264, 147] width 185 height 19
type input "[EMAIL_ADDRESS][PERSON_NAME][DOMAIN_NAME]"
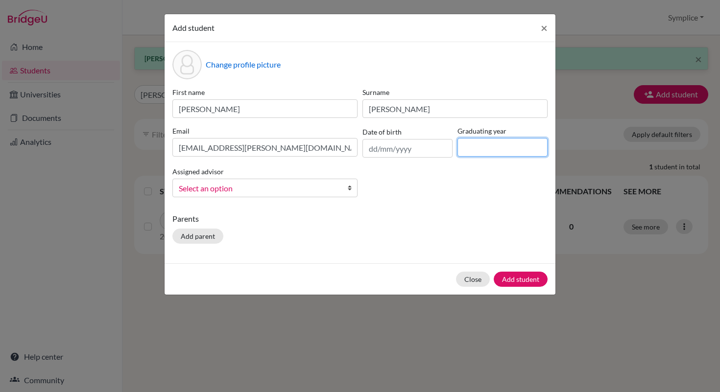
click at [475, 147] on input at bounding box center [502, 147] width 90 height 19
type input "2027"
click at [526, 283] on button "Add student" at bounding box center [520, 279] width 54 height 15
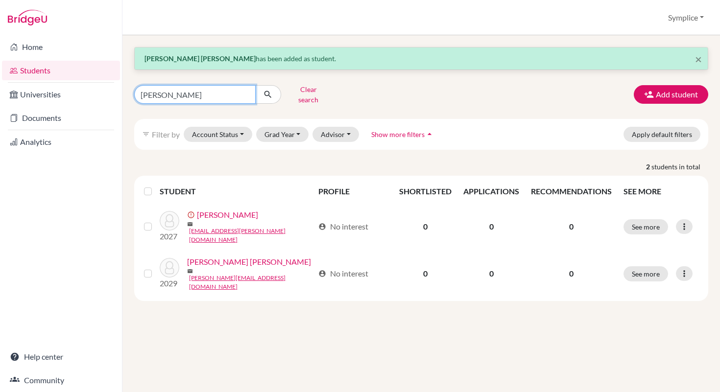
click at [215, 93] on input "ofori-atta" at bounding box center [194, 94] width 121 height 19
type input "o"
type input "panou"
click at [268, 92] on icon "submit" at bounding box center [268, 95] width 10 height 10
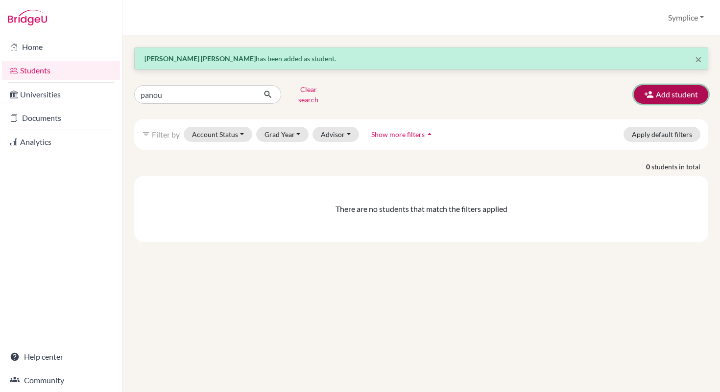
click at [660, 89] on button "Add student" at bounding box center [670, 94] width 74 height 19
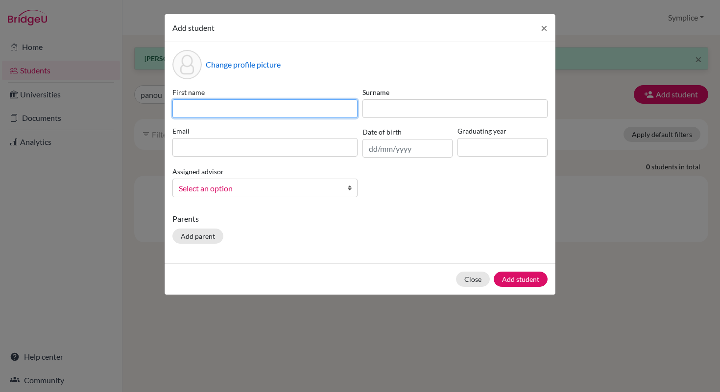
click at [233, 107] on input at bounding box center [264, 108] width 185 height 19
type input "Senam Dico"
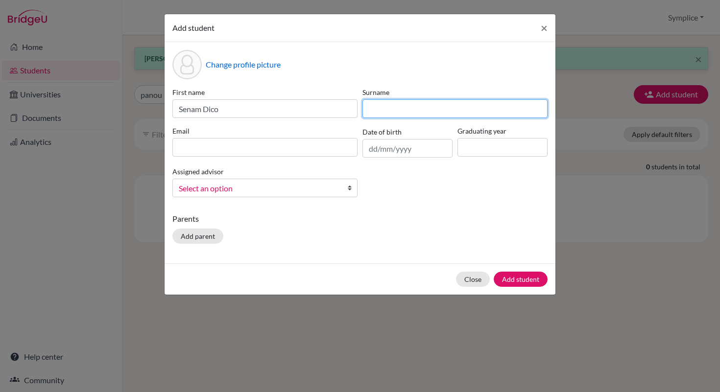
click at [384, 106] on input at bounding box center [454, 108] width 185 height 19
type input "Panou"
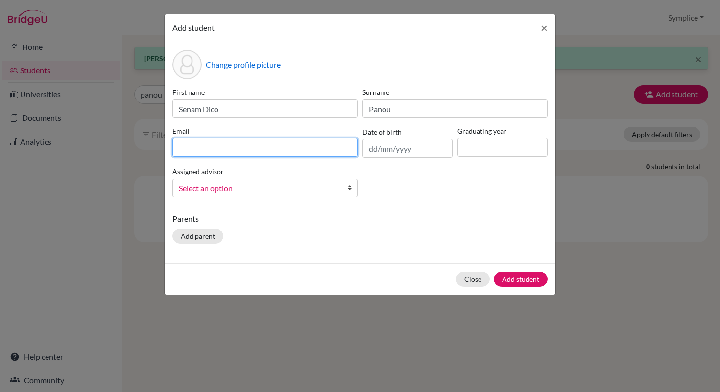
click at [204, 150] on input at bounding box center [264, 147] width 185 height 19
type input "[PERSON_NAME][EMAIL_ADDRESS][DOMAIN_NAME]"
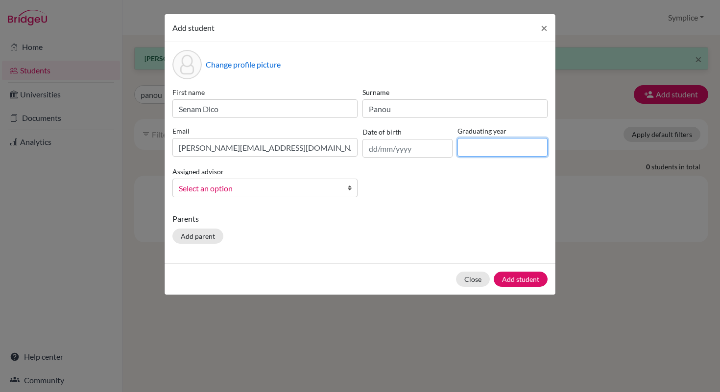
click at [471, 145] on input at bounding box center [502, 147] width 90 height 19
type input "2027"
click at [529, 278] on button "Add student" at bounding box center [520, 279] width 54 height 15
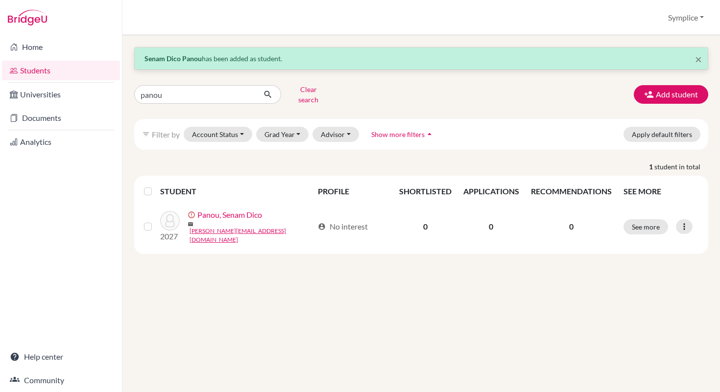
click at [40, 72] on link "Students" at bounding box center [61, 71] width 118 height 20
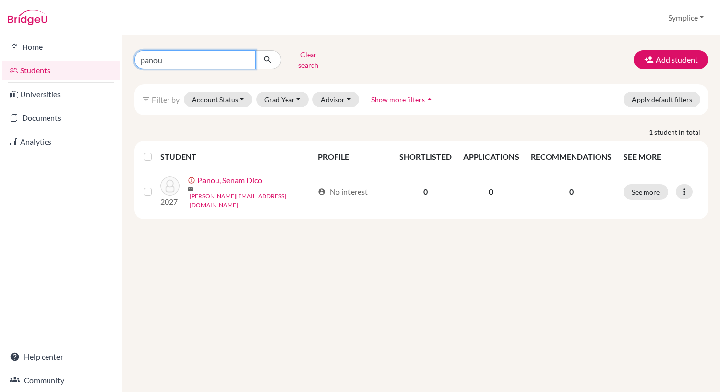
click at [169, 60] on input "panou" at bounding box center [194, 59] width 121 height 19
click at [245, 59] on input "panou" at bounding box center [194, 59] width 121 height 19
click at [317, 57] on button "Clear search" at bounding box center [308, 59] width 54 height 25
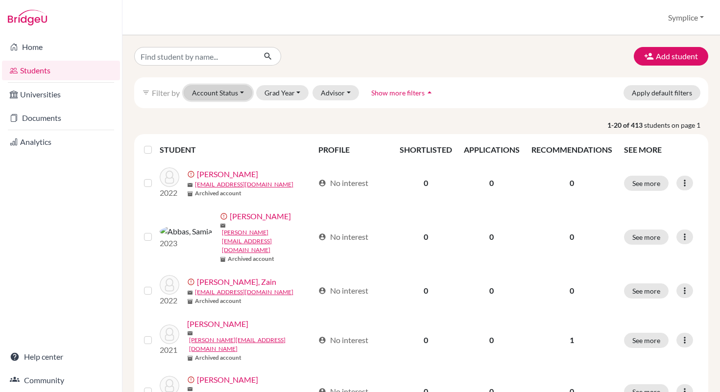
click at [242, 93] on button "Account Status" at bounding box center [218, 92] width 69 height 15
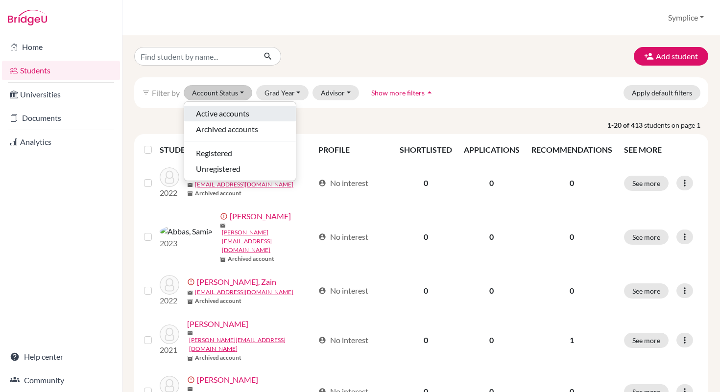
click at [220, 112] on span "Active accounts" at bounding box center [222, 114] width 53 height 12
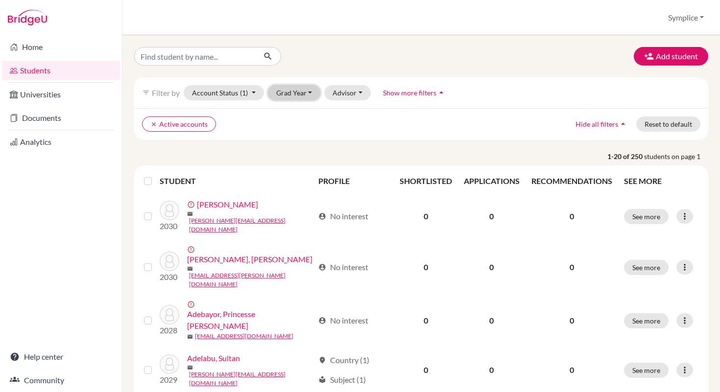
click at [309, 93] on button "Grad Year" at bounding box center [294, 92] width 53 height 15
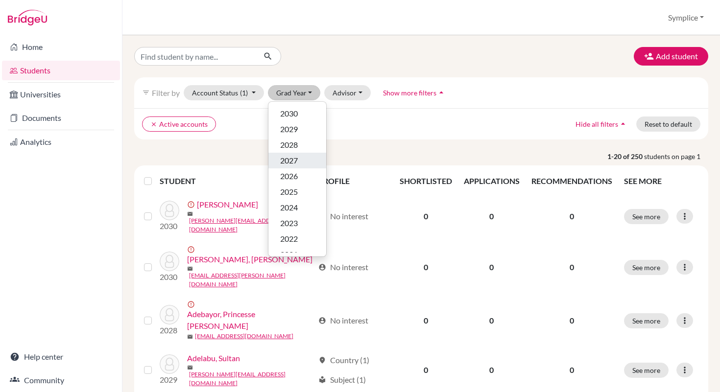
click at [290, 157] on span "2027" at bounding box center [289, 161] width 18 height 12
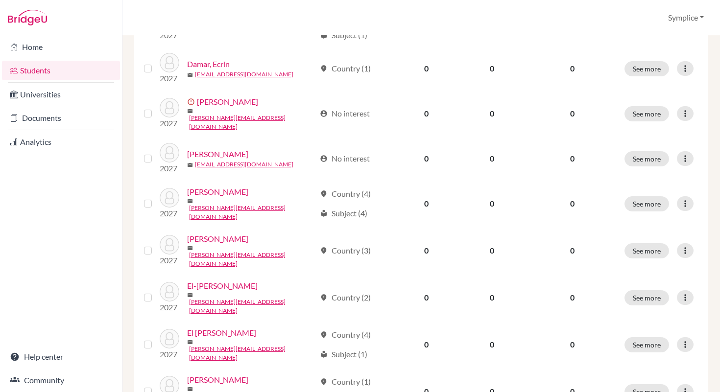
scroll to position [728, 0]
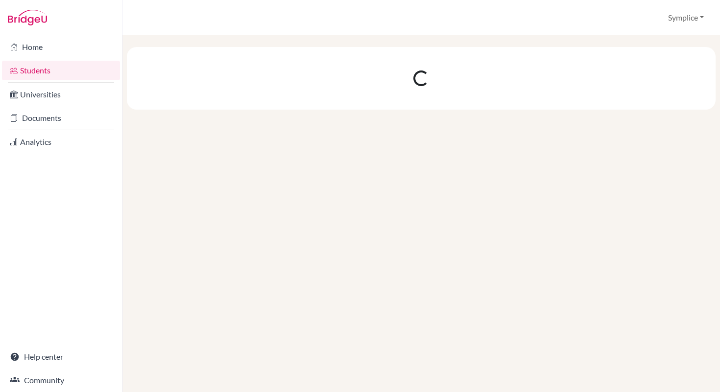
scroll to position [0, 0]
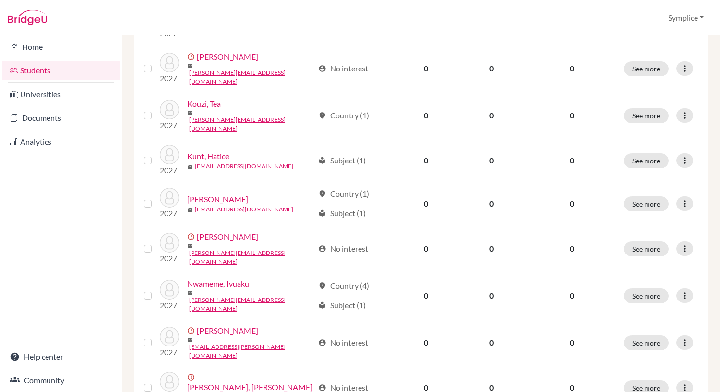
scroll to position [728, 0]
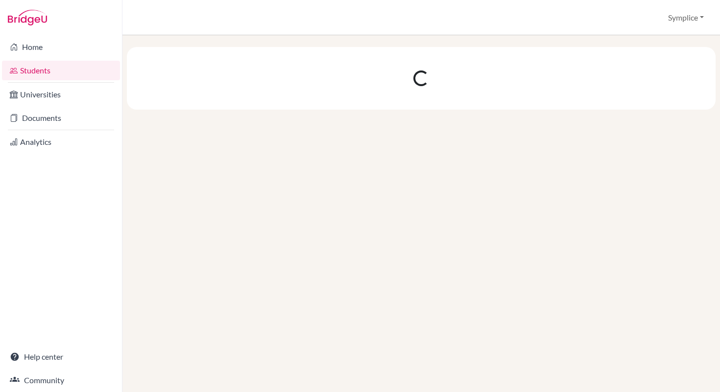
scroll to position [0, 0]
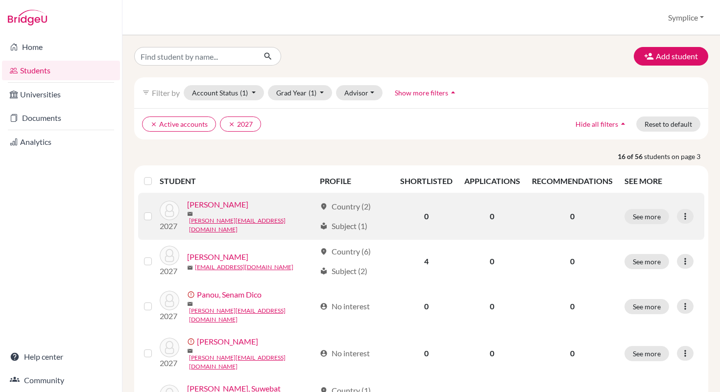
click at [156, 210] on label at bounding box center [156, 210] width 0 height 0
click at [0, 0] on input "checkbox" at bounding box center [0, 0] width 0 height 0
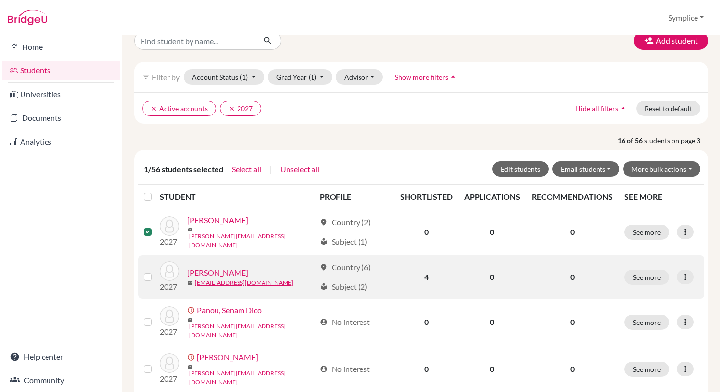
scroll to position [8, 0]
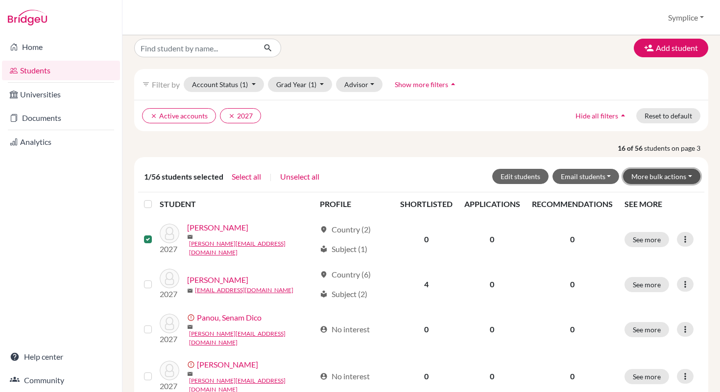
click at [684, 179] on button "More bulk actions" at bounding box center [661, 176] width 77 height 15
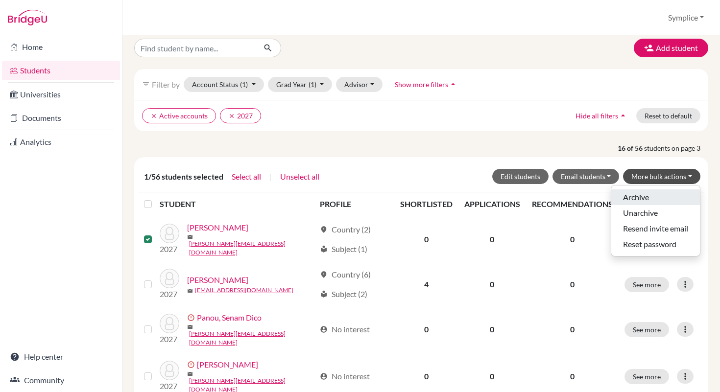
click at [635, 195] on button "Archive" at bounding box center [655, 197] width 89 height 16
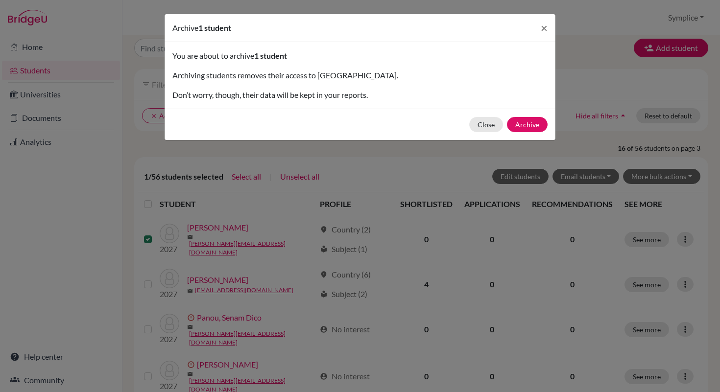
click at [531, 133] on div "Close Archive" at bounding box center [359, 124] width 391 height 31
click at [528, 127] on button "Archive" at bounding box center [527, 124] width 41 height 15
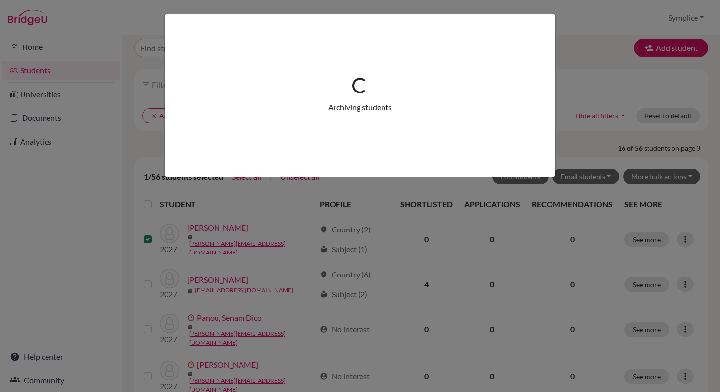
scroll to position [0, 0]
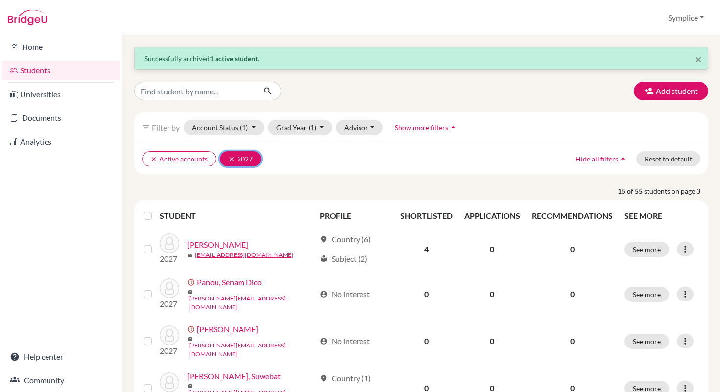
click at [231, 161] on icon "clear" at bounding box center [231, 159] width 7 height 7
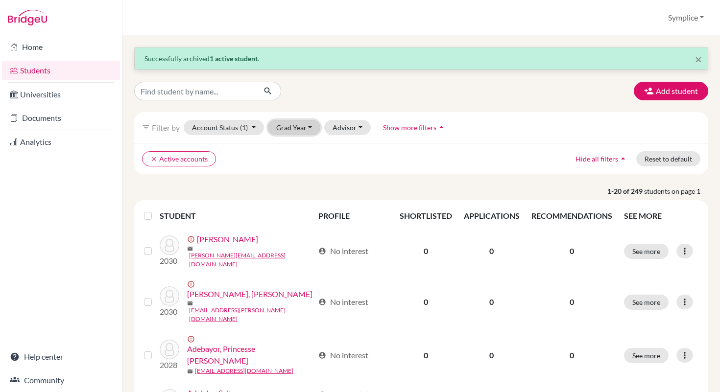
click at [311, 130] on button "Grad Year" at bounding box center [294, 127] width 53 height 15
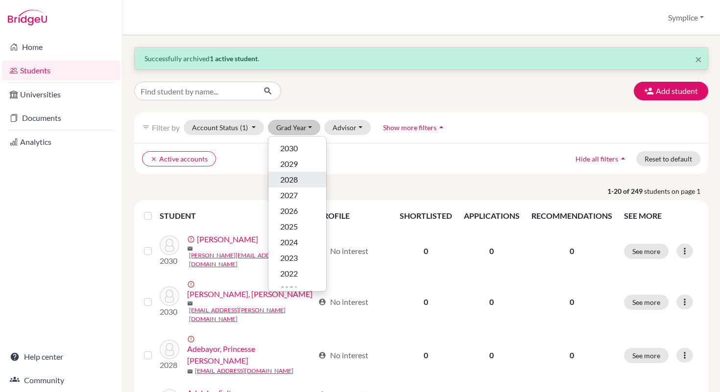
click at [290, 180] on span "2028" at bounding box center [289, 180] width 18 height 12
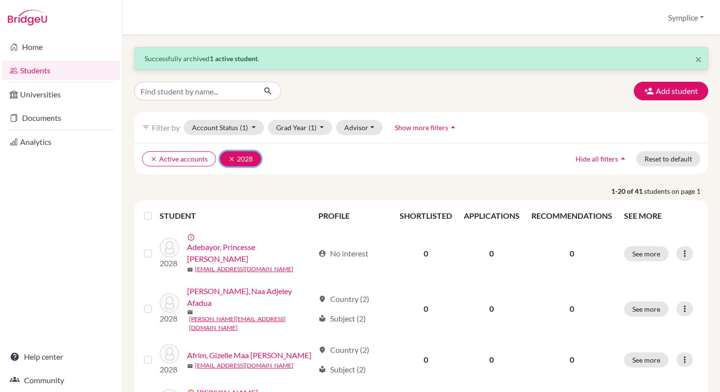
click at [230, 161] on icon "clear" at bounding box center [231, 159] width 7 height 7
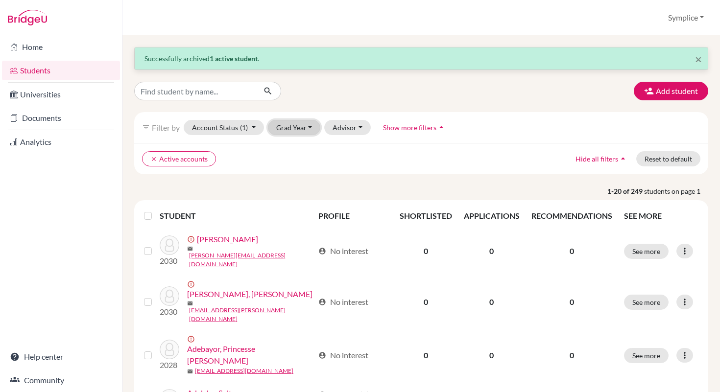
click at [307, 127] on button "Grad Year" at bounding box center [294, 127] width 53 height 15
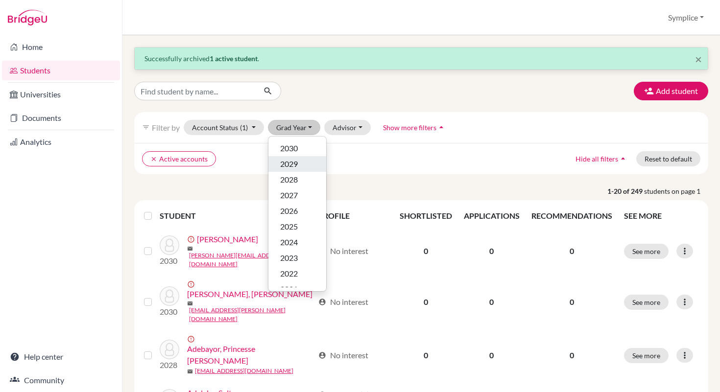
click at [292, 163] on span "2029" at bounding box center [289, 164] width 18 height 12
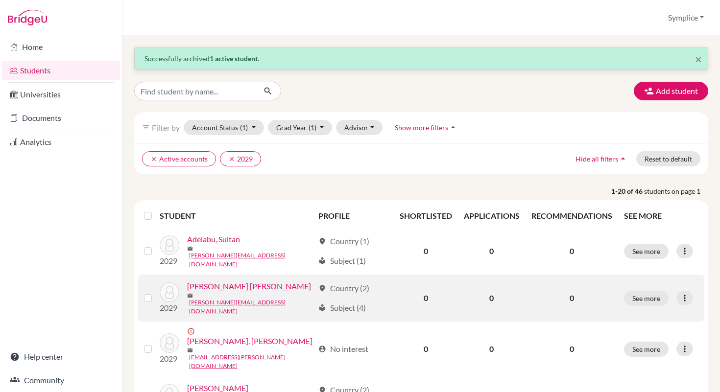
click at [248, 275] on td "2029 [PERSON_NAME] [PERSON_NAME] mail [PERSON_NAME][EMAIL_ADDRESS][DOMAIN_NAME]" at bounding box center [236, 298] width 152 height 47
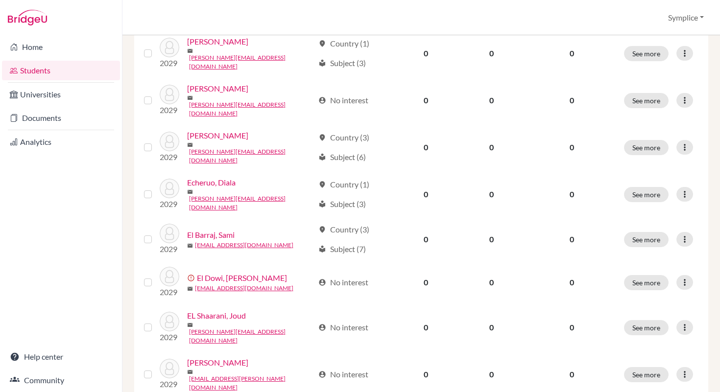
scroll to position [759, 0]
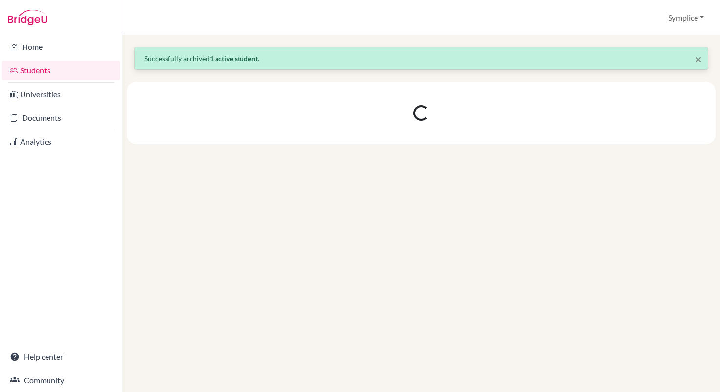
scroll to position [0, 0]
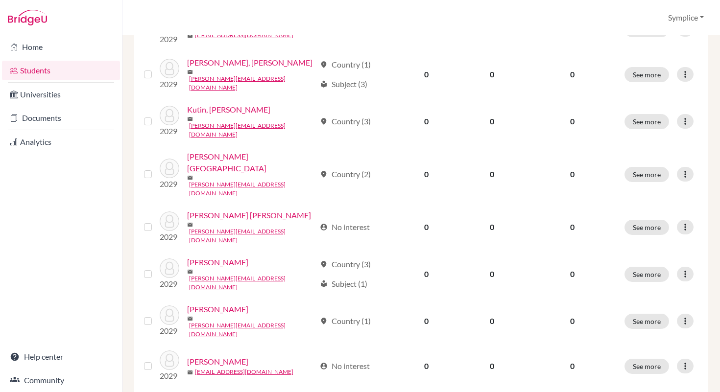
scroll to position [504, 0]
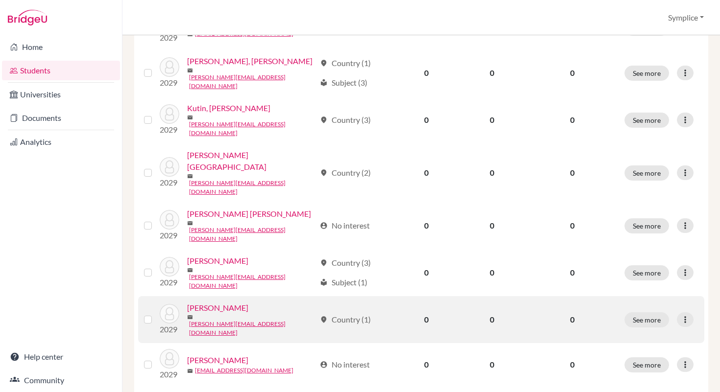
click at [156, 314] on label at bounding box center [156, 314] width 0 height 0
click at [0, 0] on input "checkbox" at bounding box center [0, 0] width 0 height 0
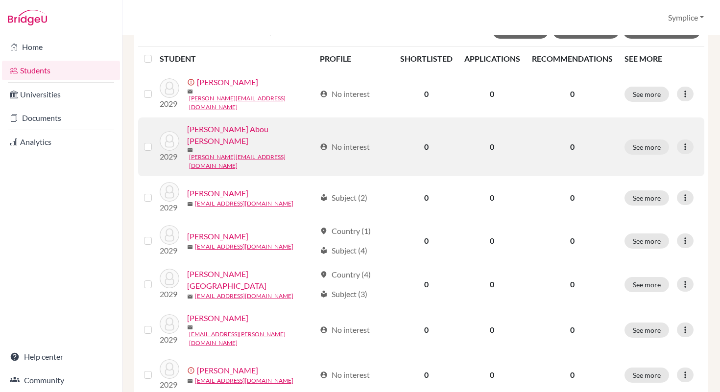
scroll to position [0, 0]
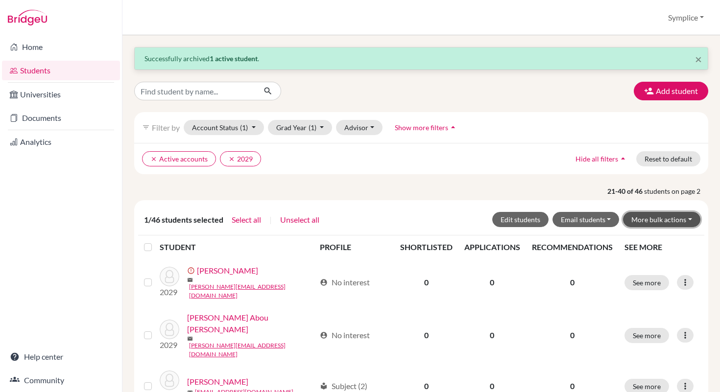
click at [691, 218] on button "More bulk actions" at bounding box center [661, 219] width 77 height 15
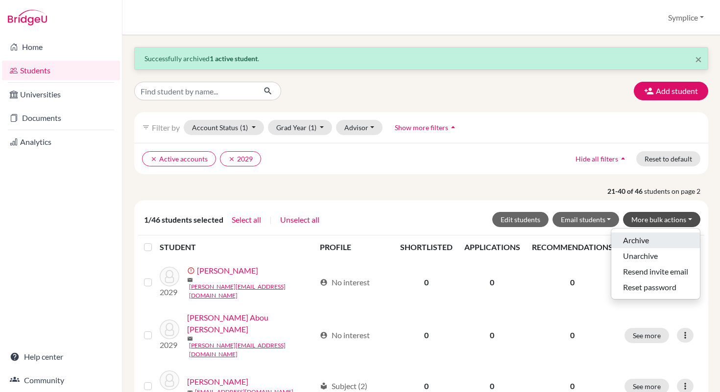
click at [643, 237] on button "Archive" at bounding box center [655, 241] width 89 height 16
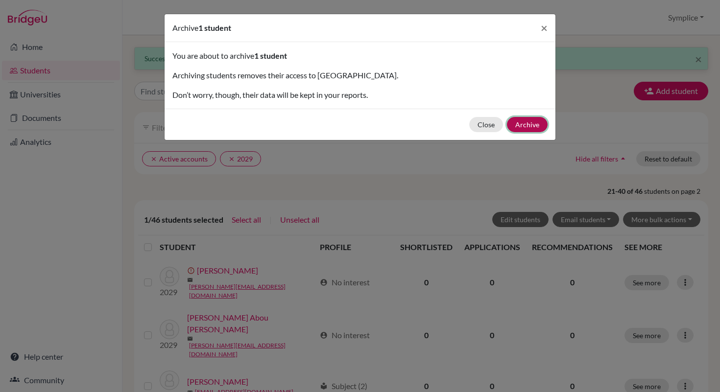
click at [533, 128] on button "Archive" at bounding box center [527, 124] width 41 height 15
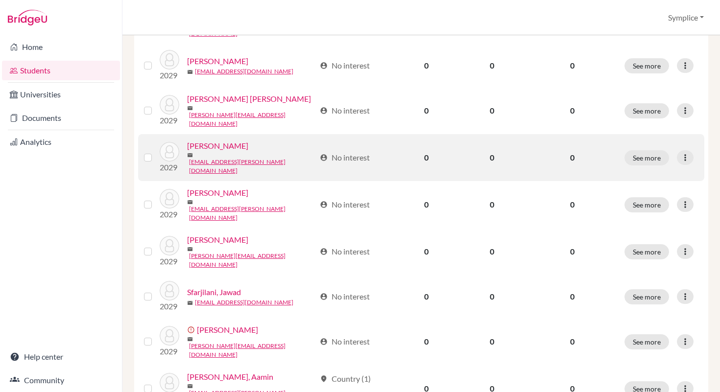
scroll to position [763, 0]
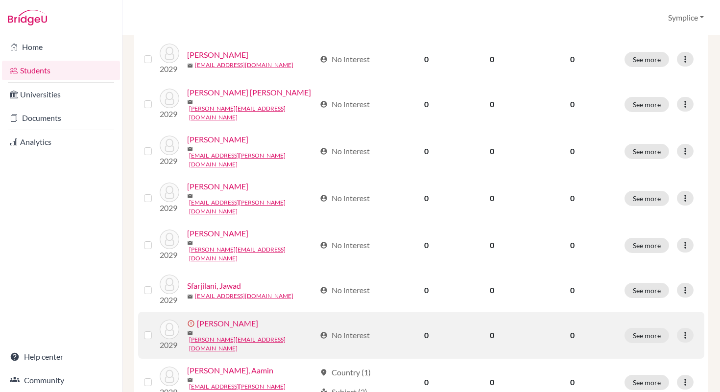
click at [156, 329] on label at bounding box center [156, 329] width 0 height 0
click at [0, 0] on input "checkbox" at bounding box center [0, 0] width 0 height 0
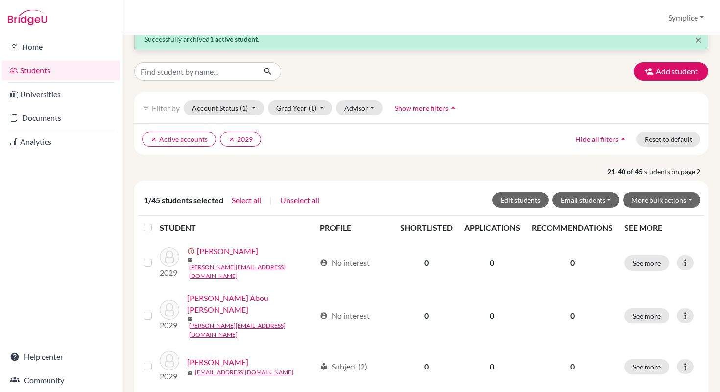
scroll to position [0, 0]
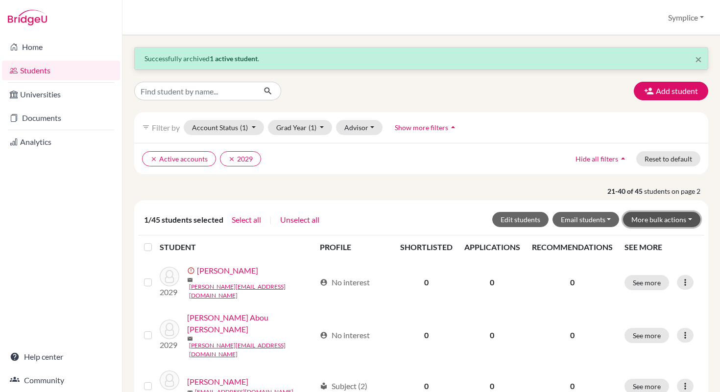
click at [687, 217] on button "More bulk actions" at bounding box center [661, 219] width 77 height 15
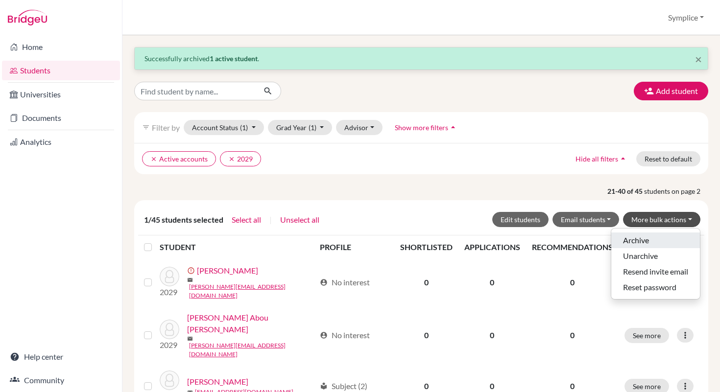
click at [636, 240] on button "Archive" at bounding box center [655, 241] width 89 height 16
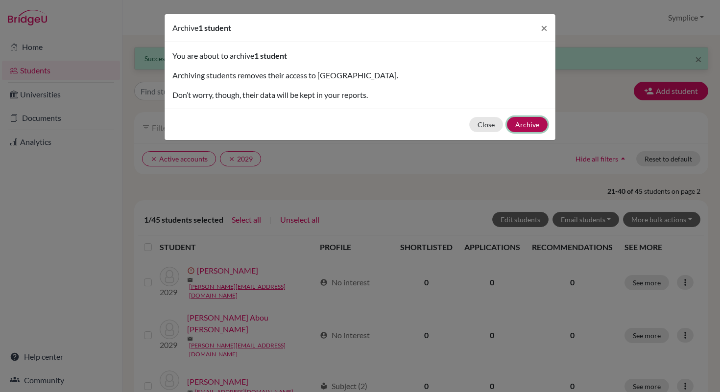
click at [528, 123] on button "Archive" at bounding box center [527, 124] width 41 height 15
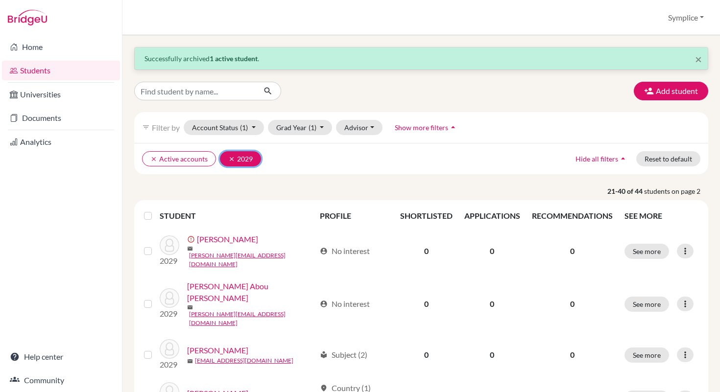
click at [230, 158] on icon "clear" at bounding box center [231, 159] width 7 height 7
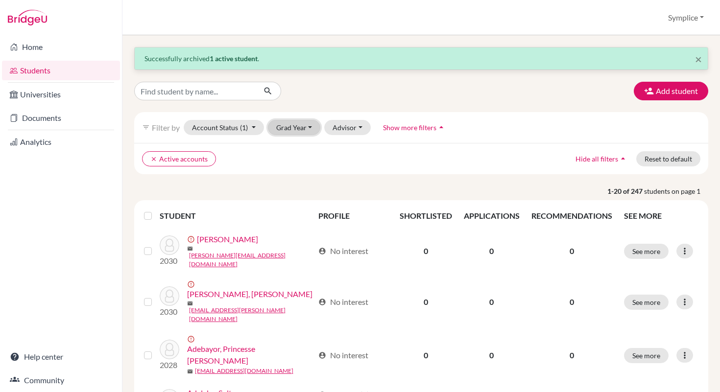
click at [312, 125] on button "Grad Year" at bounding box center [294, 127] width 53 height 15
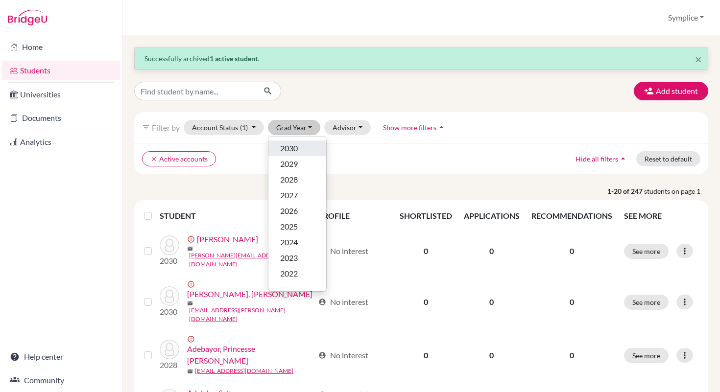
click at [293, 149] on span "2030" at bounding box center [289, 148] width 18 height 12
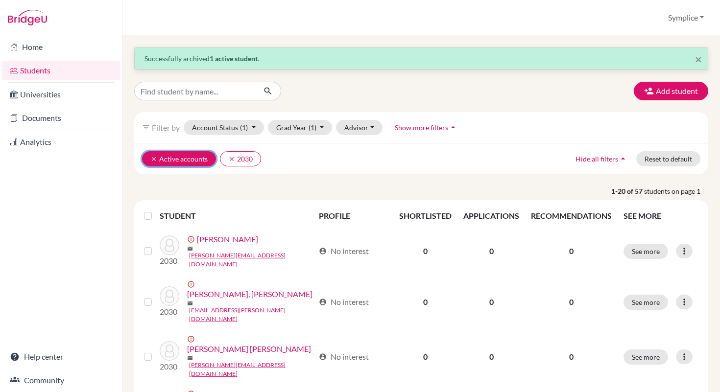
click at [153, 160] on icon "clear" at bounding box center [153, 159] width 7 height 7
click at [155, 159] on icon "clear" at bounding box center [153, 159] width 7 height 7
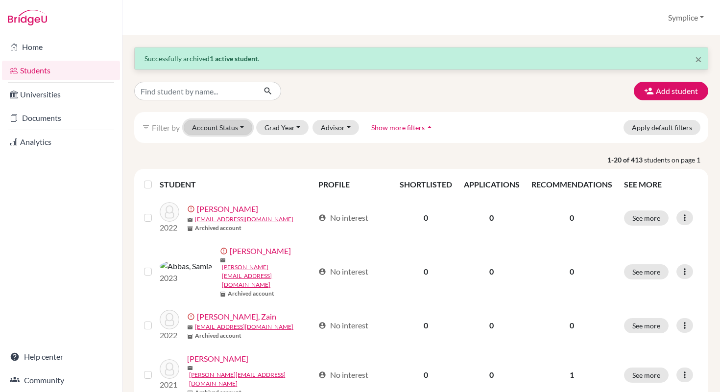
click at [242, 127] on button "Account Status" at bounding box center [218, 127] width 69 height 15
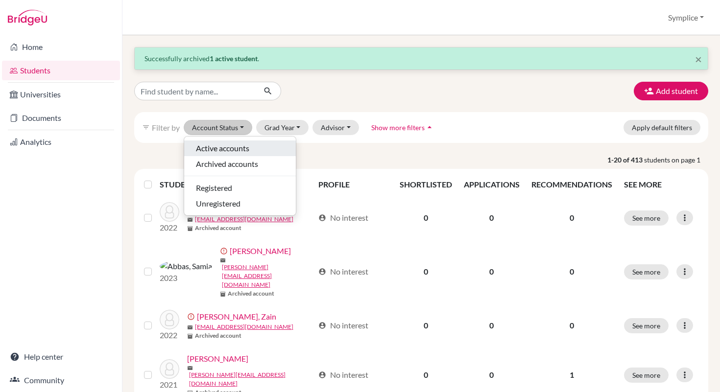
click at [218, 148] on span "Active accounts" at bounding box center [222, 148] width 53 height 12
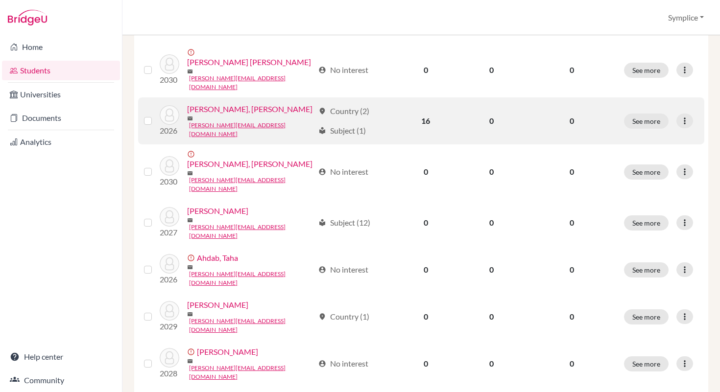
scroll to position [771, 0]
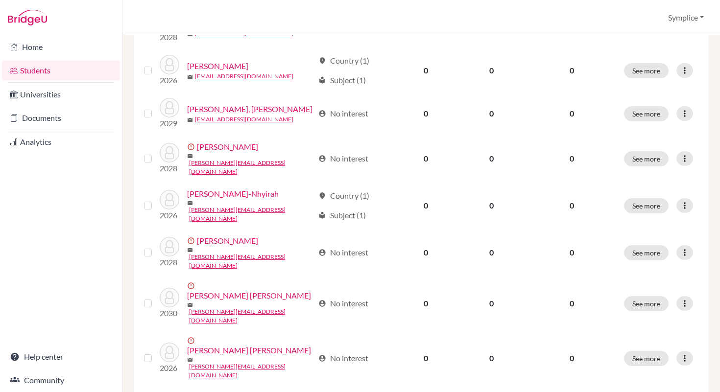
scroll to position [771, 0]
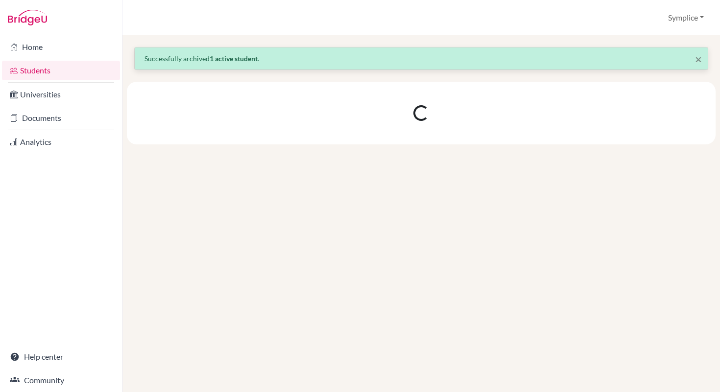
scroll to position [0, 0]
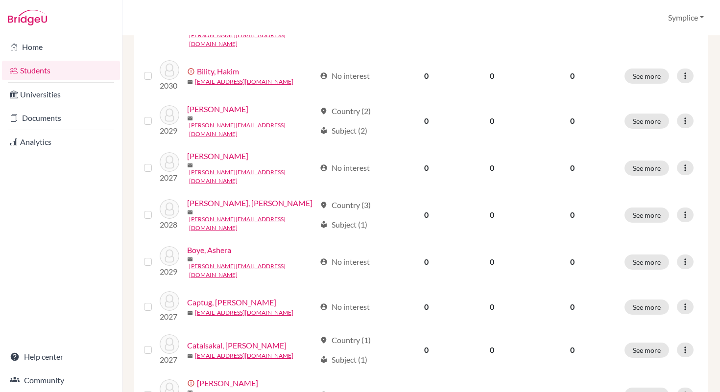
scroll to position [763, 0]
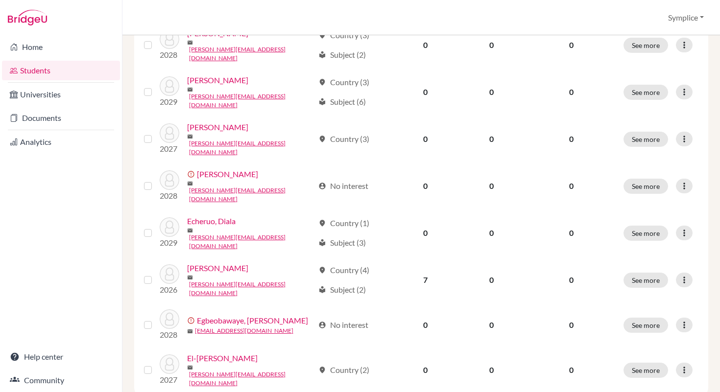
scroll to position [771, 0]
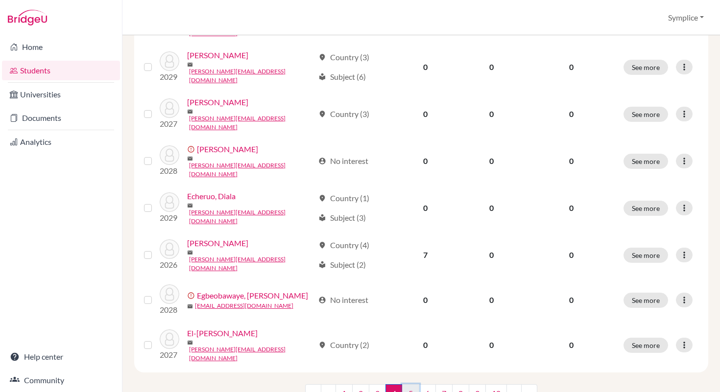
click at [408, 384] on link "5" at bounding box center [410, 393] width 17 height 19
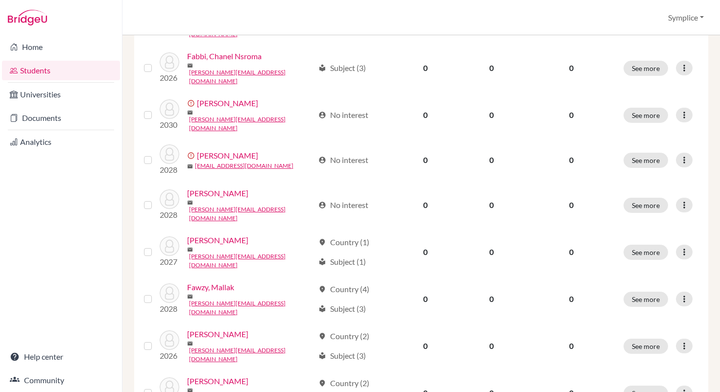
scroll to position [763, 0]
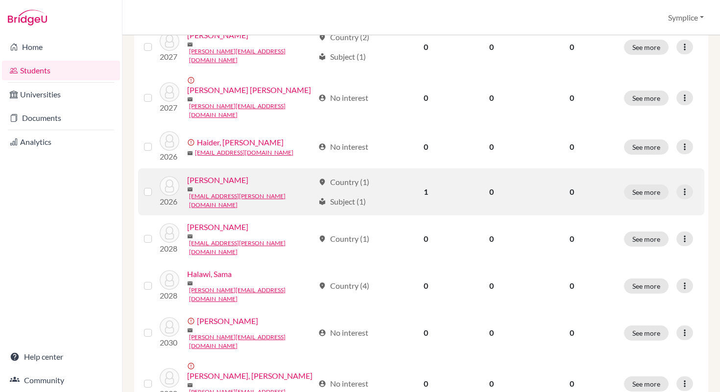
scroll to position [761, 0]
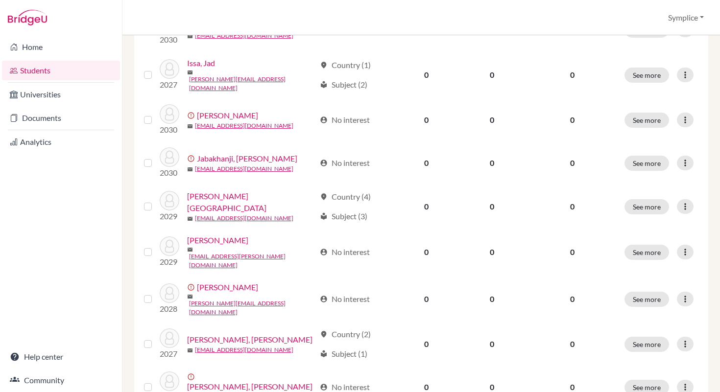
scroll to position [763, 0]
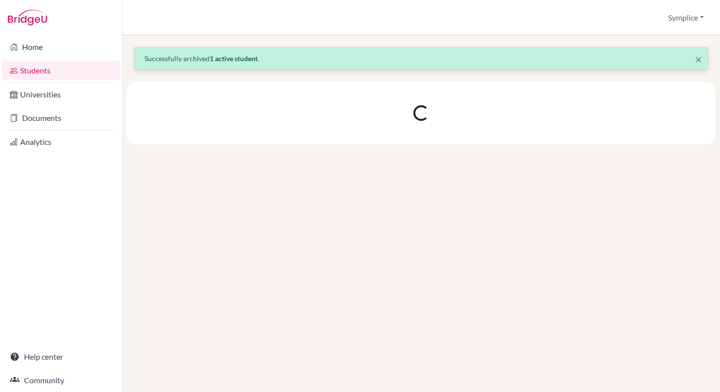
scroll to position [0, 0]
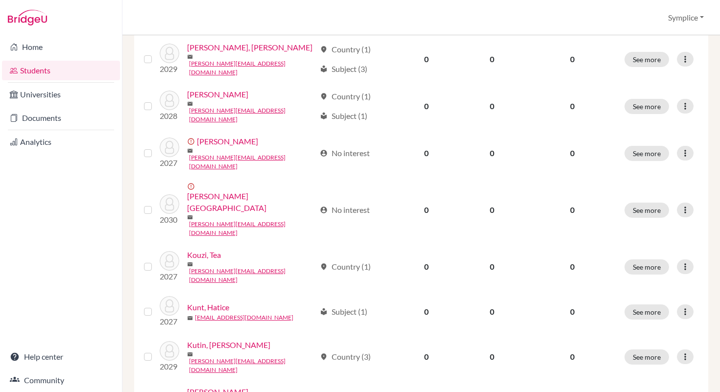
scroll to position [763, 0]
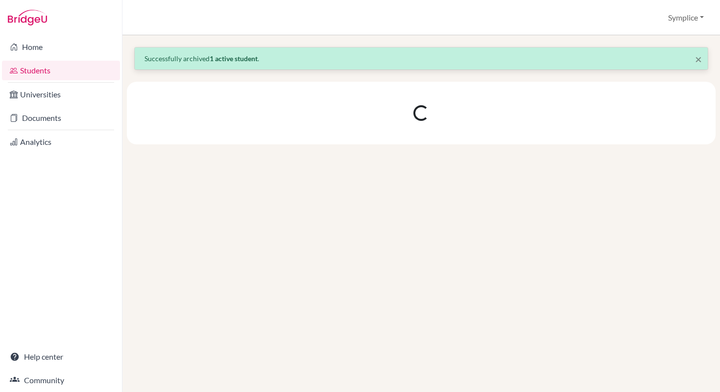
scroll to position [0, 0]
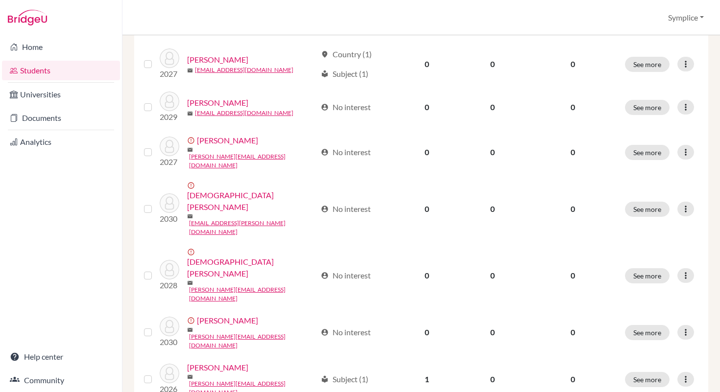
scroll to position [763, 0]
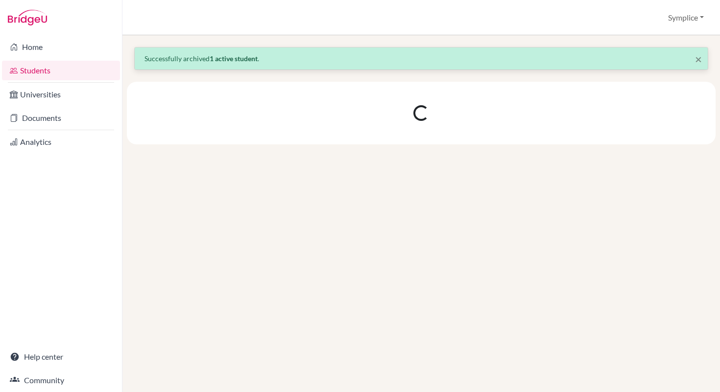
scroll to position [0, 0]
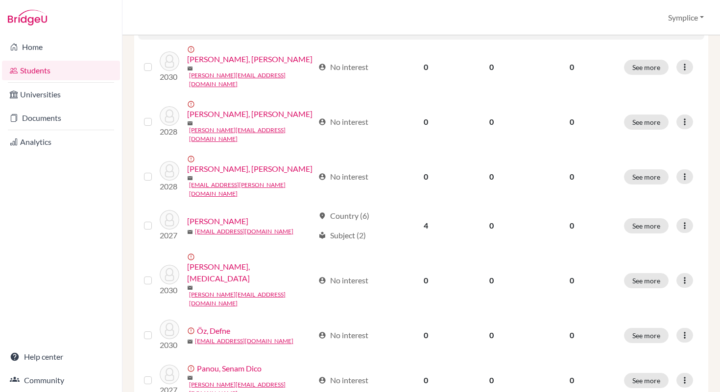
scroll to position [771, 0]
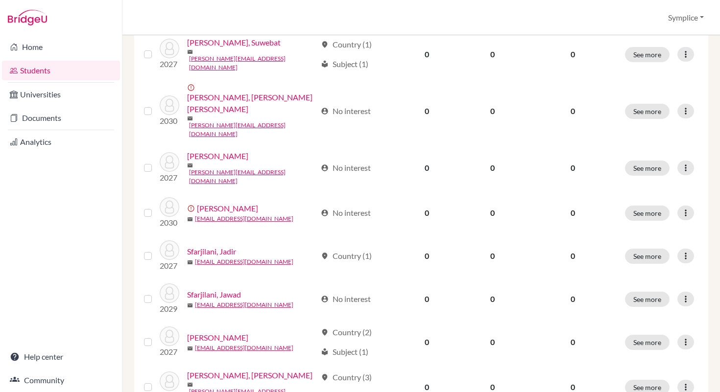
scroll to position [763, 0]
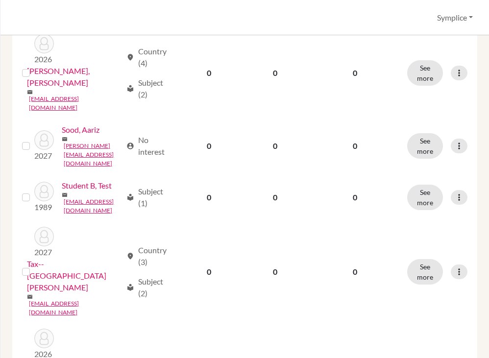
scroll to position [401, 0]
